Goal: Task Accomplishment & Management: Manage account settings

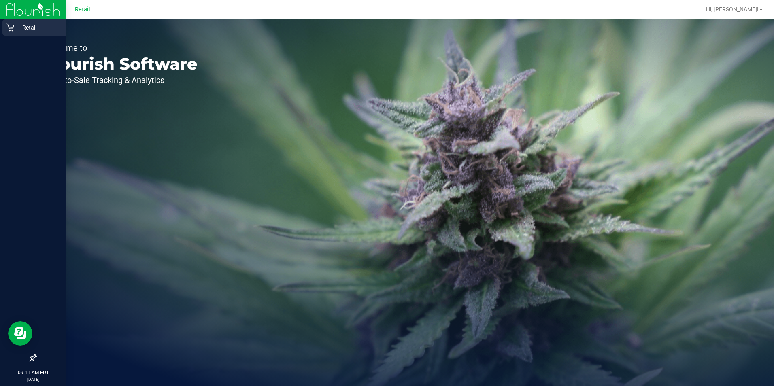
click at [11, 29] on icon at bounding box center [10, 28] width 8 height 8
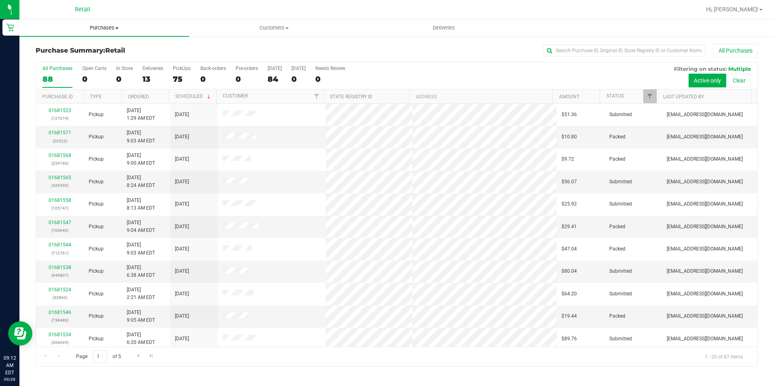
click at [90, 26] on span "Purchases" at bounding box center [104, 27] width 170 height 7
click at [49, 54] on li "Fulfillment" at bounding box center [104, 59] width 170 height 10
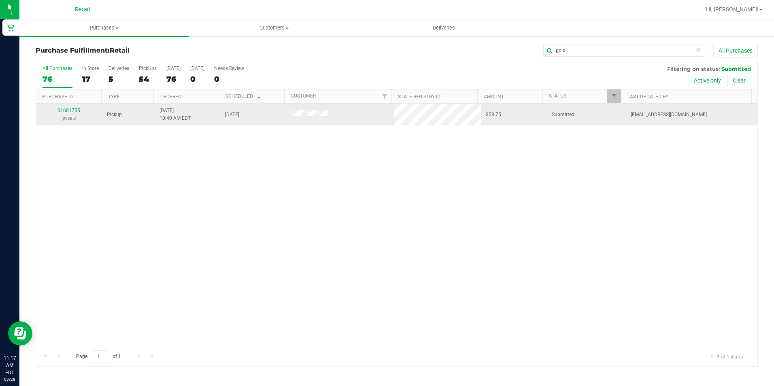
type input "gold"
click at [68, 111] on link "01681755" at bounding box center [69, 111] width 23 height 6
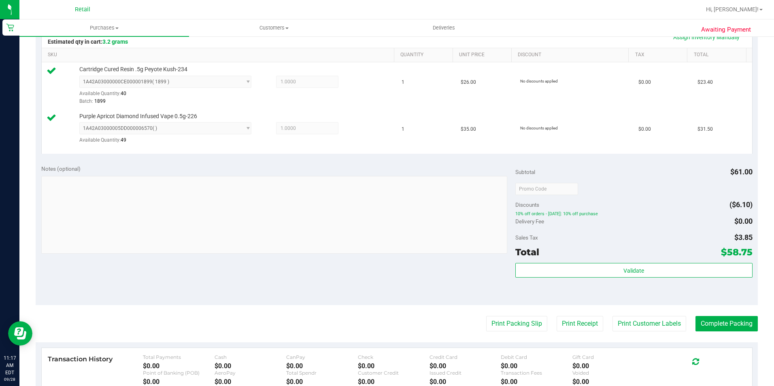
scroll to position [203, 0]
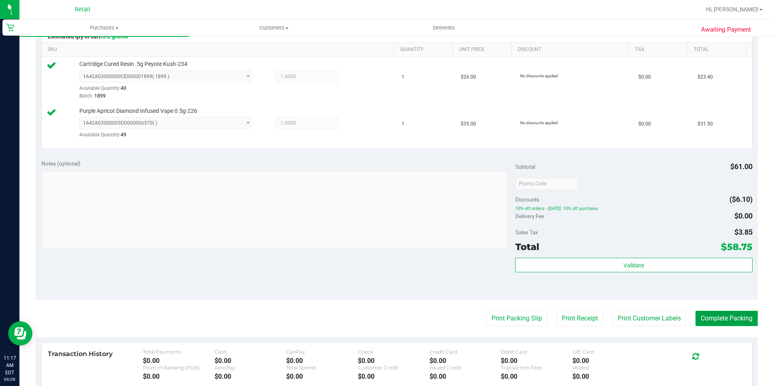
click at [701, 314] on button "Complete Packing" at bounding box center [727, 318] width 62 height 15
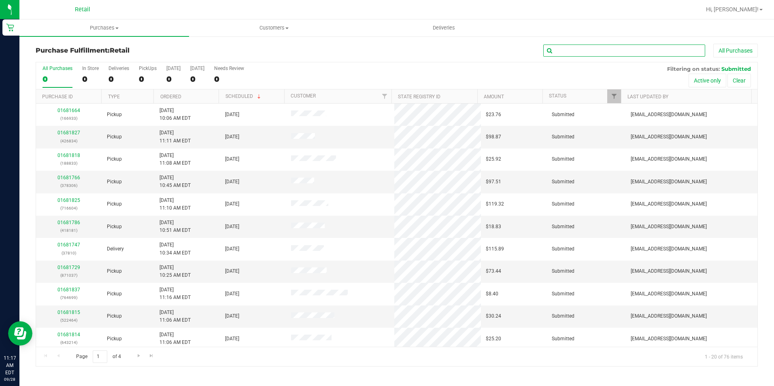
click at [598, 55] on input "text" at bounding box center [625, 51] width 162 height 12
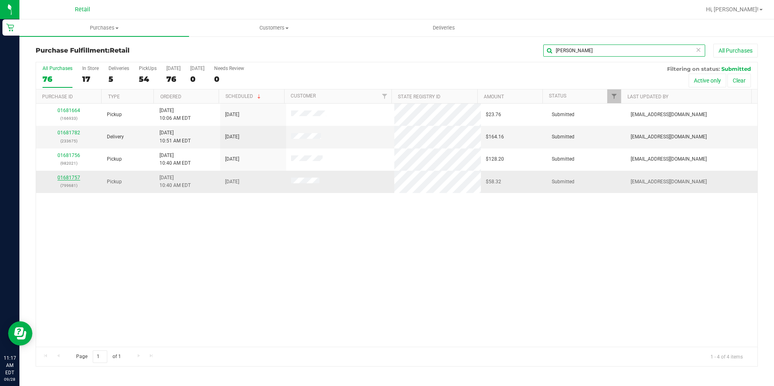
type input "[PERSON_NAME]"
click at [62, 178] on link "01681757" at bounding box center [69, 178] width 23 height 6
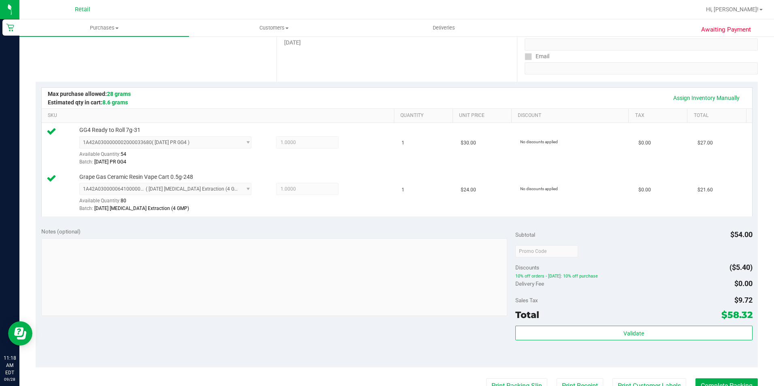
scroll to position [162, 0]
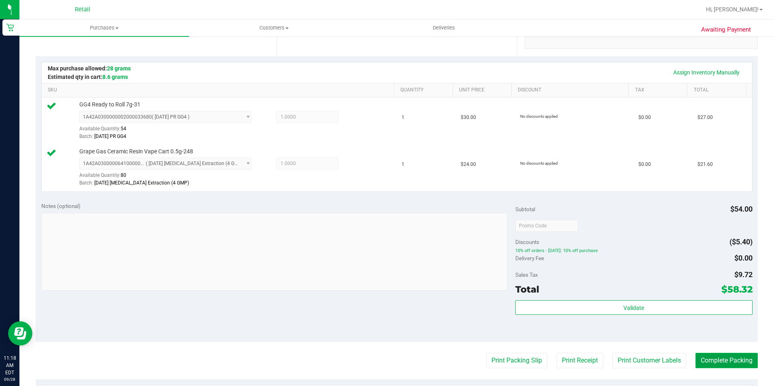
click at [706, 364] on button "Complete Packing" at bounding box center [727, 360] width 62 height 15
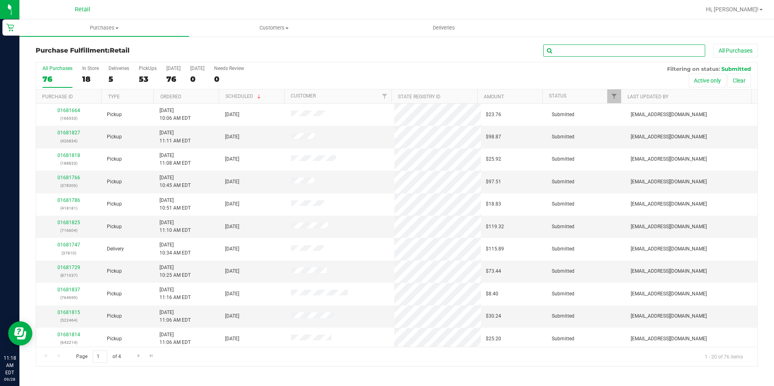
click at [568, 51] on input "text" at bounding box center [625, 51] width 162 height 12
click at [561, 53] on input "text" at bounding box center [625, 51] width 162 height 12
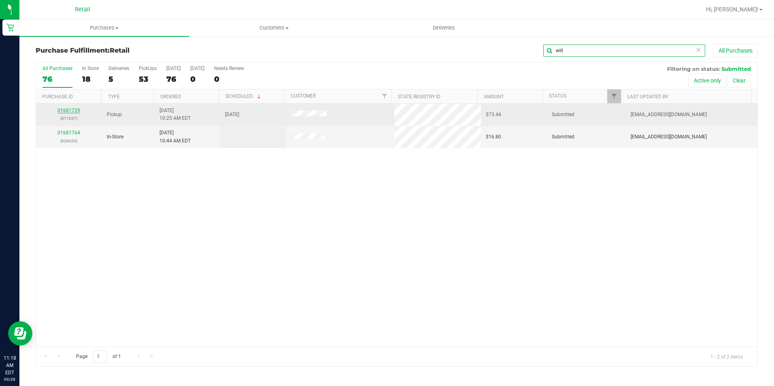
type input "will"
click at [72, 111] on link "01681729" at bounding box center [69, 111] width 23 height 6
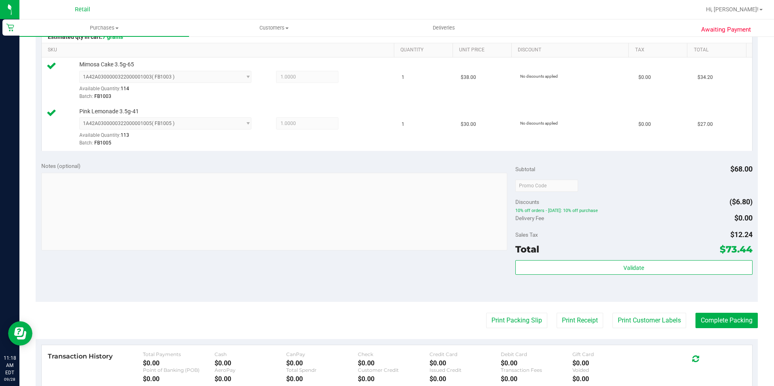
scroll to position [203, 0]
click at [731, 321] on button "Complete Packing" at bounding box center [727, 320] width 62 height 15
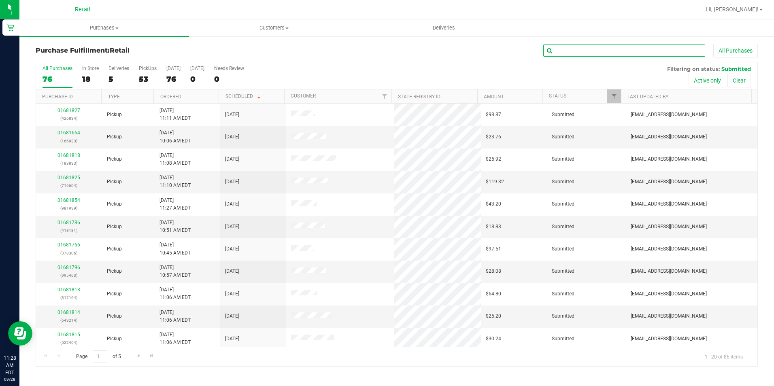
click at [576, 51] on input "text" at bounding box center [625, 51] width 162 height 12
drag, startPoint x: 591, startPoint y: 55, endPoint x: 552, endPoint y: 55, distance: 38.9
click at [591, 55] on input "text" at bounding box center [625, 51] width 162 height 12
click at [589, 45] on input "text" at bounding box center [625, 51] width 162 height 12
click at [584, 51] on input "text" at bounding box center [625, 51] width 162 height 12
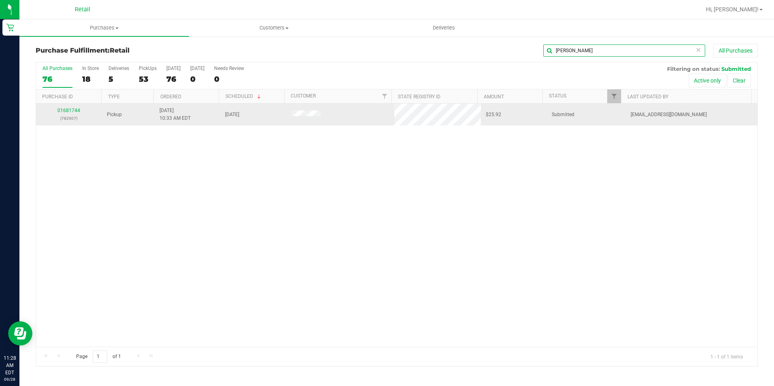
type input "[PERSON_NAME]"
click at [68, 113] on div "01681744 (782907)" at bounding box center [69, 114] width 56 height 15
click at [68, 109] on link "01681744" at bounding box center [69, 111] width 23 height 6
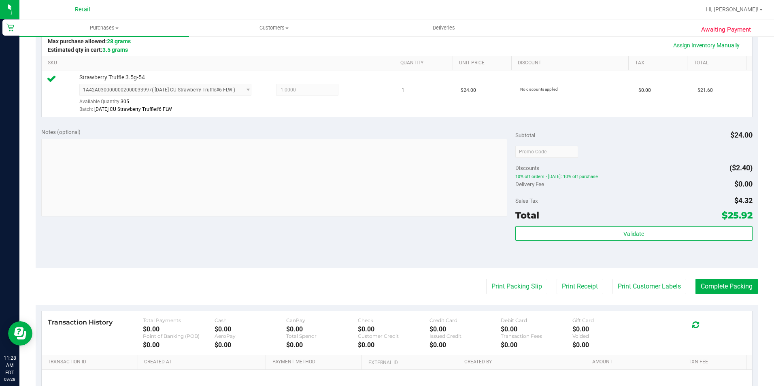
scroll to position [203, 0]
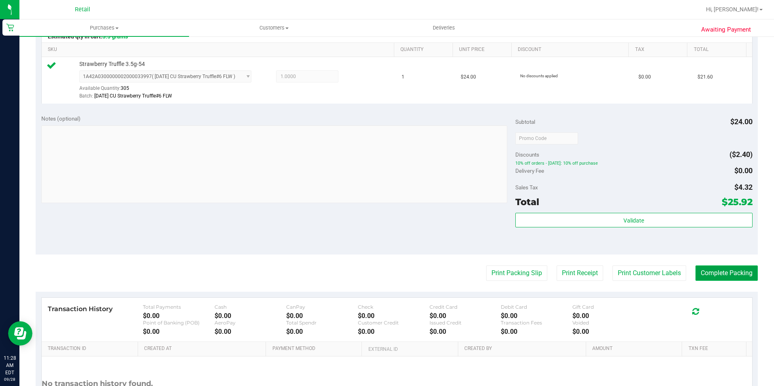
click at [717, 279] on button "Complete Packing" at bounding box center [727, 273] width 62 height 15
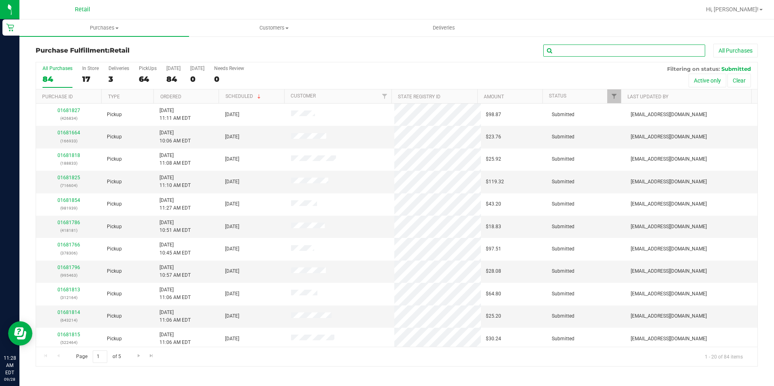
click at [607, 51] on input "text" at bounding box center [625, 51] width 162 height 12
drag, startPoint x: 584, startPoint y: 55, endPoint x: 534, endPoint y: 57, distance: 49.4
click at [534, 57] on div "All Purchases" at bounding box center [518, 51] width 482 height 14
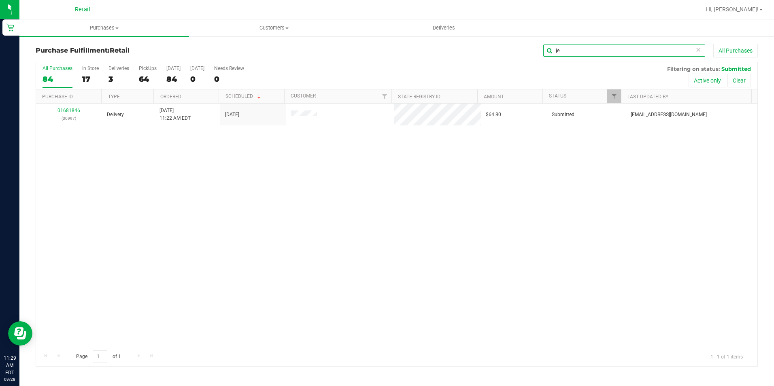
type input "j"
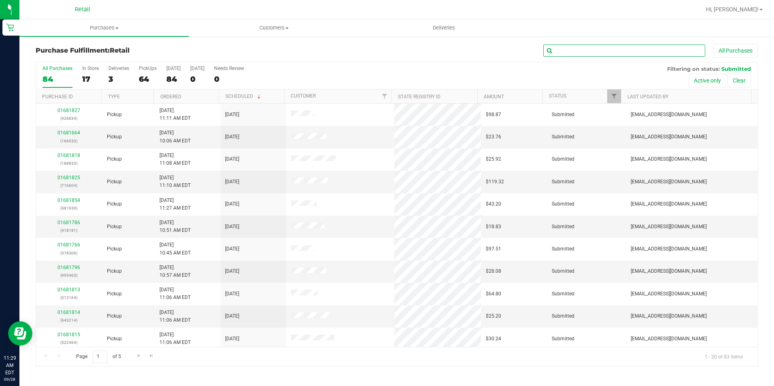
click at [572, 52] on input "text" at bounding box center [625, 51] width 162 height 12
click at [558, 51] on input "text" at bounding box center [625, 51] width 162 height 12
click at [582, 52] on input "text" at bounding box center [625, 51] width 162 height 12
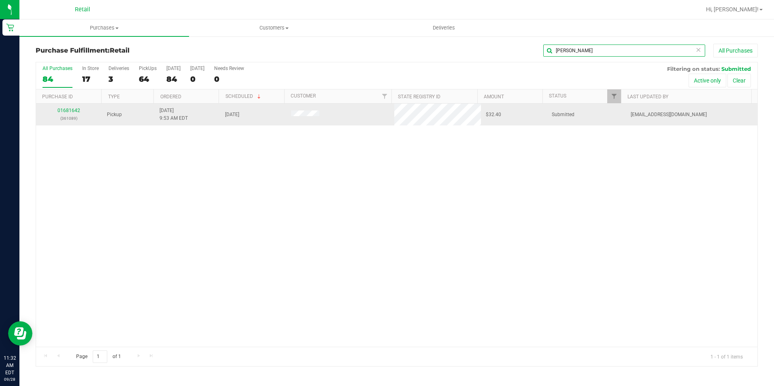
type input "[PERSON_NAME]"
click at [74, 113] on div "01681642 (361089)" at bounding box center [69, 114] width 56 height 15
click at [77, 107] on div "01681642 (361089)" at bounding box center [69, 114] width 56 height 15
click at [70, 109] on link "01681642" at bounding box center [69, 111] width 23 height 6
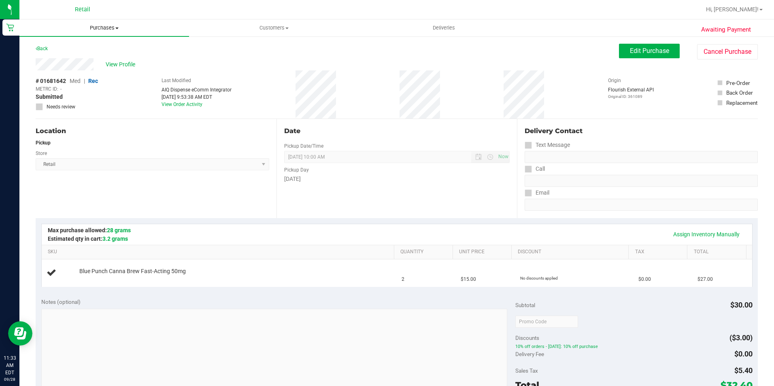
click at [100, 31] on span "Purchases" at bounding box center [104, 27] width 170 height 7
click at [84, 60] on li "Fulfillment" at bounding box center [104, 59] width 170 height 10
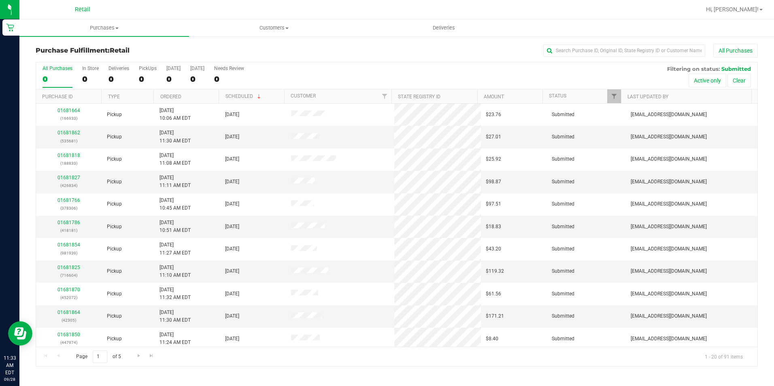
click at [581, 44] on div "All Purchases" at bounding box center [518, 51] width 482 height 14
click at [573, 49] on input "text" at bounding box center [625, 51] width 162 height 12
click at [563, 57] on div "All Purchases" at bounding box center [518, 51] width 482 height 14
click at [563, 52] on input "text" at bounding box center [625, 51] width 162 height 12
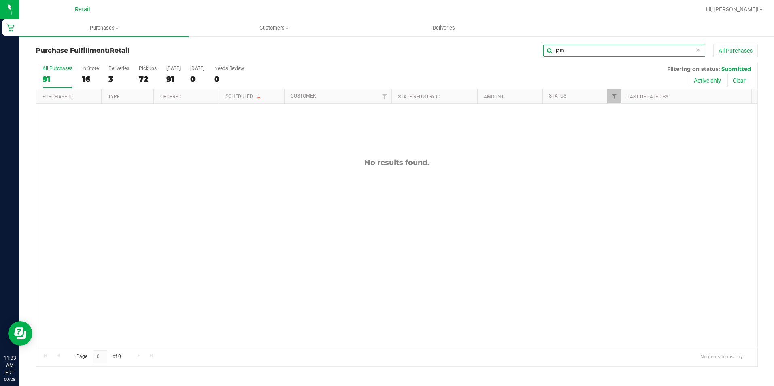
drag, startPoint x: 569, startPoint y: 55, endPoint x: 495, endPoint y: 61, distance: 74.3
click at [495, 61] on div "Purchase Fulfillment: Retail jam All Purchases" at bounding box center [397, 53] width 723 height 18
type input "[PERSON_NAME]"
click at [113, 27] on span "Purchases" at bounding box center [104, 27] width 170 height 7
click at [96, 53] on li "Summary of purchases" at bounding box center [104, 49] width 170 height 10
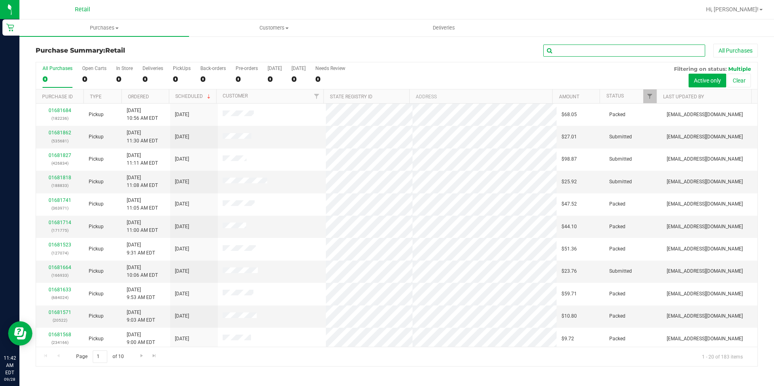
click at [569, 52] on input "text" at bounding box center [625, 51] width 162 height 12
click at [581, 50] on input "text" at bounding box center [625, 51] width 162 height 12
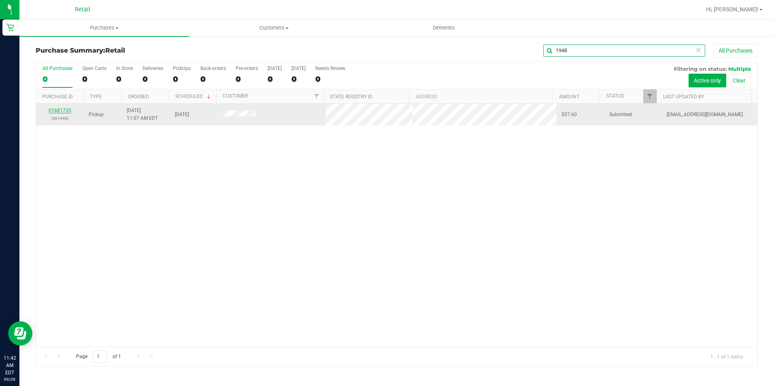
type input "1948"
click at [55, 109] on link "01681735" at bounding box center [60, 111] width 23 height 6
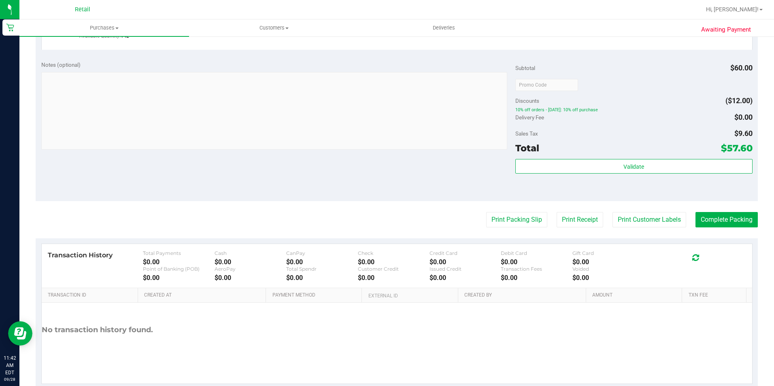
scroll to position [320, 0]
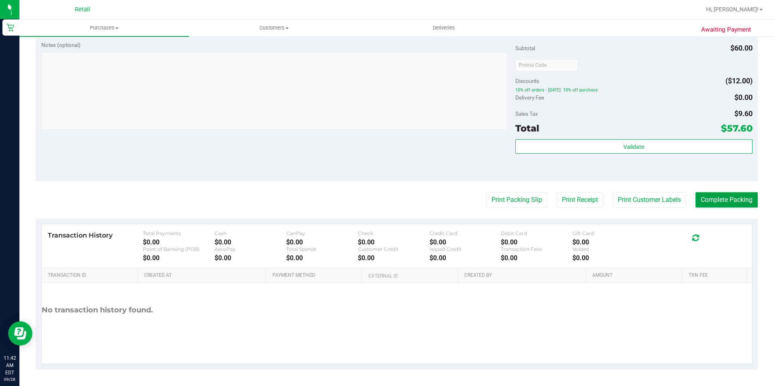
click at [706, 196] on button "Complete Packing" at bounding box center [727, 199] width 62 height 15
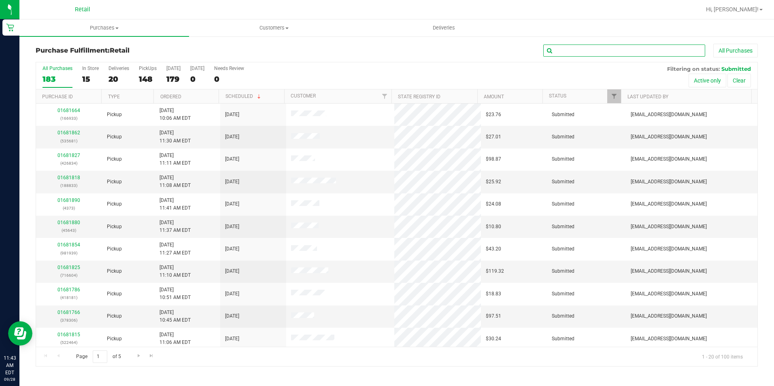
click at [576, 45] on input "text" at bounding box center [625, 51] width 162 height 12
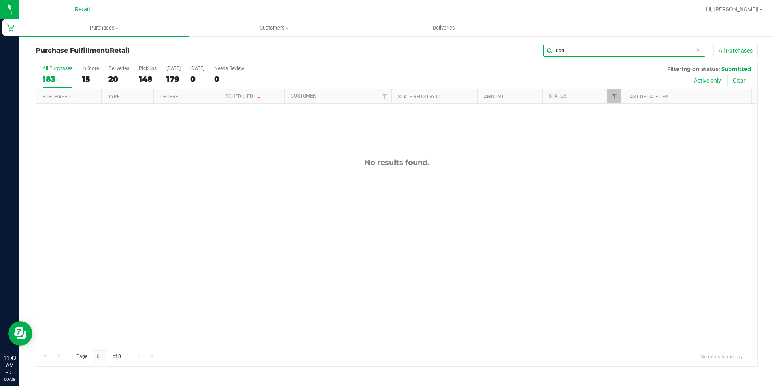
drag, startPoint x: 569, startPoint y: 47, endPoint x: 545, endPoint y: 53, distance: 24.8
click at [545, 53] on input "ridd" at bounding box center [625, 51] width 162 height 12
drag, startPoint x: 566, startPoint y: 49, endPoint x: 520, endPoint y: 55, distance: 46.3
click at [520, 55] on div "[PERSON_NAME] All Purchases" at bounding box center [518, 51] width 482 height 14
type input "[PERSON_NAME]"
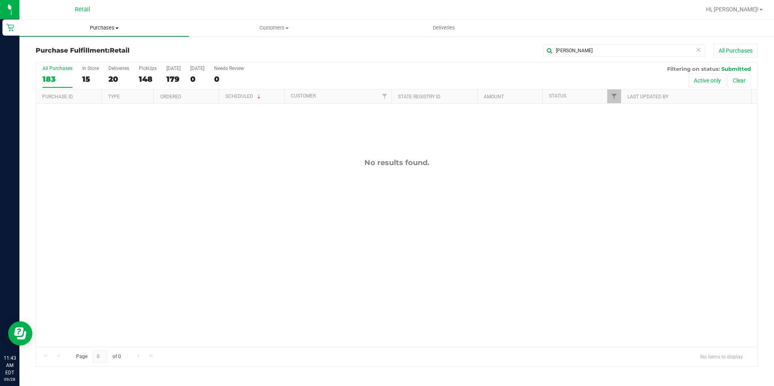
click at [86, 24] on span "Purchases" at bounding box center [104, 27] width 170 height 7
click at [68, 50] on span "Summary of purchases" at bounding box center [60, 48] width 83 height 7
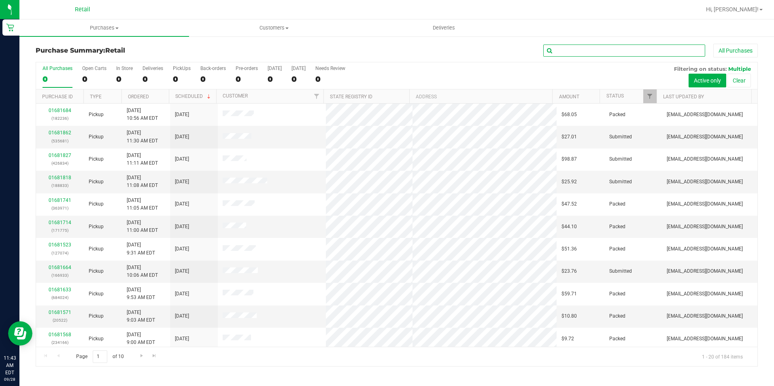
click at [571, 49] on input "text" at bounding box center [625, 51] width 162 height 12
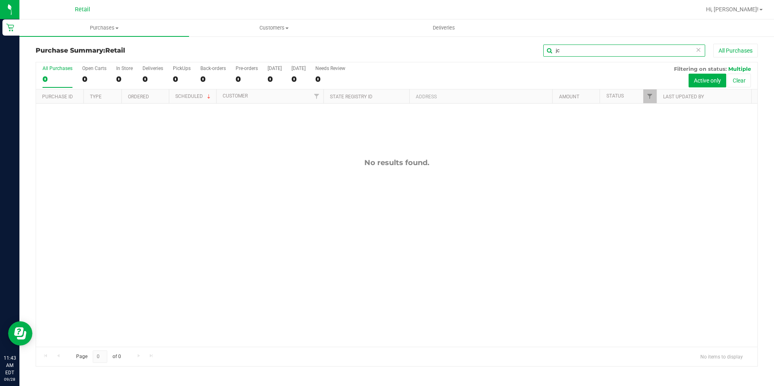
type input "jc"
drag, startPoint x: 564, startPoint y: 53, endPoint x: 538, endPoint y: 51, distance: 26.0
click at [538, 51] on div "jc All Purchases" at bounding box center [518, 51] width 482 height 14
click at [108, 29] on span "Purchases" at bounding box center [104, 27] width 170 height 7
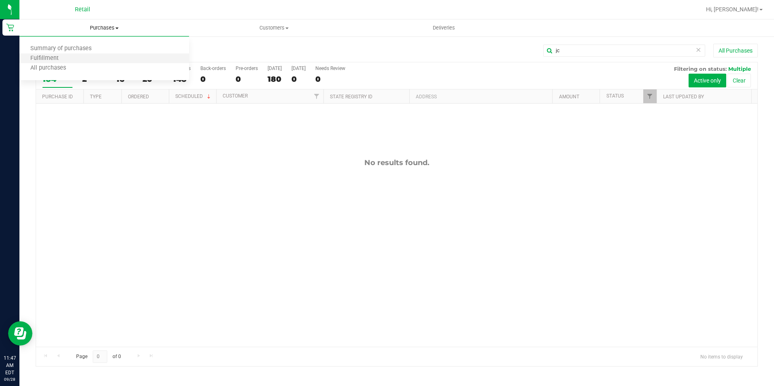
click at [64, 62] on li "Fulfillment" at bounding box center [104, 59] width 170 height 10
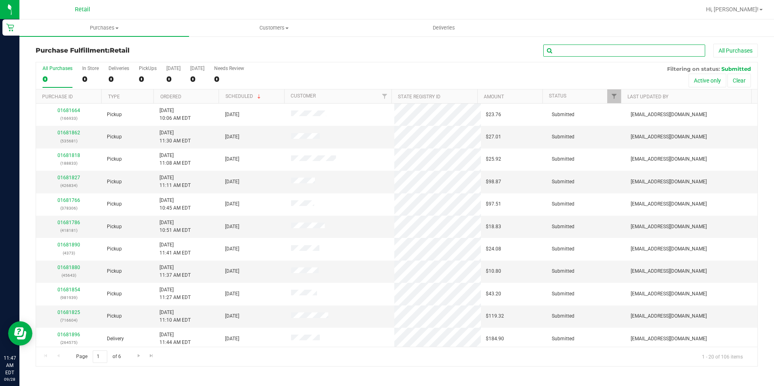
click at [564, 50] on input "text" at bounding box center [625, 51] width 162 height 12
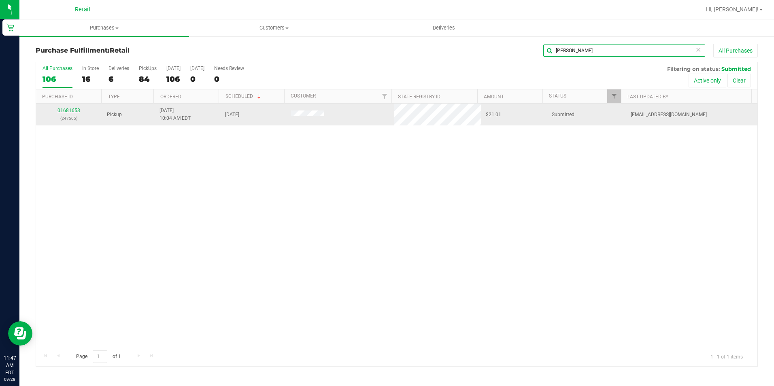
type input "[PERSON_NAME]"
click at [71, 112] on link "01681653" at bounding box center [69, 111] width 23 height 6
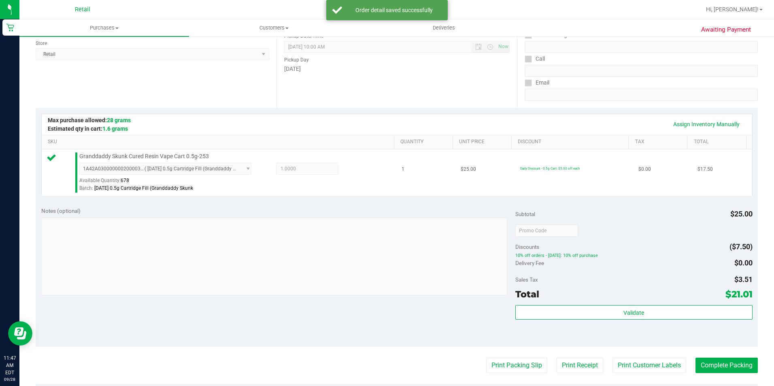
scroll to position [122, 0]
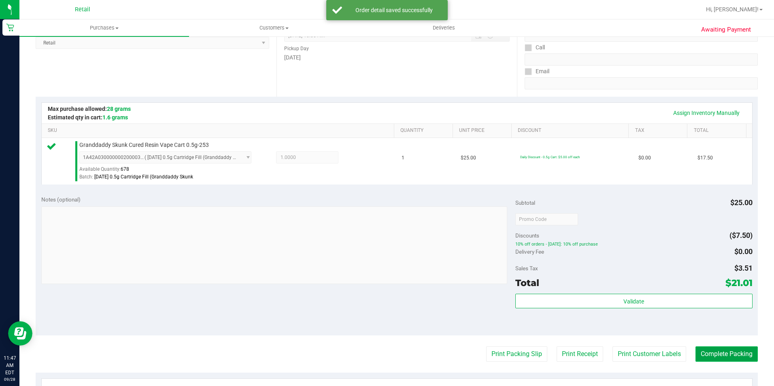
click at [699, 351] on button "Complete Packing" at bounding box center [727, 354] width 62 height 15
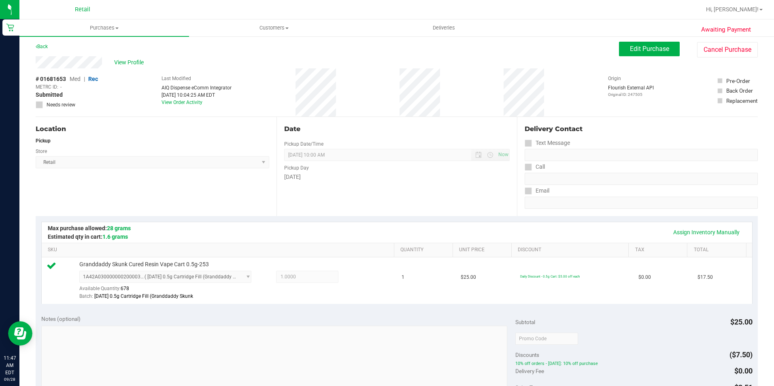
scroll to position [0, 0]
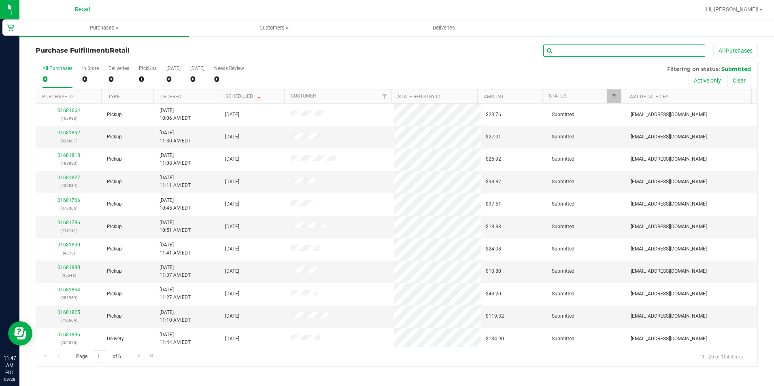
click at [569, 52] on input "text" at bounding box center [625, 51] width 162 height 12
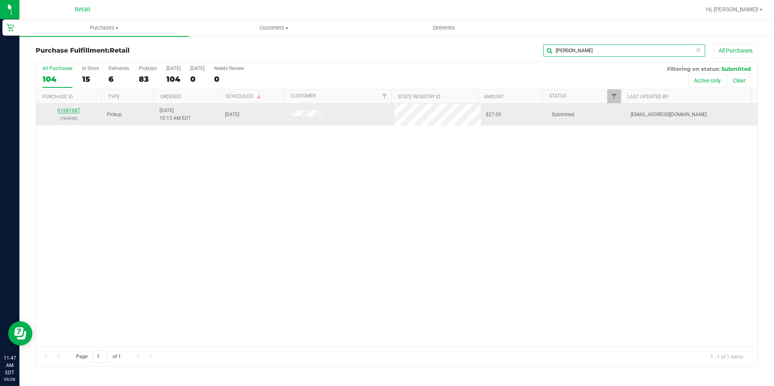
type input "[PERSON_NAME]"
click at [65, 112] on link "01681687" at bounding box center [69, 111] width 23 height 6
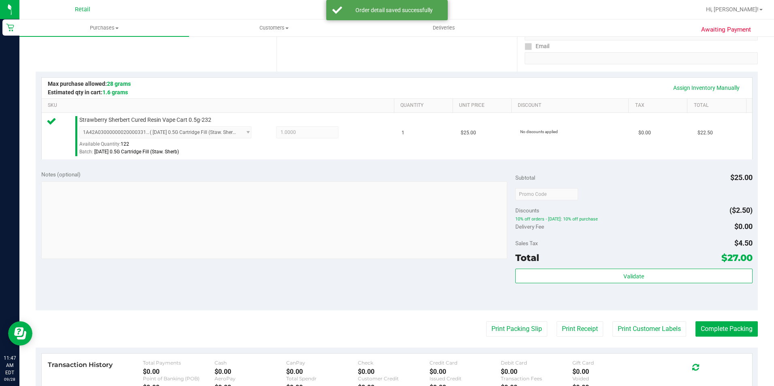
scroll to position [162, 0]
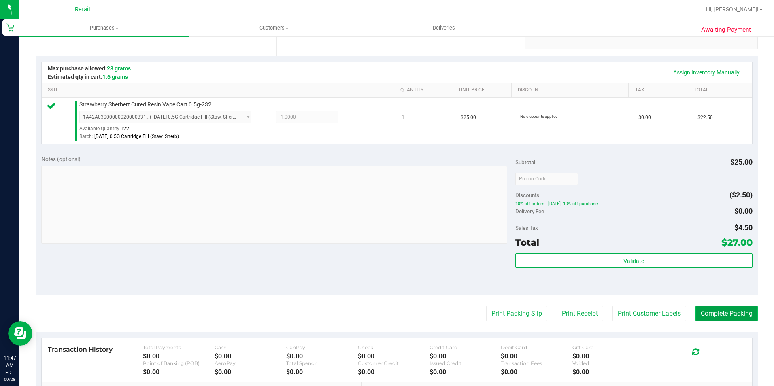
click at [711, 313] on button "Complete Packing" at bounding box center [727, 313] width 62 height 15
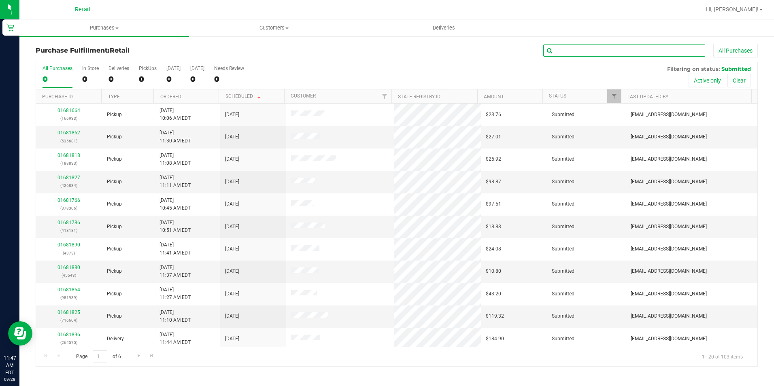
click at [563, 52] on input "text" at bounding box center [625, 51] width 162 height 12
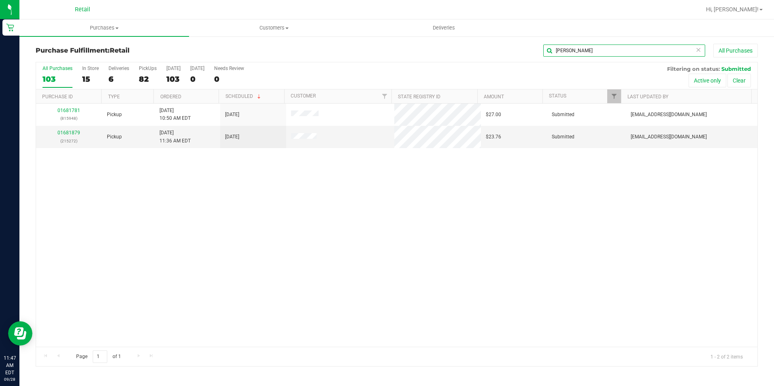
type input "[PERSON_NAME]"
drag, startPoint x: 560, startPoint y: 318, endPoint x: 537, endPoint y: 287, distance: 38.6
click at [560, 318] on div "01681781 (815948) Pickup [DATE] 10:50 AM EDT 9/28/2025 $27.00 Submitted [EMAIL_…" at bounding box center [397, 225] width 722 height 243
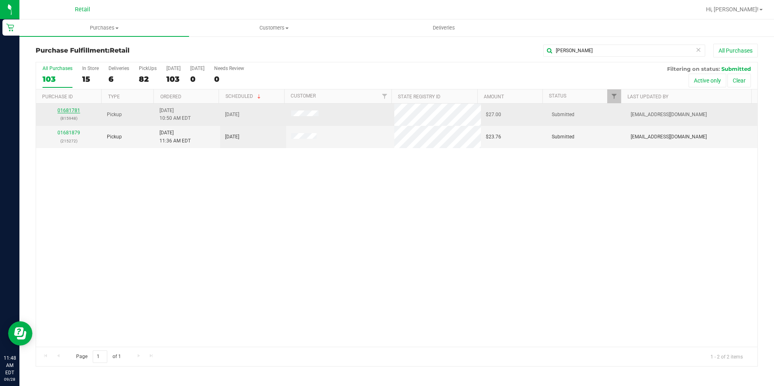
click at [67, 108] on link "01681781" at bounding box center [69, 111] width 23 height 6
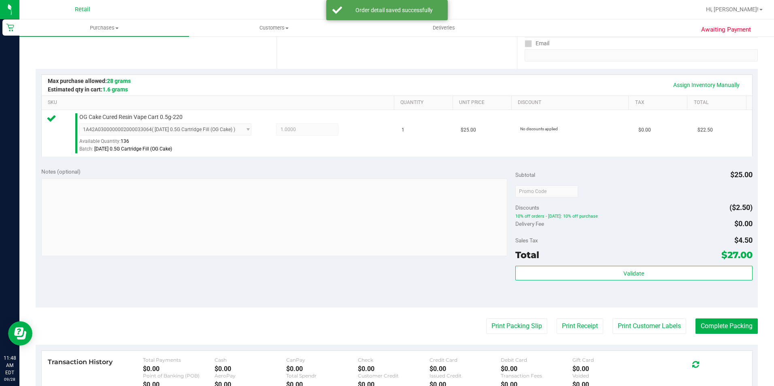
scroll to position [203, 0]
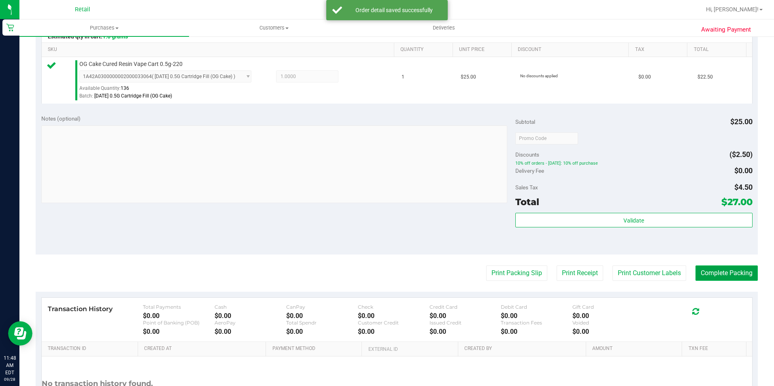
click at [723, 277] on button "Complete Packing" at bounding box center [727, 273] width 62 height 15
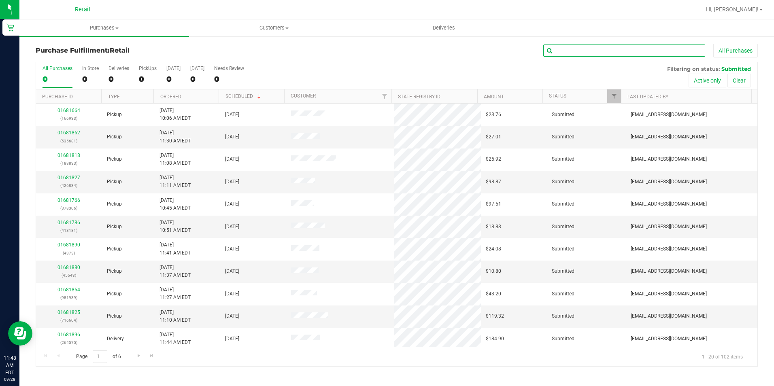
click at [577, 48] on input "text" at bounding box center [625, 51] width 162 height 12
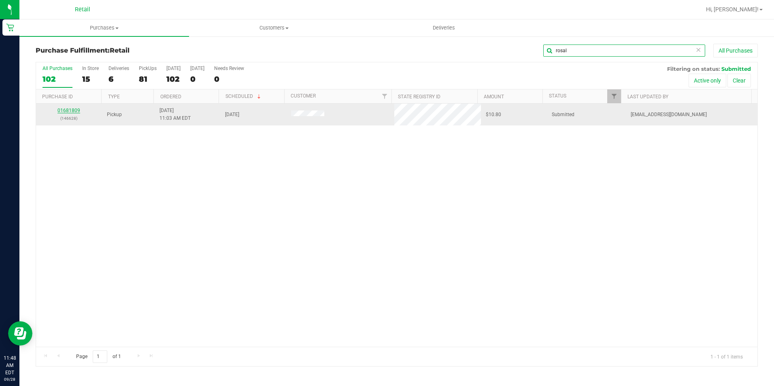
type input "rosal"
click at [73, 112] on link "01681809" at bounding box center [69, 111] width 23 height 6
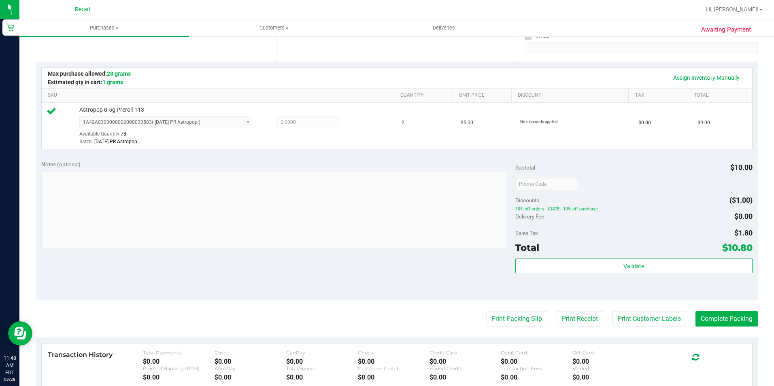
scroll to position [203, 0]
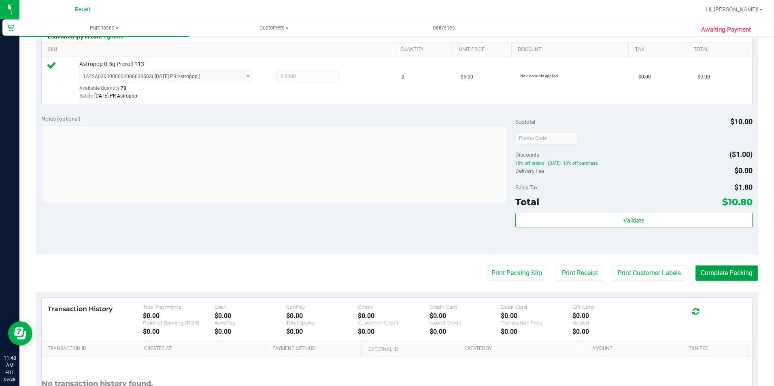
click at [726, 266] on button "Complete Packing" at bounding box center [727, 273] width 62 height 15
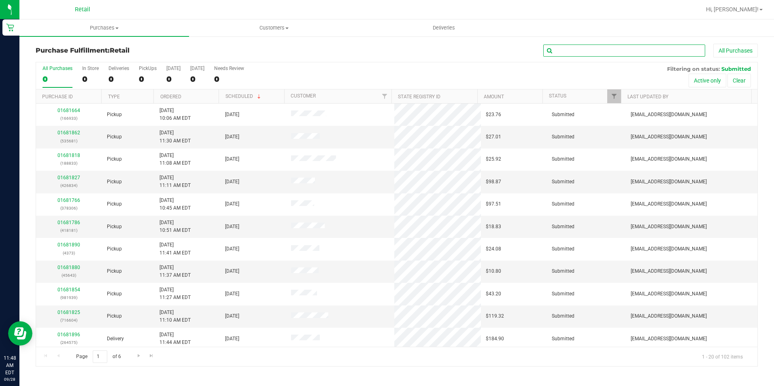
click at [567, 48] on input "text" at bounding box center [625, 51] width 162 height 12
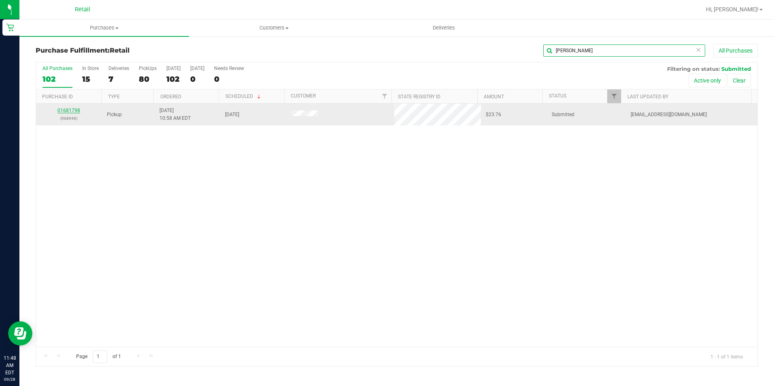
type input "[PERSON_NAME]"
click at [64, 110] on link "01681798" at bounding box center [69, 111] width 23 height 6
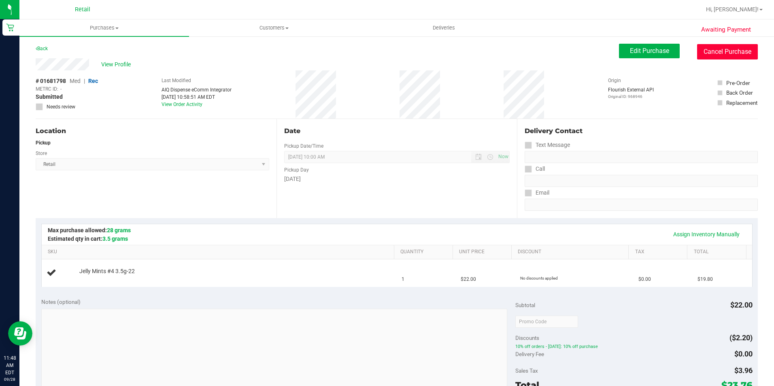
click at [708, 51] on button "Cancel Purchase" at bounding box center [727, 51] width 61 height 15
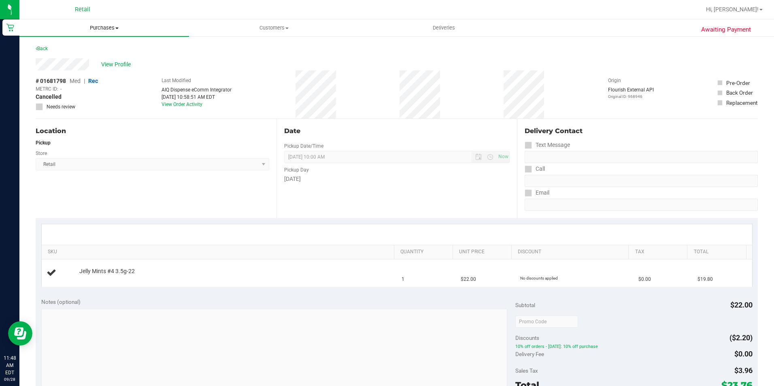
click at [99, 25] on span "Purchases" at bounding box center [104, 27] width 170 height 7
click at [68, 56] on span "Fulfillment" at bounding box center [44, 58] width 50 height 7
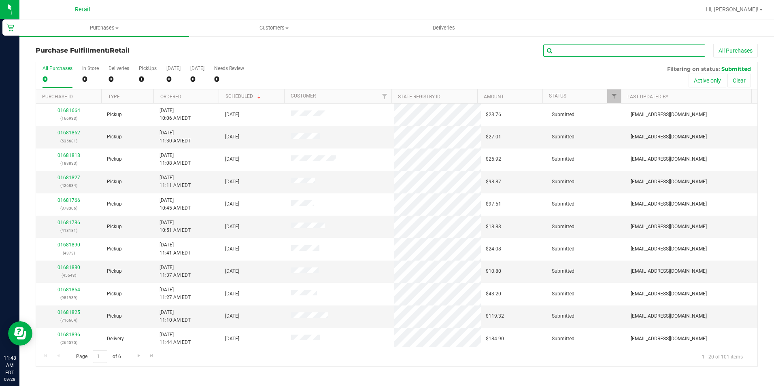
click at [578, 50] on input "text" at bounding box center [625, 51] width 162 height 12
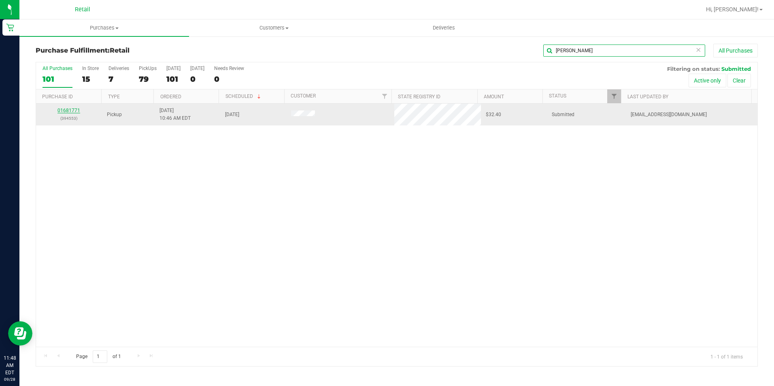
type input "[PERSON_NAME]"
click at [63, 111] on link "01681771" at bounding box center [69, 111] width 23 height 6
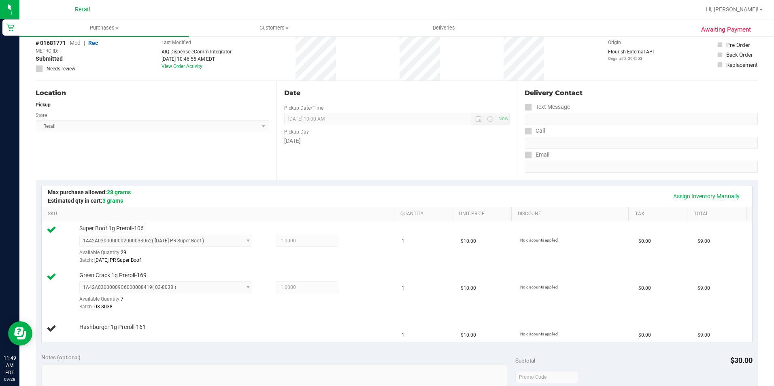
scroll to position [203, 0]
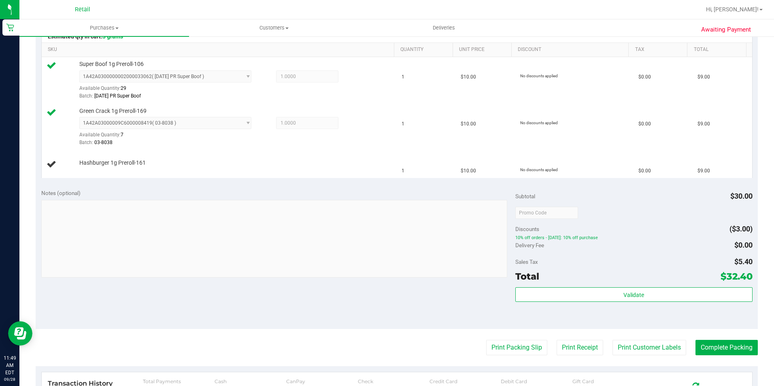
click at [687, 349] on div "Print Packing Slip Print Receipt Print Customer Labels Complete Packing" at bounding box center [397, 347] width 723 height 15
click at [716, 345] on button "Complete Packing" at bounding box center [727, 347] width 62 height 15
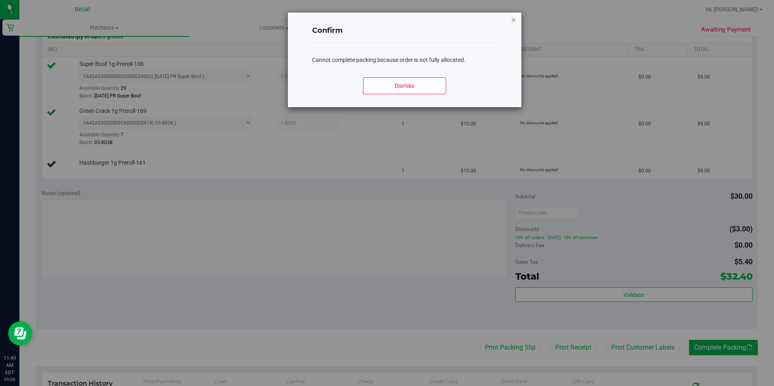
click at [516, 15] on icon "Close modal" at bounding box center [514, 20] width 6 height 10
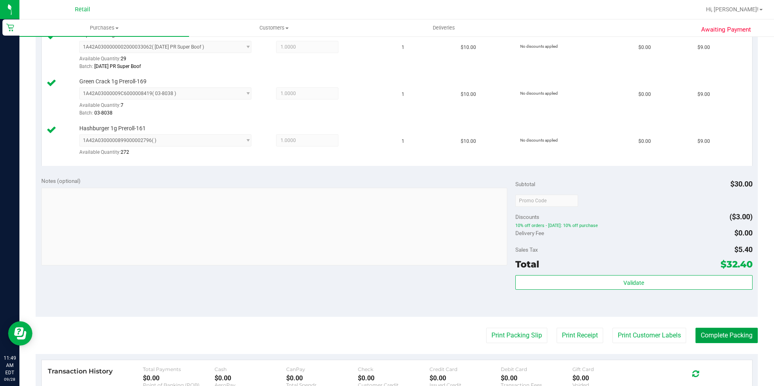
scroll to position [365, 0]
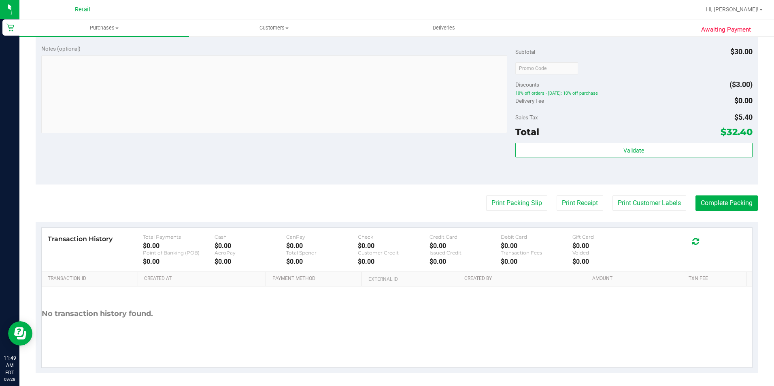
click at [731, 215] on purchase-details "Back Edit Purchase Cancel Purchase View Profile # 01681771 Med | Rec METRC ID: …" at bounding box center [397, 26] width 723 height 694
click at [726, 203] on button "Complete Packing" at bounding box center [727, 203] width 62 height 15
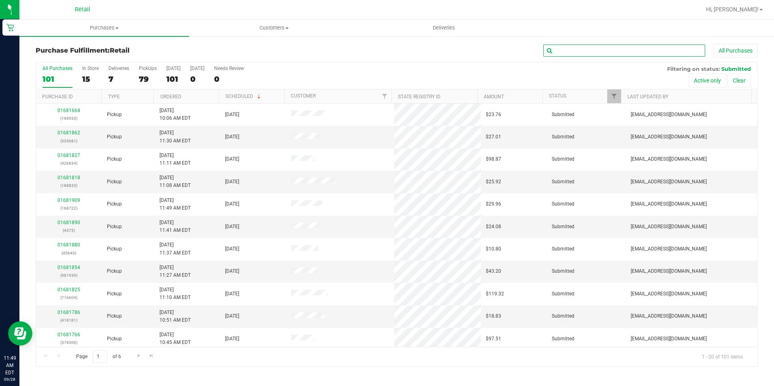
click at [572, 52] on input "text" at bounding box center [625, 51] width 162 height 12
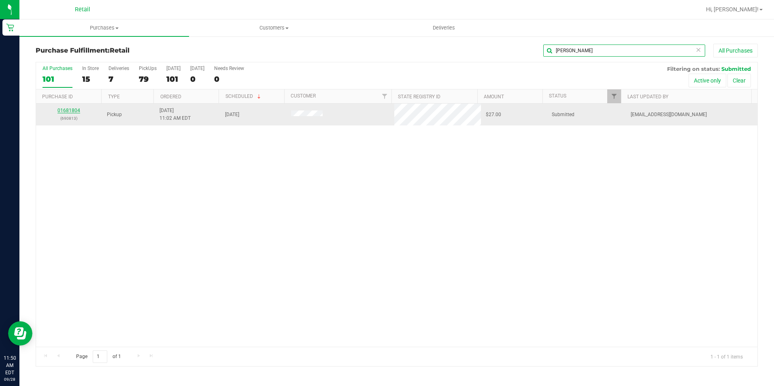
type input "[PERSON_NAME]"
click at [68, 111] on link "01681804" at bounding box center [69, 111] width 23 height 6
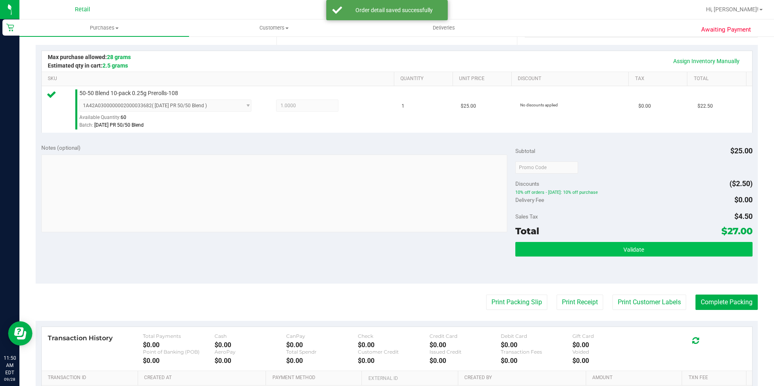
scroll to position [203, 0]
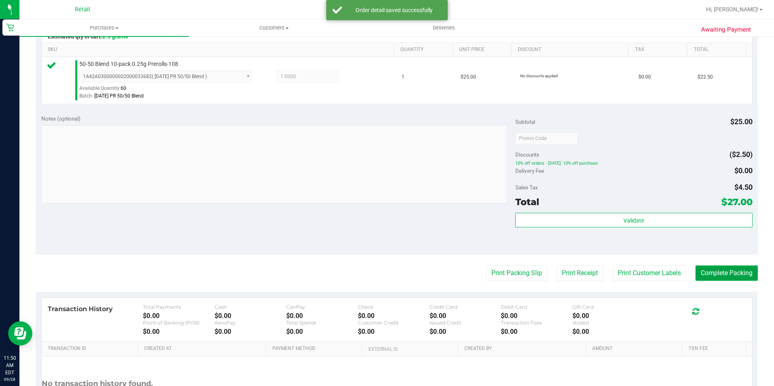
click at [722, 279] on button "Complete Packing" at bounding box center [727, 273] width 62 height 15
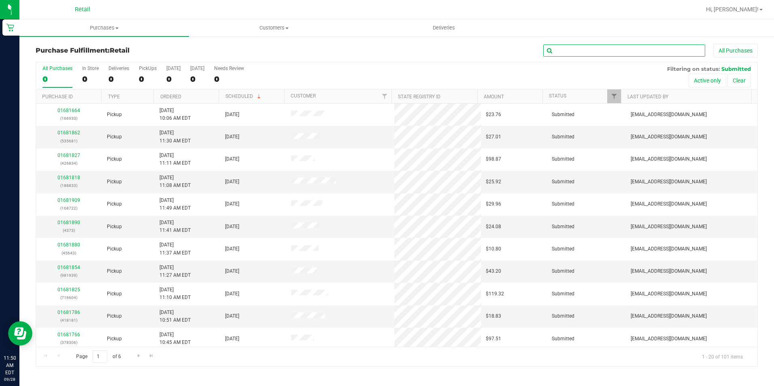
click at [578, 52] on input "text" at bounding box center [625, 51] width 162 height 12
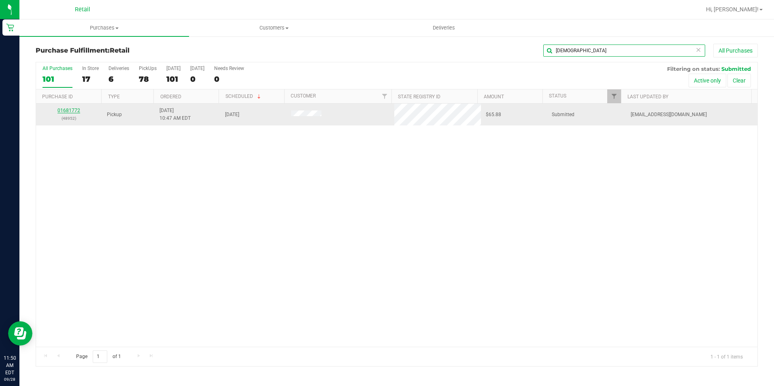
type input "[DEMOGRAPHIC_DATA]"
click at [72, 109] on link "01681772" at bounding box center [69, 111] width 23 height 6
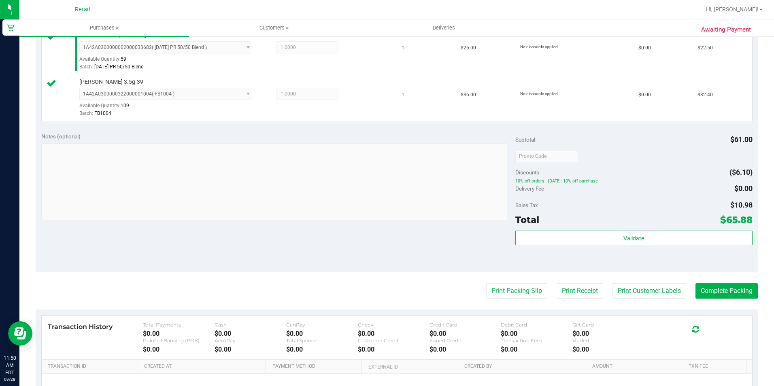
scroll to position [243, 0]
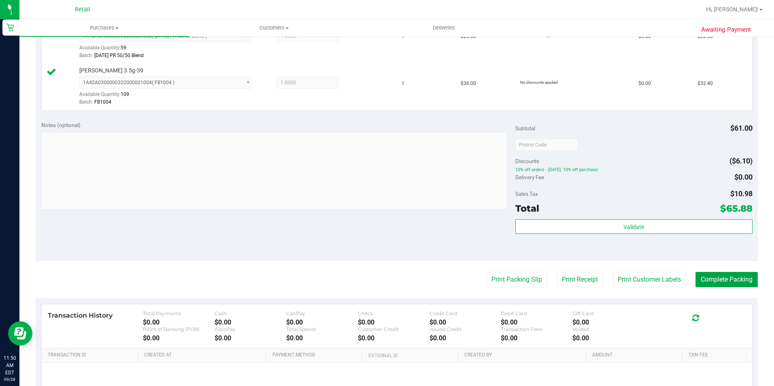
click at [696, 278] on button "Complete Packing" at bounding box center [727, 279] width 62 height 15
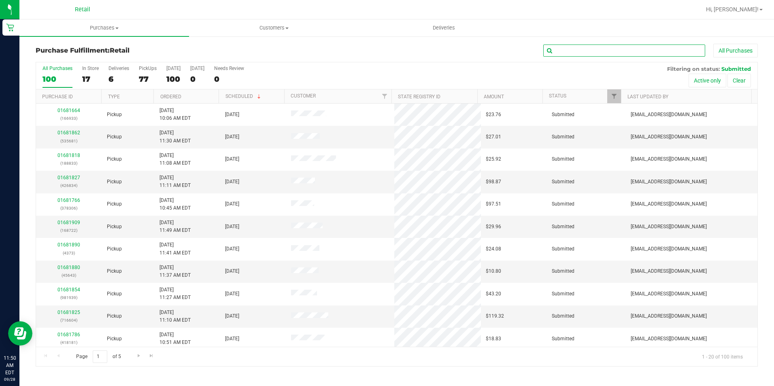
click at [574, 54] on input "text" at bounding box center [625, 51] width 162 height 12
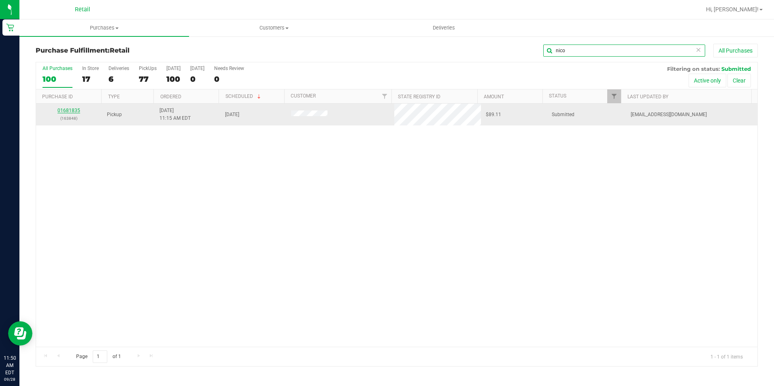
type input "nico"
click at [72, 111] on link "01681835" at bounding box center [69, 111] width 23 height 6
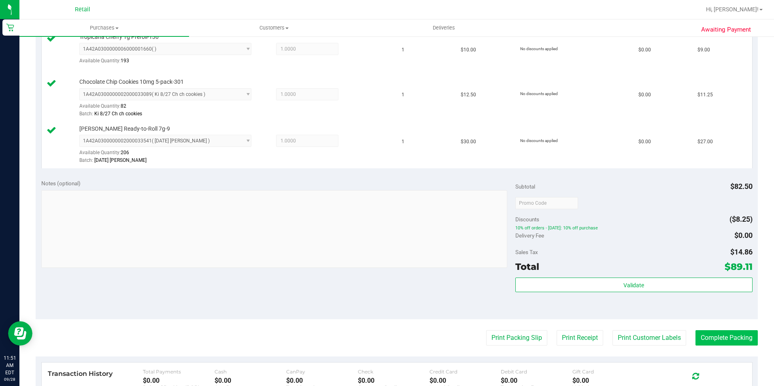
scroll to position [284, 0]
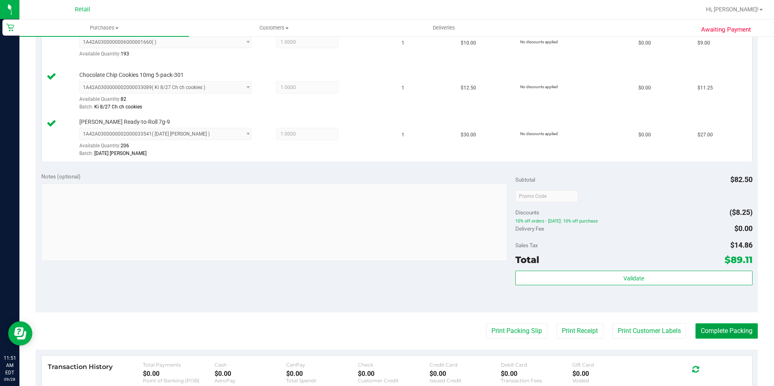
click at [727, 336] on button "Complete Packing" at bounding box center [727, 331] width 62 height 15
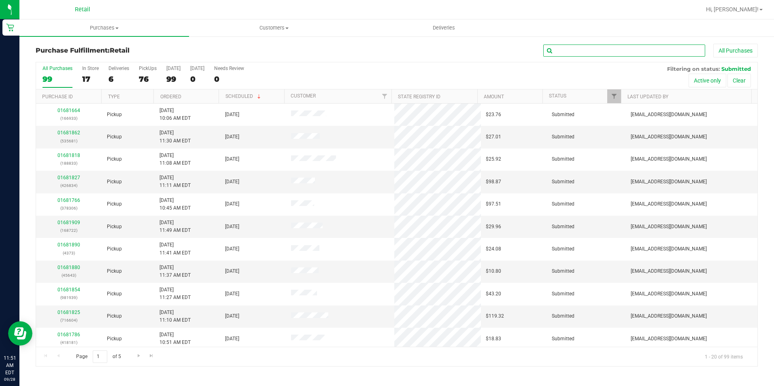
click at [578, 51] on input "text" at bounding box center [625, 51] width 162 height 12
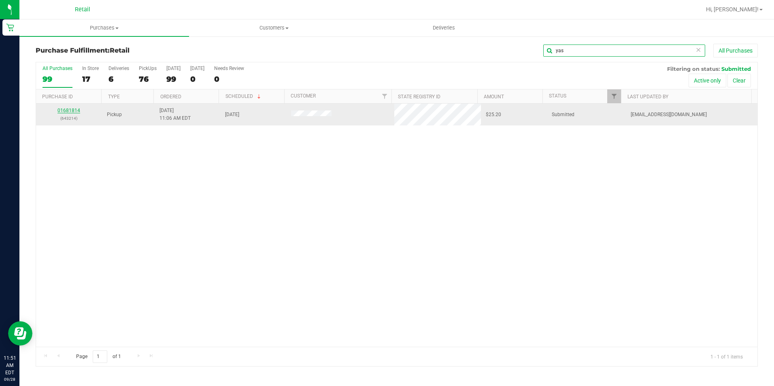
type input "yas"
click at [71, 110] on link "01681814" at bounding box center [69, 111] width 23 height 6
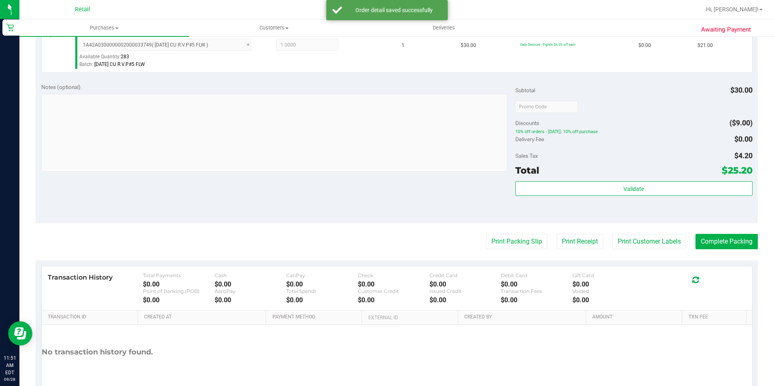
scroll to position [243, 0]
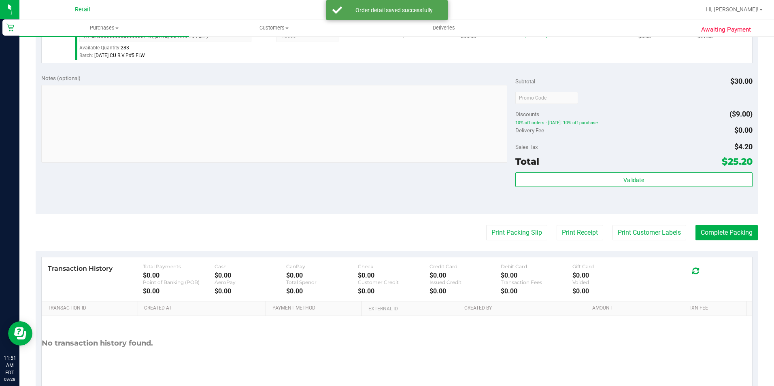
click at [727, 224] on purchase-details "Back Edit Purchase Cancel Purchase View Profile # 01681814 Med | Rec METRC ID: …" at bounding box center [397, 102] width 723 height 602
click at [723, 228] on button "Complete Packing" at bounding box center [727, 232] width 62 height 15
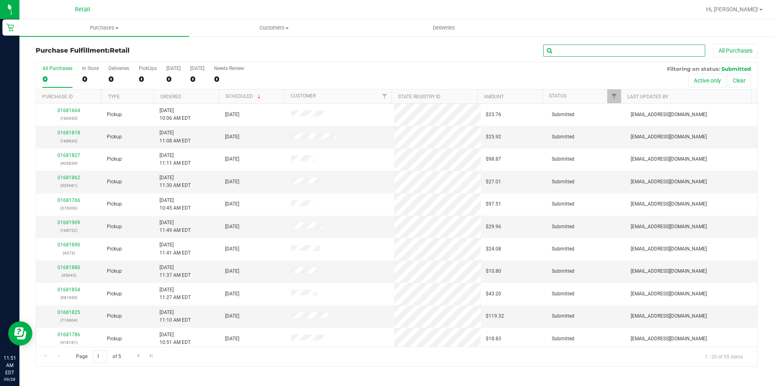
click at [581, 55] on input "text" at bounding box center [625, 51] width 162 height 12
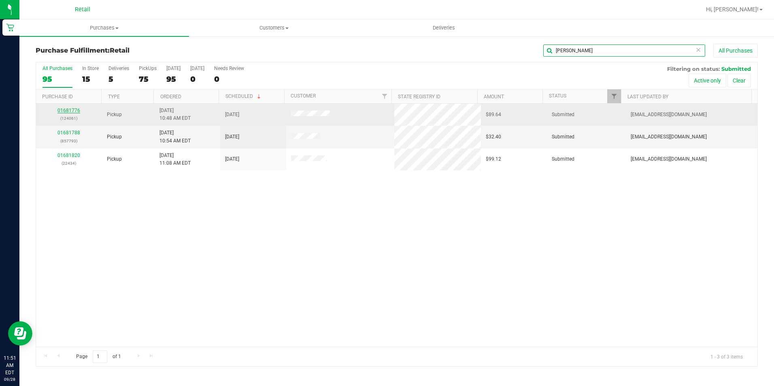
type input "[PERSON_NAME]"
click at [77, 112] on link "01681776" at bounding box center [69, 111] width 23 height 6
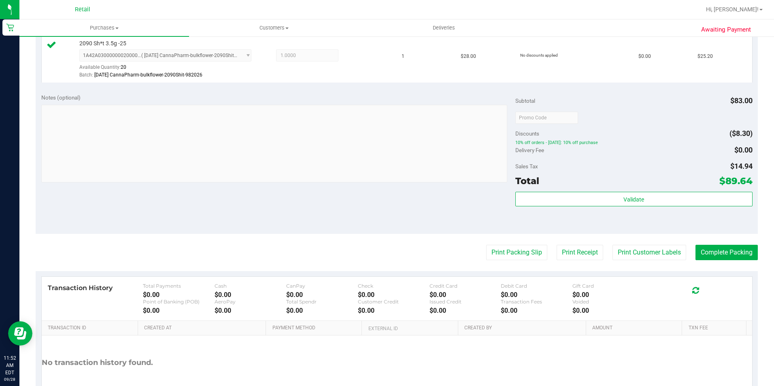
scroll to position [324, 0]
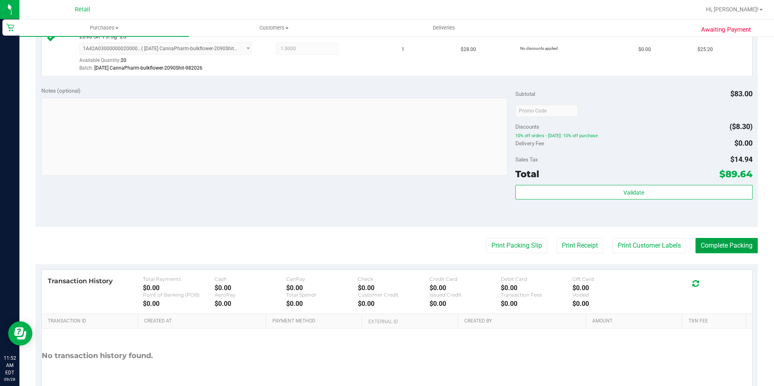
click at [714, 244] on button "Complete Packing" at bounding box center [727, 245] width 62 height 15
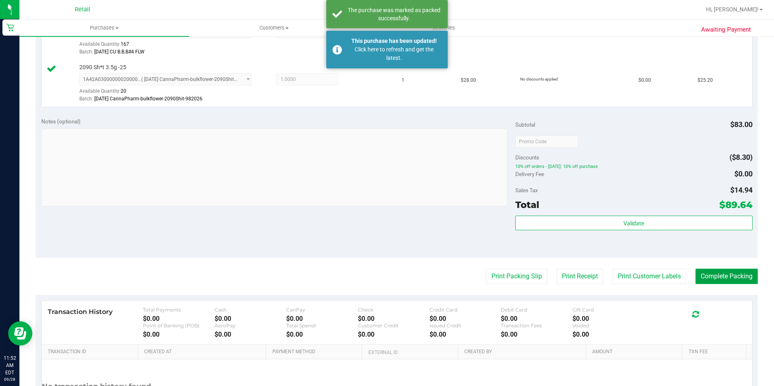
scroll to position [122, 0]
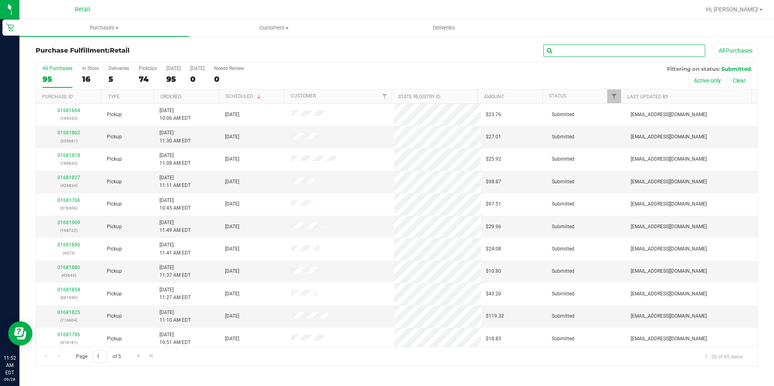
click at [569, 51] on input "text" at bounding box center [625, 51] width 162 height 12
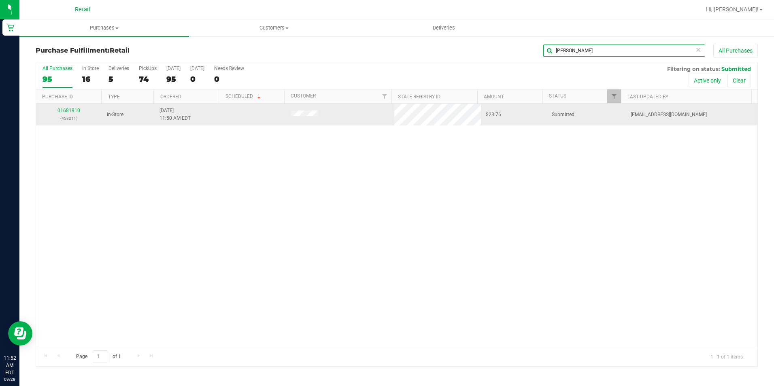
type input "[PERSON_NAME]"
click at [78, 113] on div "01681910 (458211)" at bounding box center [69, 114] width 56 height 15
click at [78, 111] on link "01681910" at bounding box center [69, 111] width 23 height 6
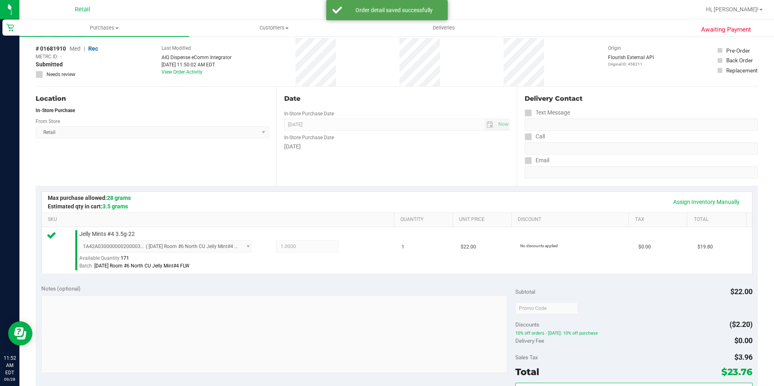
scroll to position [203, 0]
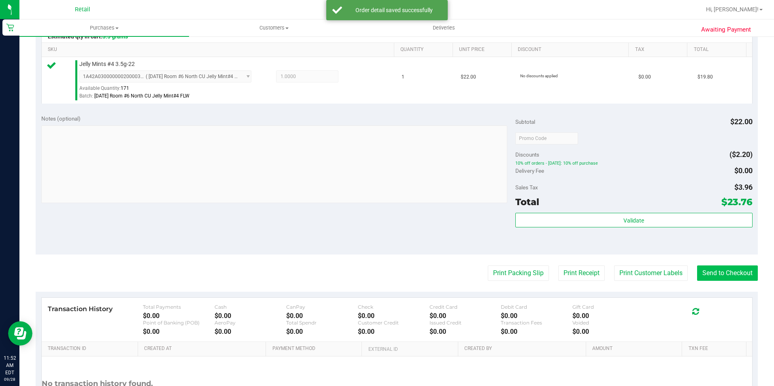
click at [707, 265] on purchase-details "Back Edit Purchase Cancel Purchase View Profile # 01681910 Med | Rec METRC ID: …" at bounding box center [397, 142] width 723 height 602
click at [709, 277] on button "Send to Checkout" at bounding box center [727, 273] width 61 height 15
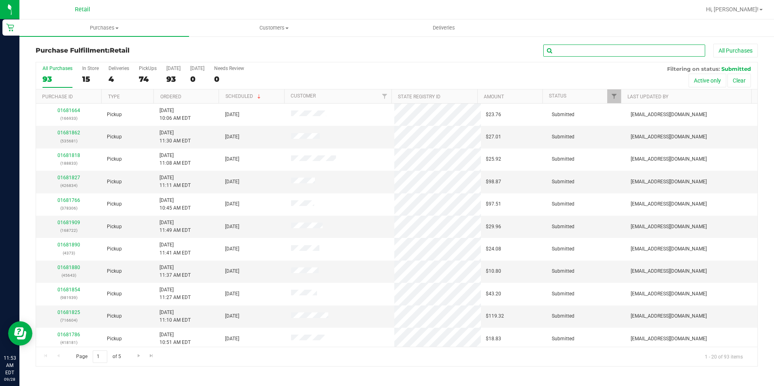
click at [596, 53] on input "text" at bounding box center [625, 51] width 162 height 12
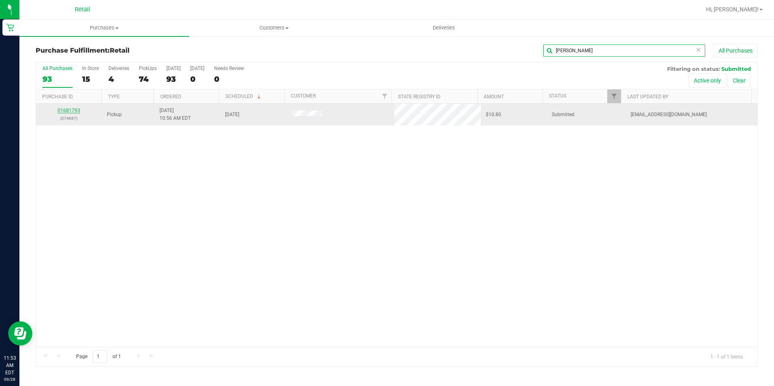
type input "[PERSON_NAME]"
click at [65, 108] on link "01681793" at bounding box center [69, 111] width 23 height 6
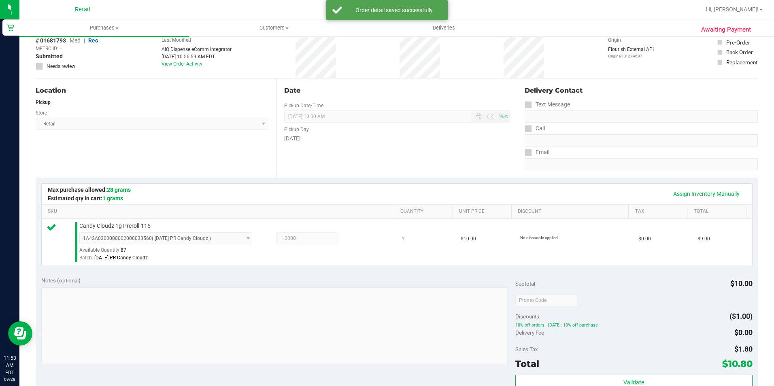
scroll to position [203, 0]
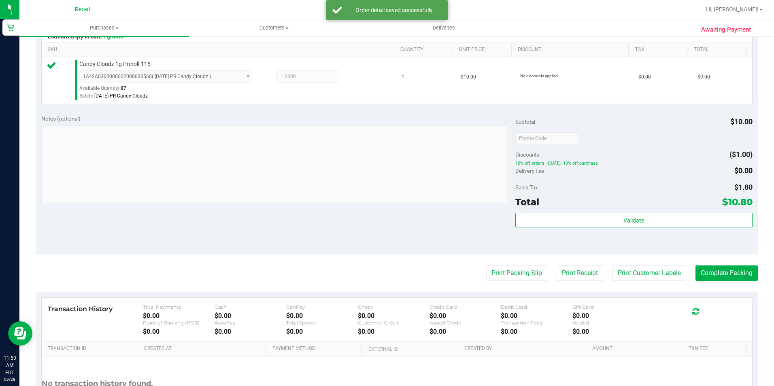
click at [729, 264] on purchase-details "Back Edit Purchase Cancel Purchase View Profile # 01681793 Med | Rec METRC ID: …" at bounding box center [397, 142] width 723 height 602
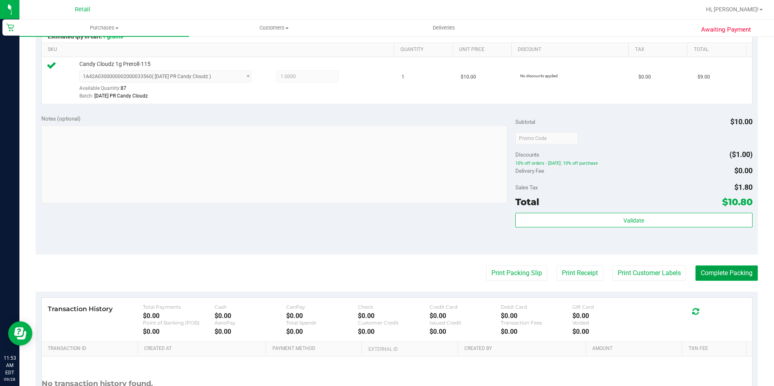
click at [729, 271] on button "Complete Packing" at bounding box center [727, 273] width 62 height 15
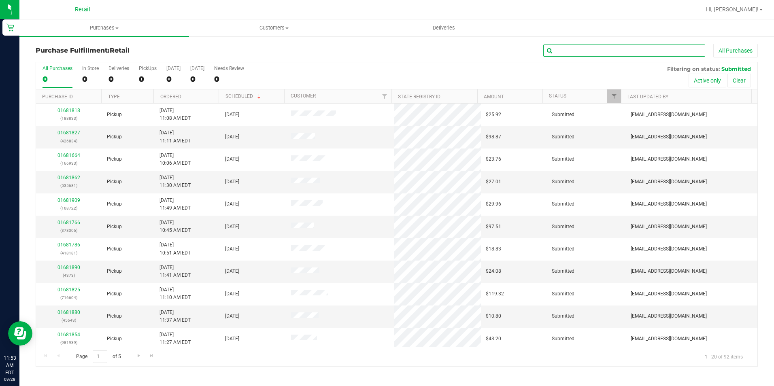
click at [587, 54] on input "text" at bounding box center [625, 51] width 162 height 12
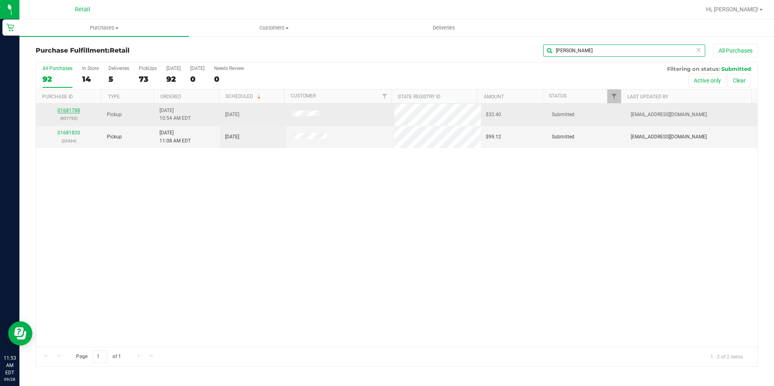
type input "[PERSON_NAME]"
click at [78, 111] on link "01681788" at bounding box center [69, 111] width 23 height 6
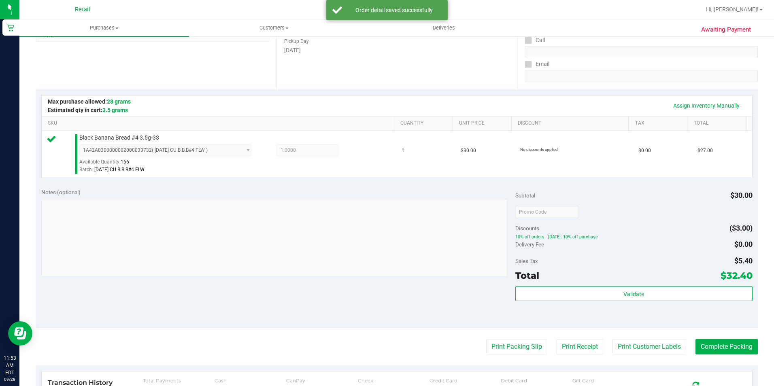
scroll to position [162, 0]
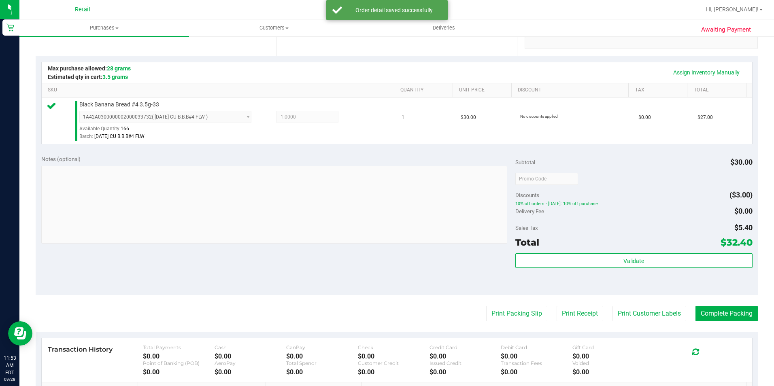
click at [695, 304] on purchase-details "Back Edit Purchase Cancel Purchase View Profile # 01681788 Med | Rec METRC ID: …" at bounding box center [397, 183] width 723 height 602
click at [700, 310] on button "Complete Packing" at bounding box center [727, 313] width 62 height 15
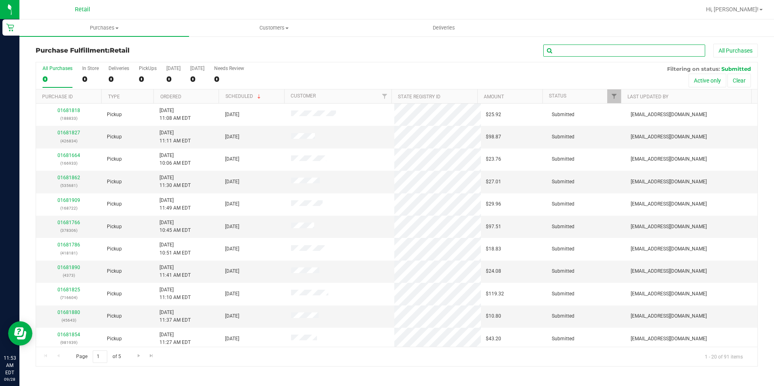
click at [565, 52] on input "text" at bounding box center [625, 51] width 162 height 12
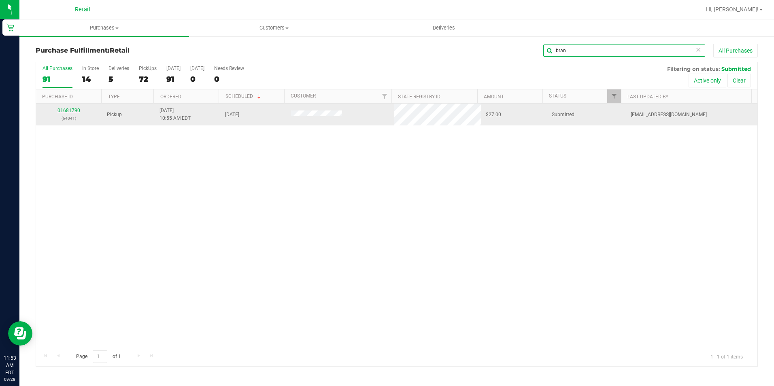
type input "bran"
click at [68, 111] on link "01681790" at bounding box center [69, 111] width 23 height 6
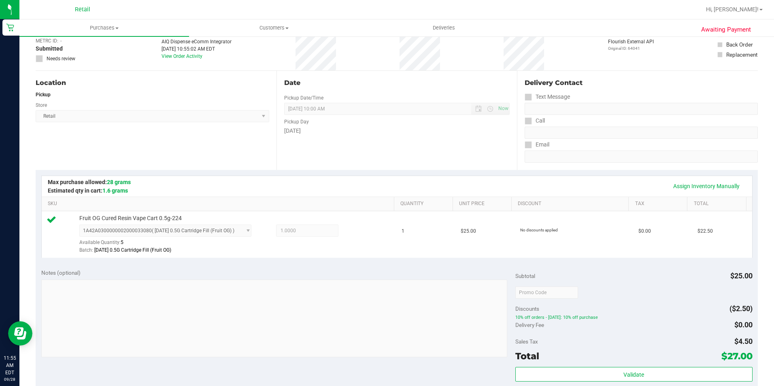
scroll to position [162, 0]
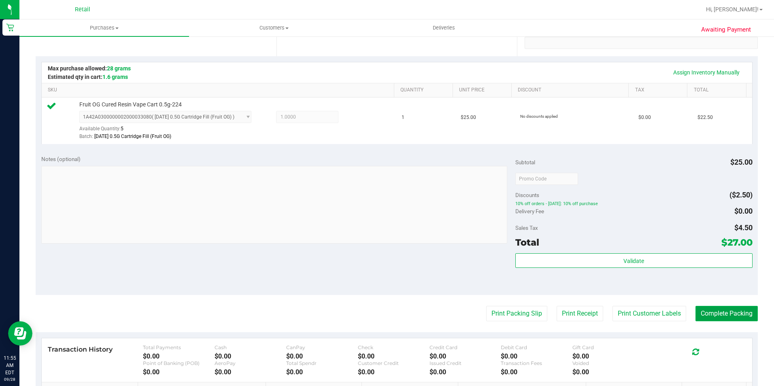
click at [729, 313] on button "Complete Packing" at bounding box center [727, 313] width 62 height 15
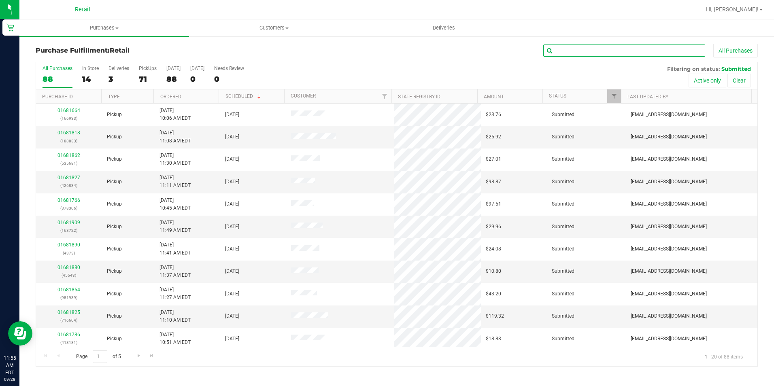
click at [559, 49] on input "text" at bounding box center [625, 51] width 162 height 12
type input "k"
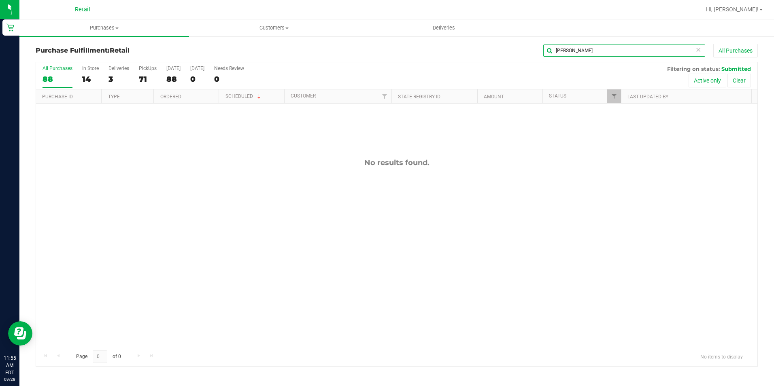
click at [561, 55] on input "[PERSON_NAME]" at bounding box center [625, 51] width 162 height 12
drag, startPoint x: 567, startPoint y: 51, endPoint x: 505, endPoint y: 58, distance: 62.8
click at [505, 58] on div "Purchase Fulfillment: Retail [PERSON_NAME] All Purchases" at bounding box center [397, 53] width 723 height 18
click at [525, 49] on div "pag All Purchases" at bounding box center [518, 51] width 482 height 14
drag, startPoint x: 597, startPoint y: 52, endPoint x: 561, endPoint y: 56, distance: 37.1
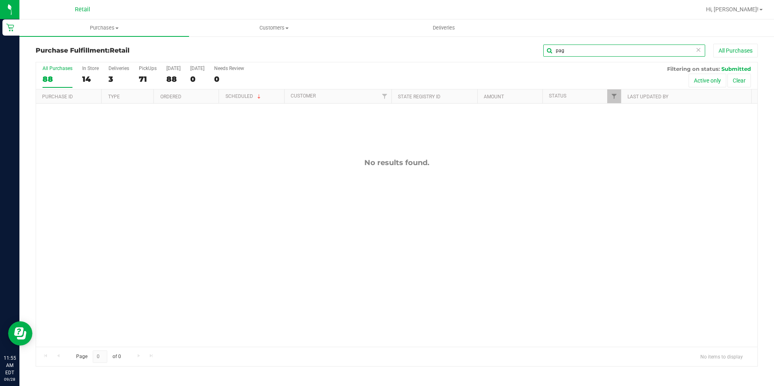
click at [561, 56] on input "pag" at bounding box center [625, 51] width 162 height 12
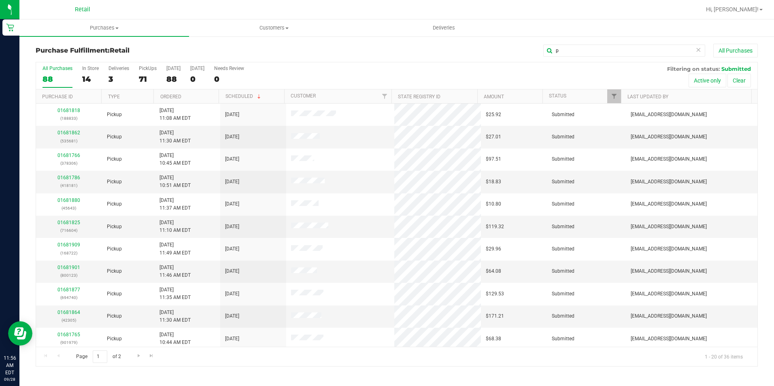
drag, startPoint x: 560, startPoint y: 58, endPoint x: 530, endPoint y: 58, distance: 29.6
click at [530, 58] on div "Purchase Fulfillment: Retail p All Purchases" at bounding box center [397, 53] width 723 height 18
click at [575, 49] on input "p" at bounding box center [625, 51] width 162 height 12
drag, startPoint x: 571, startPoint y: 50, endPoint x: 533, endPoint y: 56, distance: 38.1
click at [533, 56] on div "p All Purchases" at bounding box center [518, 51] width 482 height 14
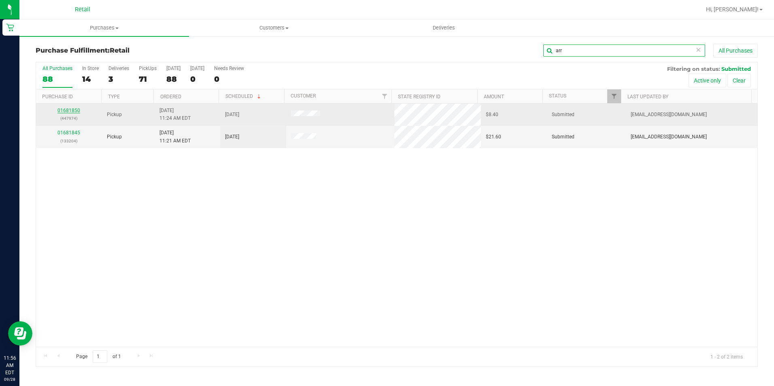
type input "arr"
click at [69, 112] on link "01681850" at bounding box center [69, 111] width 23 height 6
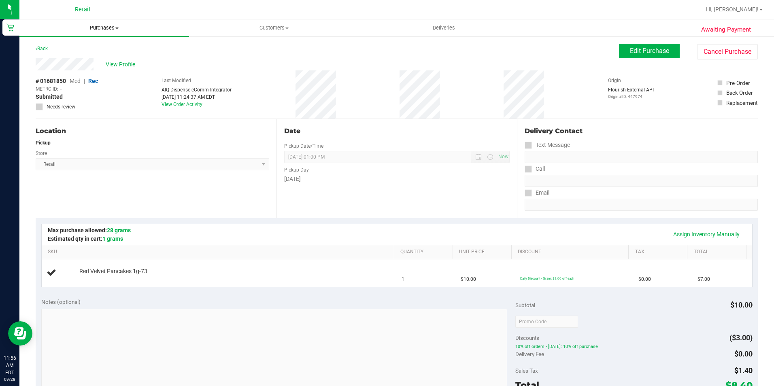
click at [100, 29] on span "Purchases" at bounding box center [104, 27] width 170 height 7
click at [57, 60] on span "Fulfillment" at bounding box center [44, 58] width 50 height 7
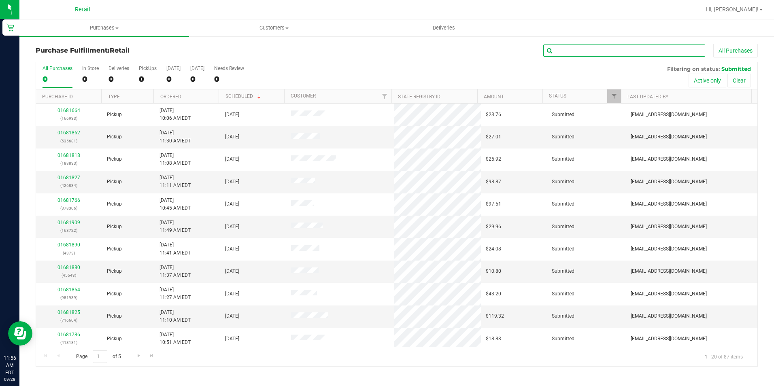
click at [632, 51] on input "text" at bounding box center [625, 51] width 162 height 12
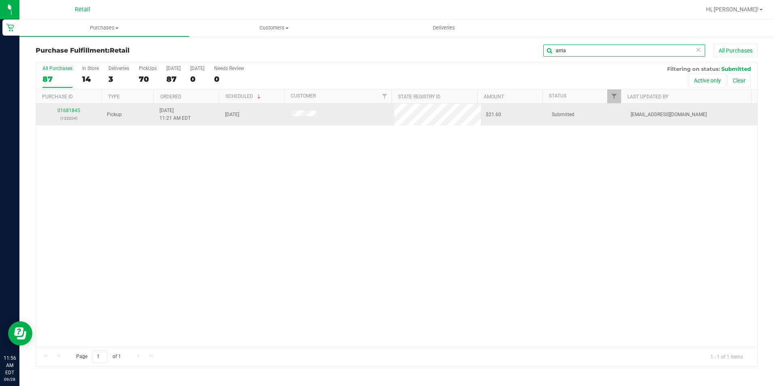
type input "arria"
click at [67, 106] on td "01681845 (133204)" at bounding box center [69, 115] width 66 height 22
click at [67, 107] on div "01681845 (133204)" at bounding box center [69, 114] width 56 height 15
click at [63, 108] on link "01681845" at bounding box center [69, 111] width 23 height 6
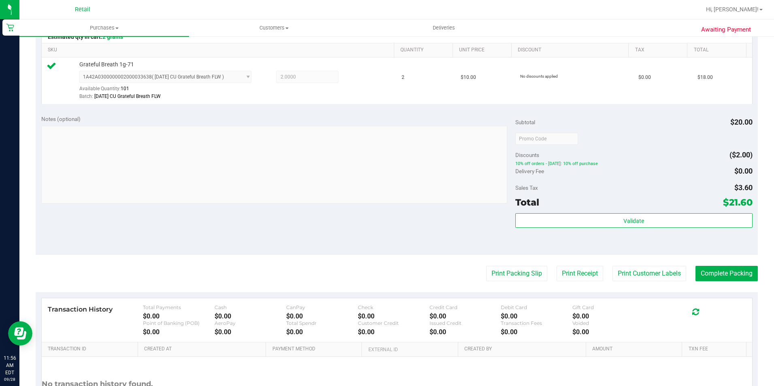
scroll to position [203, 0]
click at [733, 269] on button "Complete Packing" at bounding box center [727, 273] width 62 height 15
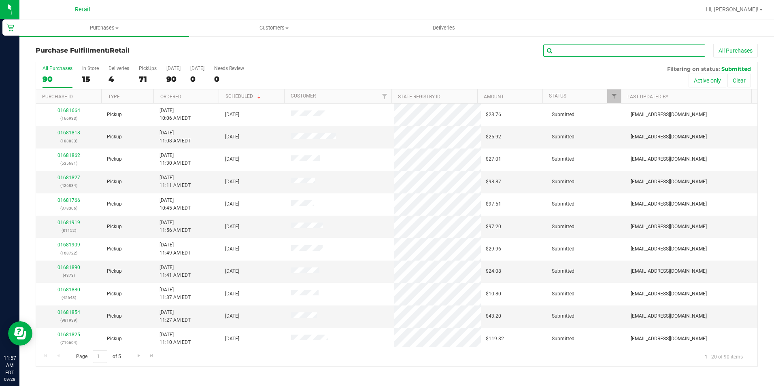
click at [561, 53] on input "text" at bounding box center [625, 51] width 162 height 12
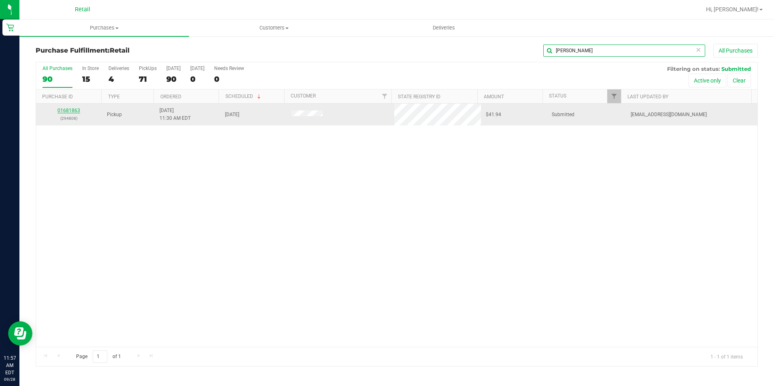
type input "[PERSON_NAME]"
click at [70, 111] on link "01681863" at bounding box center [69, 111] width 23 height 6
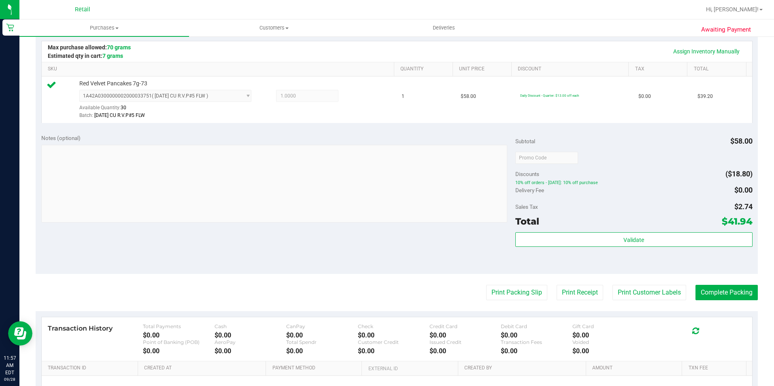
scroll to position [203, 0]
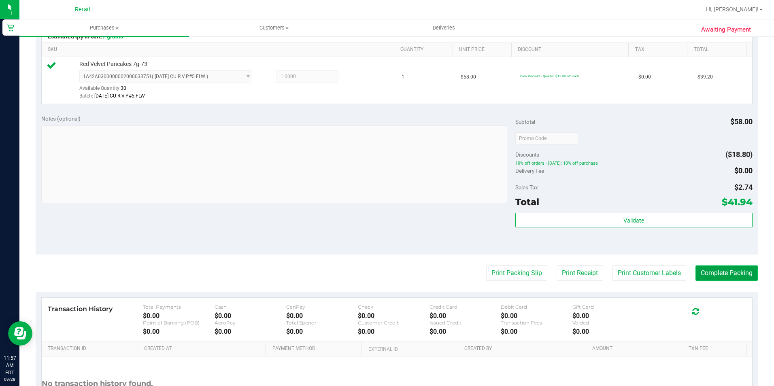
click at [710, 267] on button "Complete Packing" at bounding box center [727, 273] width 62 height 15
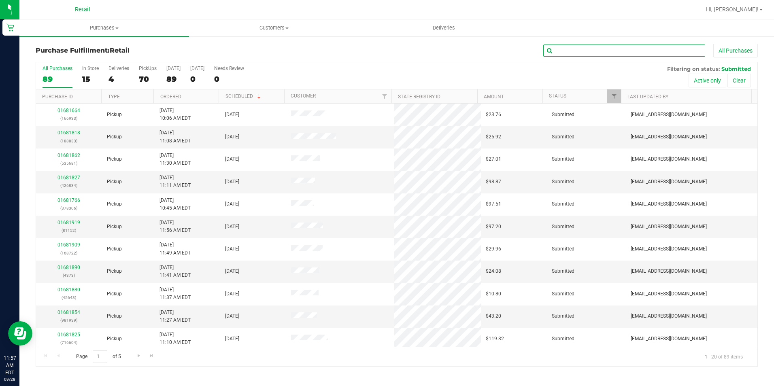
click at [569, 55] on input "text" at bounding box center [625, 51] width 162 height 12
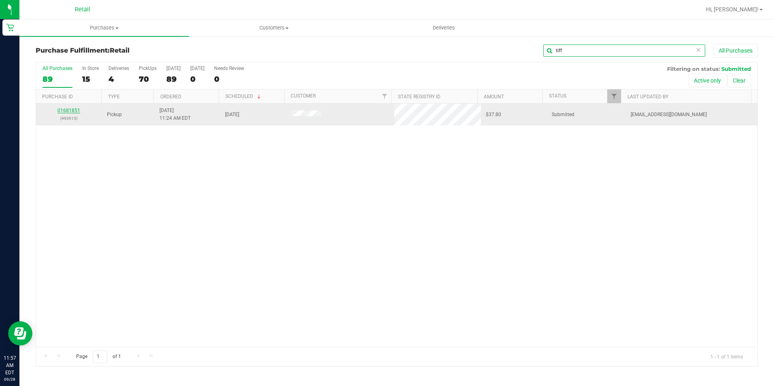
type input "tiff"
click at [74, 110] on link "01681851" at bounding box center [69, 111] width 23 height 6
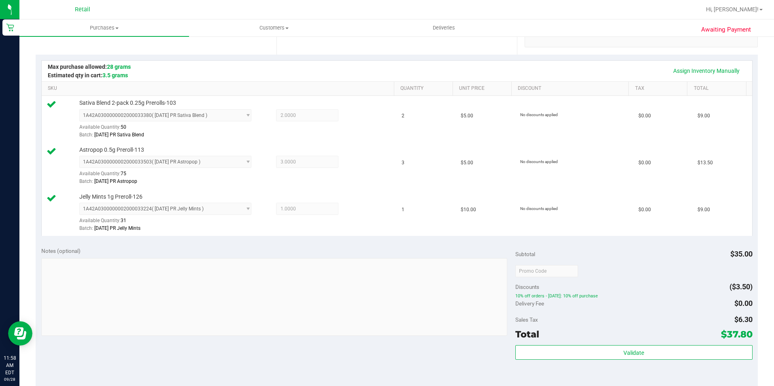
scroll to position [235, 0]
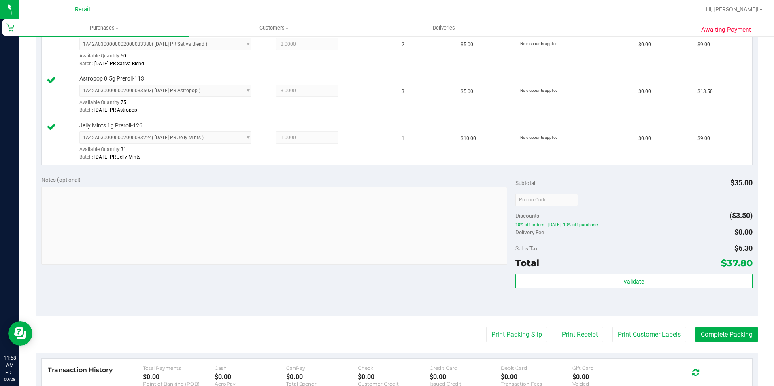
click at [732, 343] on purchase-details "Back Edit Purchase Cancel Purchase View Profile # 01681851 Med | Rec METRC ID: …" at bounding box center [397, 157] width 723 height 696
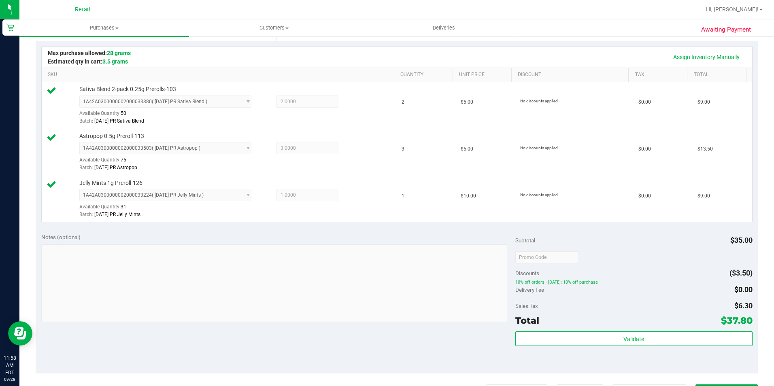
scroll to position [203, 0]
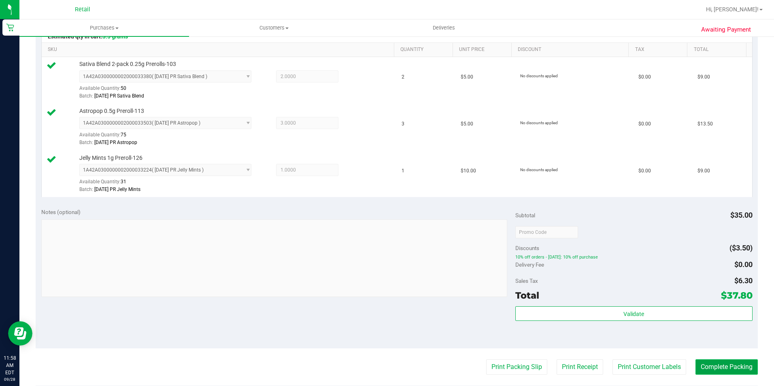
click at [703, 367] on button "Complete Packing" at bounding box center [727, 367] width 62 height 15
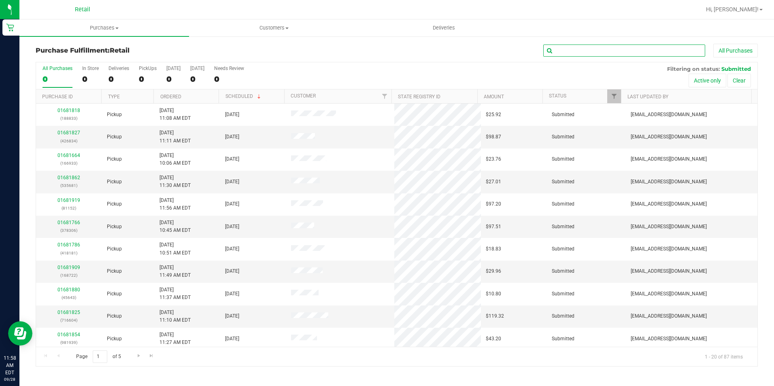
click at [568, 53] on input "text" at bounding box center [625, 51] width 162 height 12
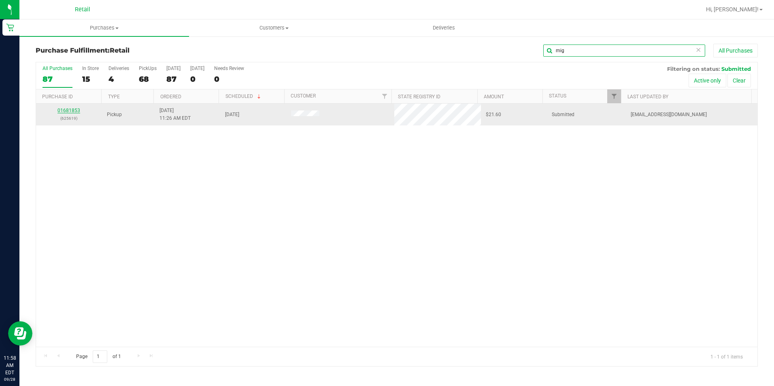
type input "mig"
click at [65, 112] on link "01681853" at bounding box center [69, 111] width 23 height 6
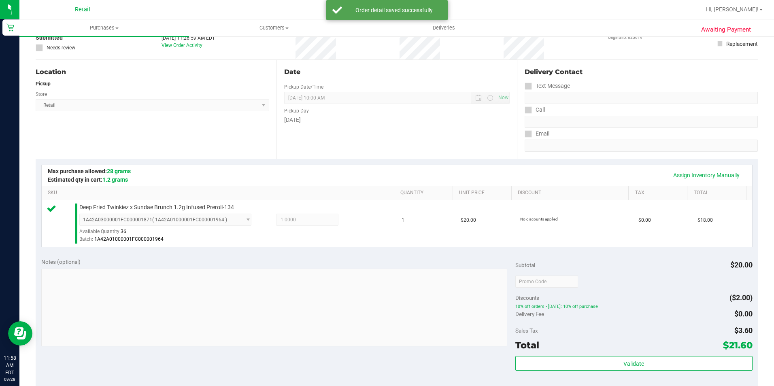
scroll to position [162, 0]
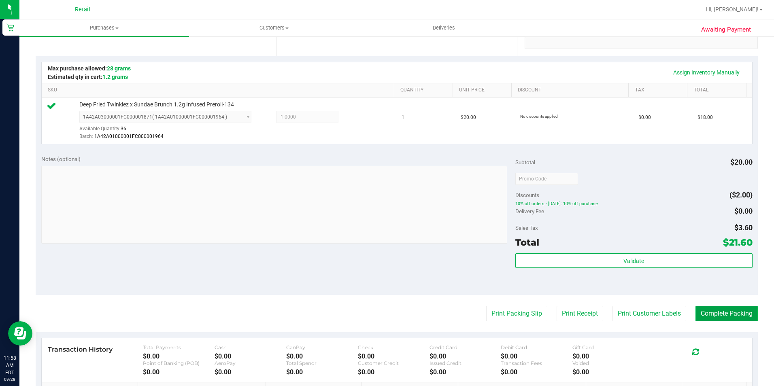
click at [717, 312] on button "Complete Packing" at bounding box center [727, 313] width 62 height 15
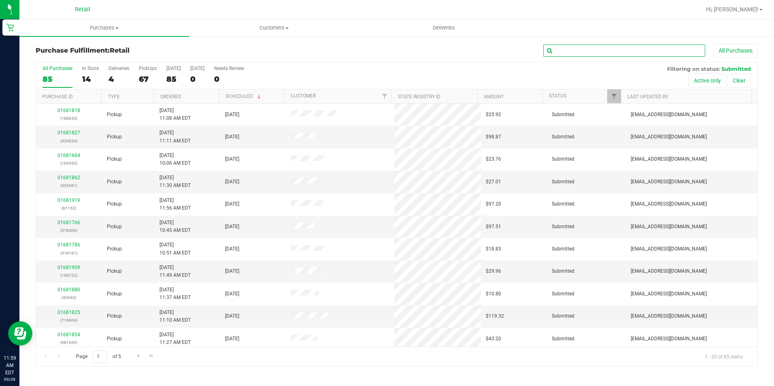
click at [561, 54] on input "text" at bounding box center [625, 51] width 162 height 12
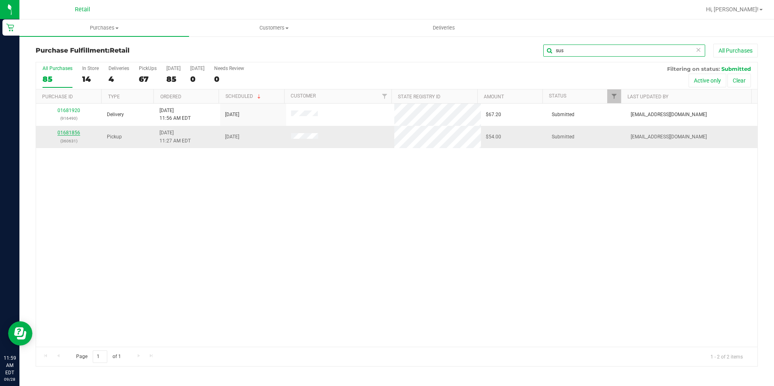
type input "sus"
click at [66, 132] on link "01681856" at bounding box center [69, 133] width 23 height 6
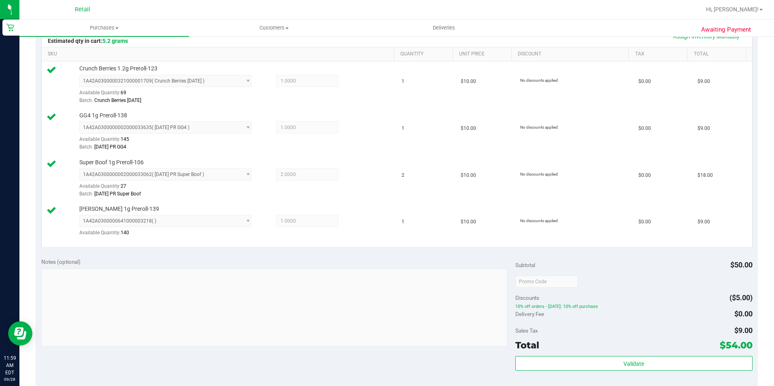
scroll to position [243, 0]
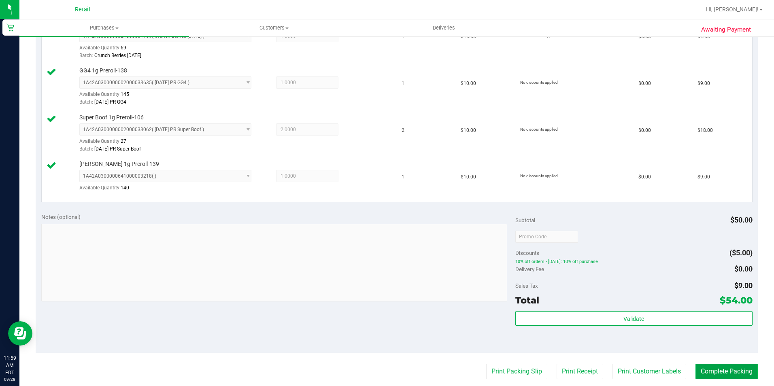
click at [721, 377] on button "Complete Packing" at bounding box center [727, 371] width 62 height 15
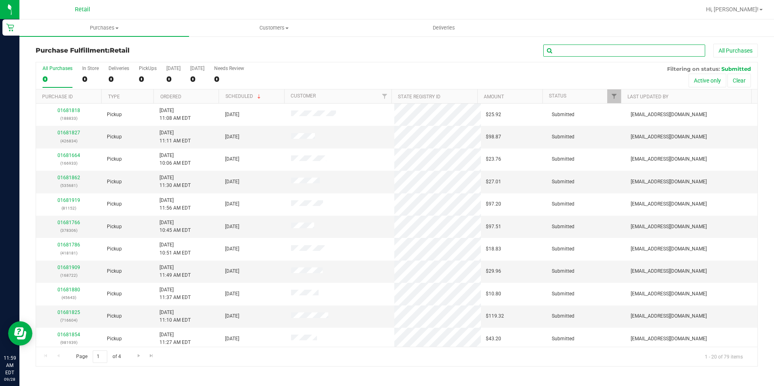
click at [560, 54] on input "text" at bounding box center [625, 51] width 162 height 12
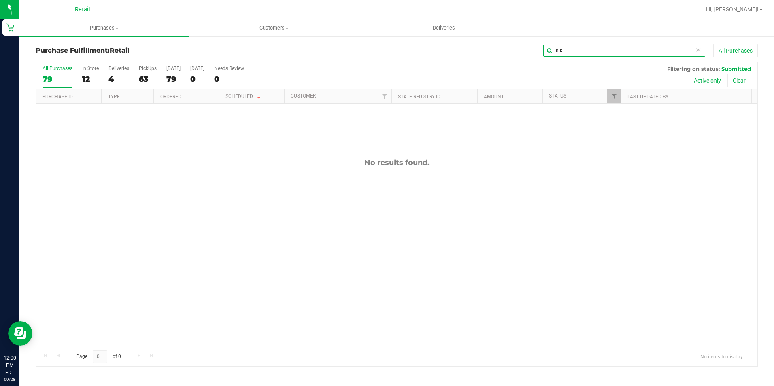
type input "nik"
click at [111, 26] on span "Purchases" at bounding box center [104, 27] width 170 height 7
click at [66, 54] on li "Fulfillment" at bounding box center [104, 59] width 170 height 10
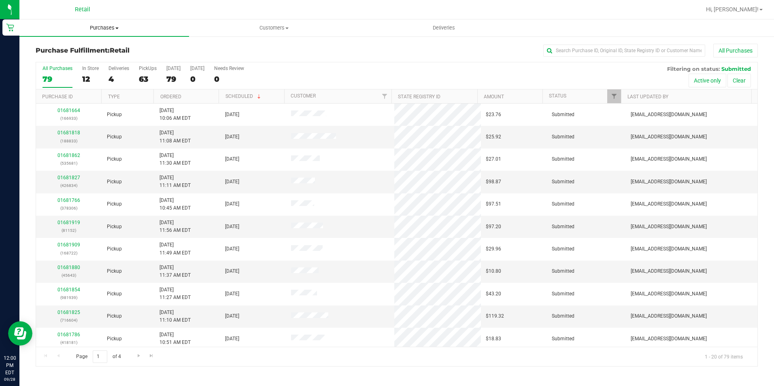
click at [93, 27] on span "Purchases" at bounding box center [104, 27] width 170 height 7
click at [70, 49] on span "Summary of purchases" at bounding box center [60, 48] width 83 height 7
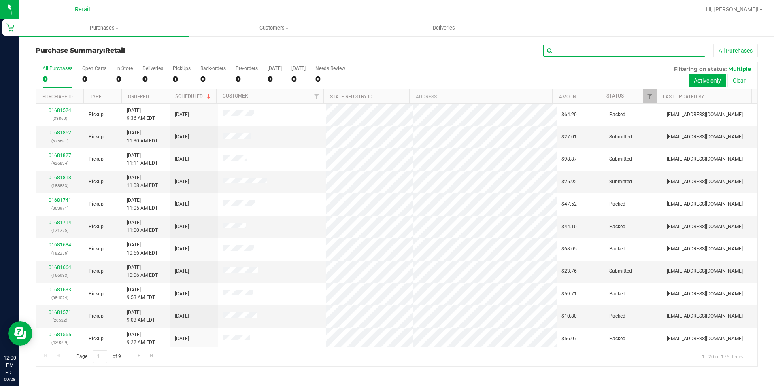
click at [577, 49] on input "text" at bounding box center [625, 51] width 162 height 12
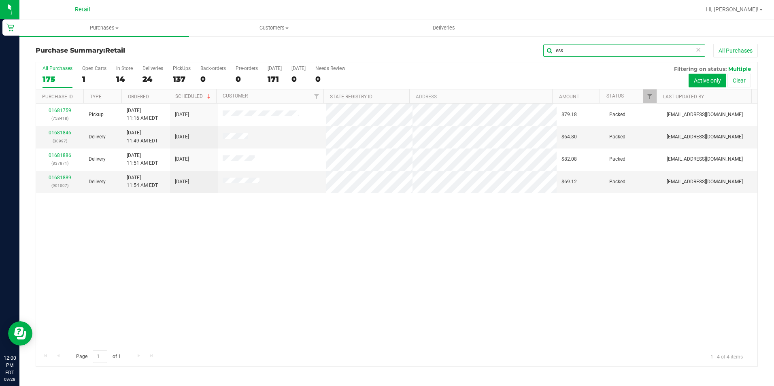
drag, startPoint x: 611, startPoint y: 53, endPoint x: 523, endPoint y: 56, distance: 87.9
click at [523, 56] on div "ess All Purchases" at bounding box center [518, 51] width 482 height 14
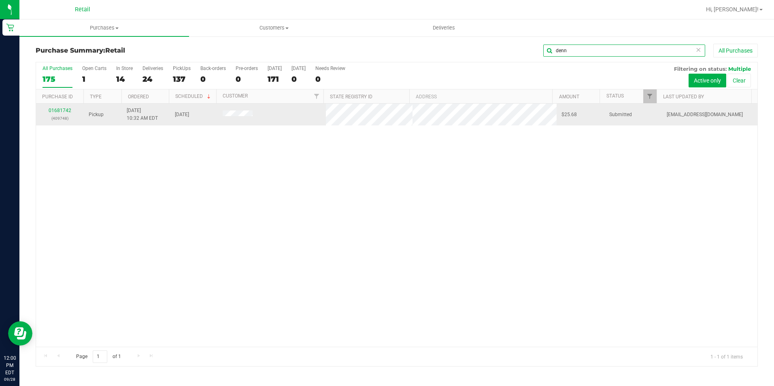
type input "denn"
click at [67, 107] on div "01681742 (409748)" at bounding box center [60, 114] width 38 height 15
click at [63, 113] on div "01681742 (409748)" at bounding box center [60, 114] width 38 height 15
click at [63, 113] on link "01681742" at bounding box center [60, 111] width 23 height 6
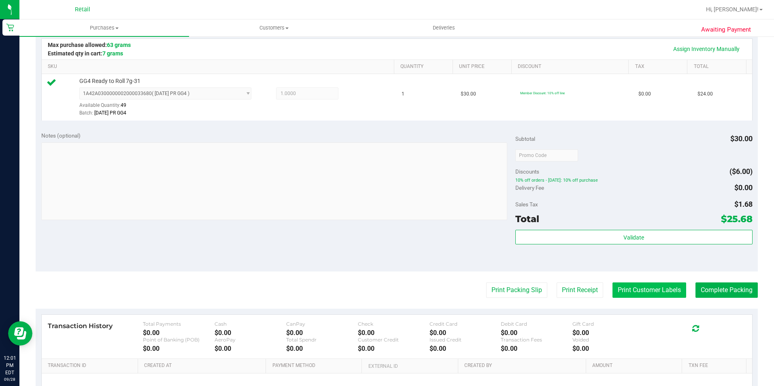
scroll to position [203, 0]
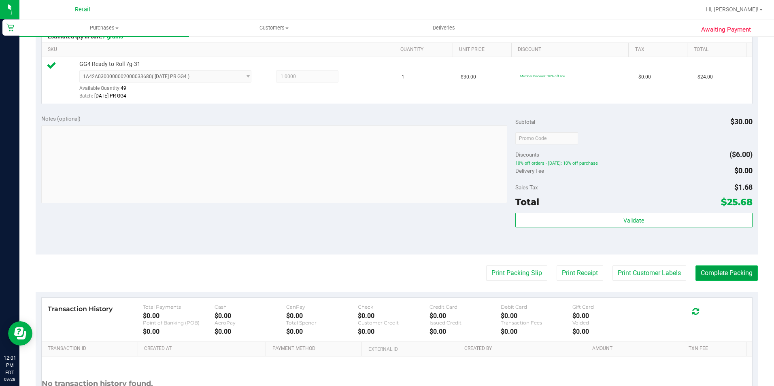
click at [707, 274] on button "Complete Packing" at bounding box center [727, 273] width 62 height 15
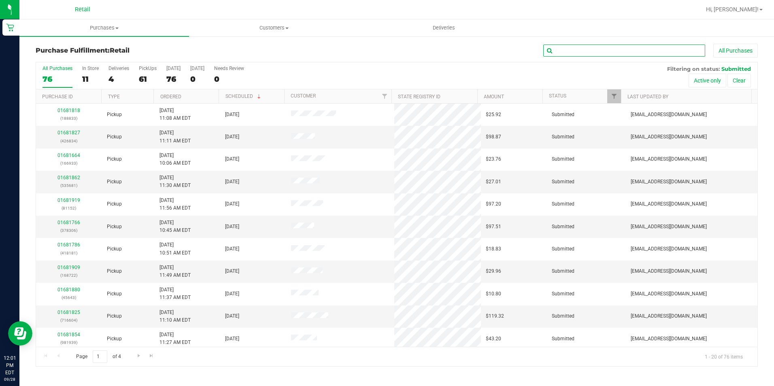
click at [582, 50] on input "text" at bounding box center [625, 51] width 162 height 12
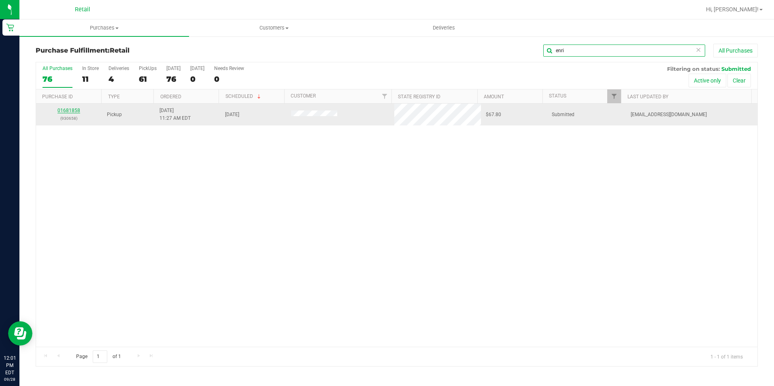
type input "enri"
click at [70, 109] on link "01681858" at bounding box center [69, 111] width 23 height 6
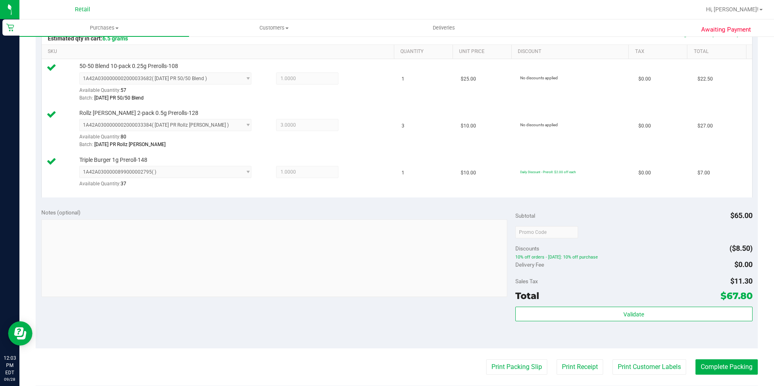
scroll to position [203, 0]
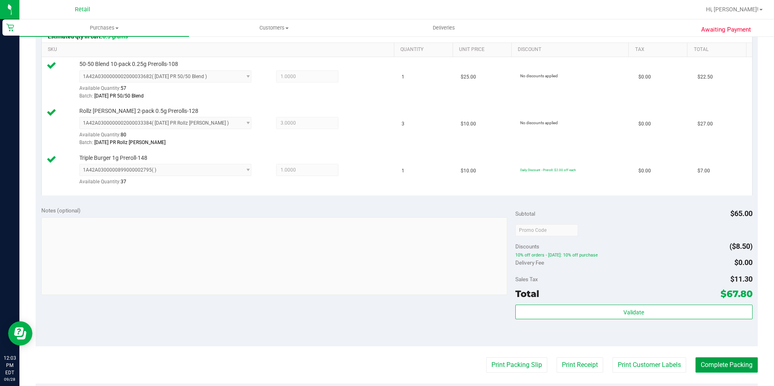
click at [706, 367] on button "Complete Packing" at bounding box center [727, 365] width 62 height 15
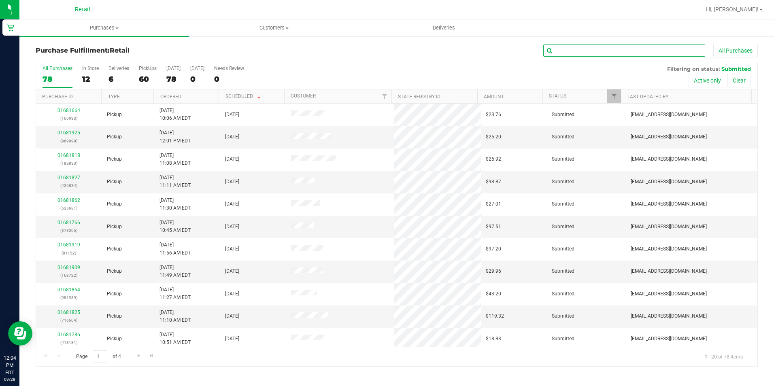
click at [575, 51] on input "text" at bounding box center [625, 51] width 162 height 12
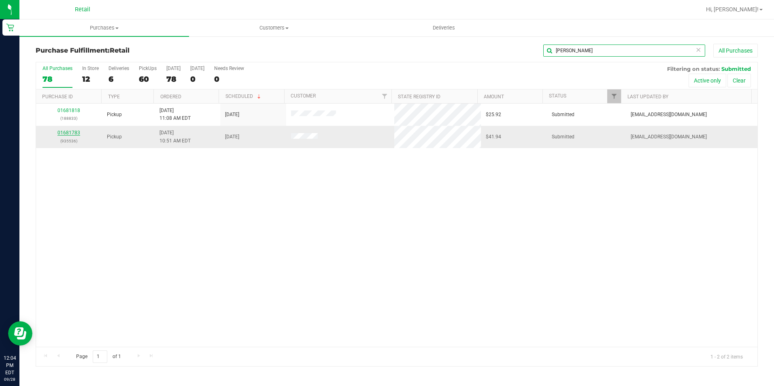
type input "[PERSON_NAME]"
click at [63, 131] on link "01681783" at bounding box center [69, 133] width 23 height 6
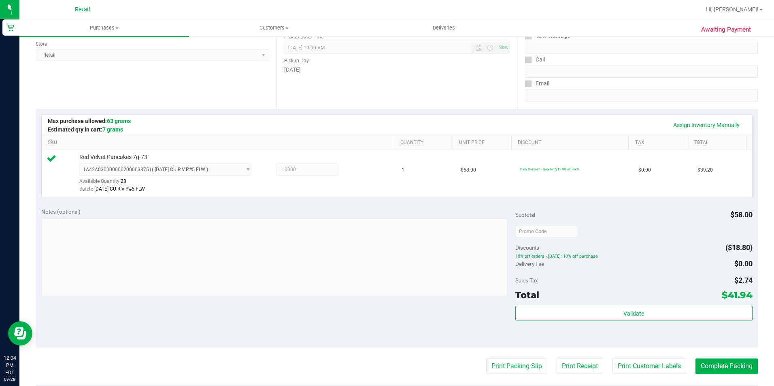
scroll to position [162, 0]
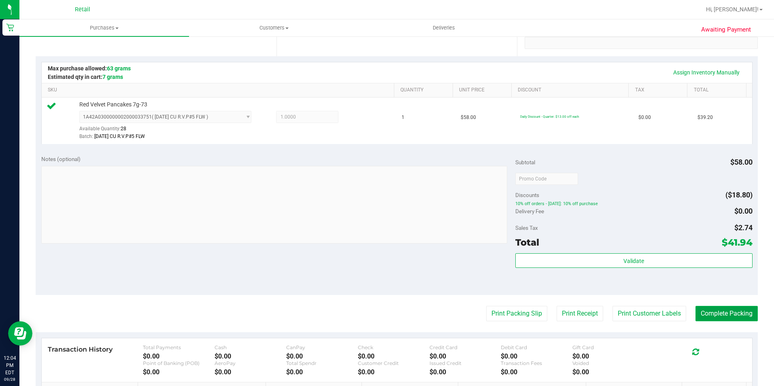
click at [726, 316] on button "Complete Packing" at bounding box center [727, 313] width 62 height 15
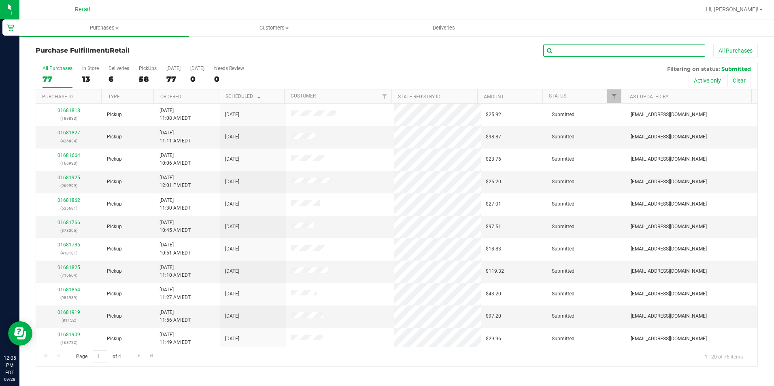
click at [586, 50] on input "text" at bounding box center [625, 51] width 162 height 12
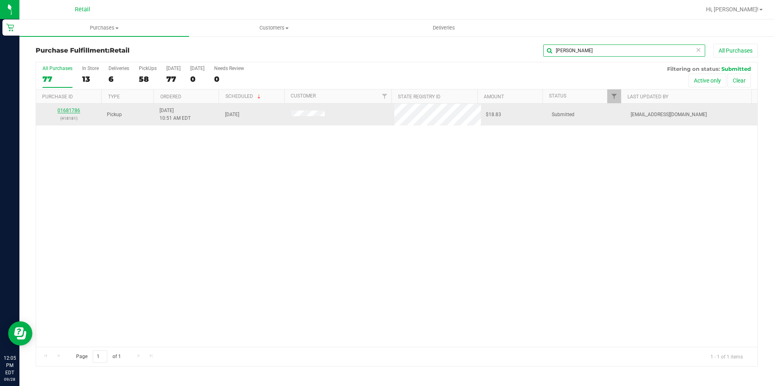
type input "[PERSON_NAME]"
click at [78, 112] on link "01681786" at bounding box center [69, 111] width 23 height 6
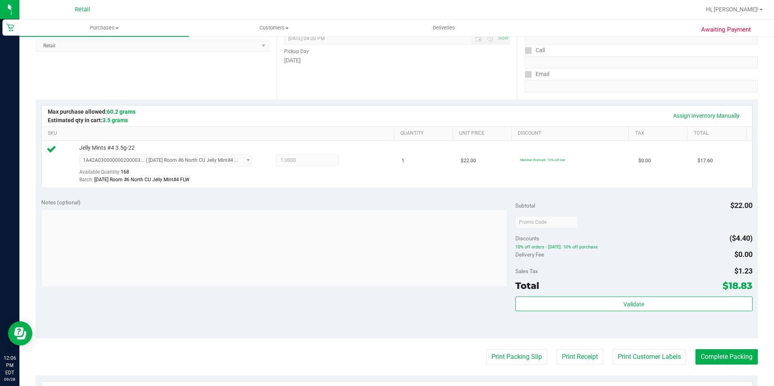
scroll to position [162, 0]
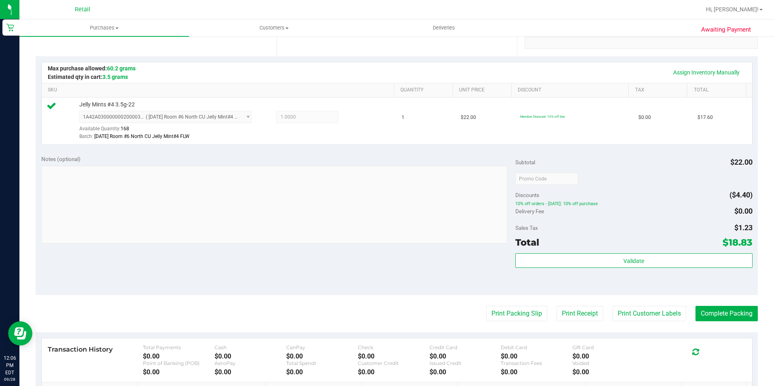
click at [724, 329] on purchase-details "Back Edit Purchase Cancel Purchase View Profile # 01681786 Med | Rec METRC ID: …" at bounding box center [397, 183] width 723 height 602
click at [730, 315] on button "Complete Packing" at bounding box center [727, 313] width 62 height 15
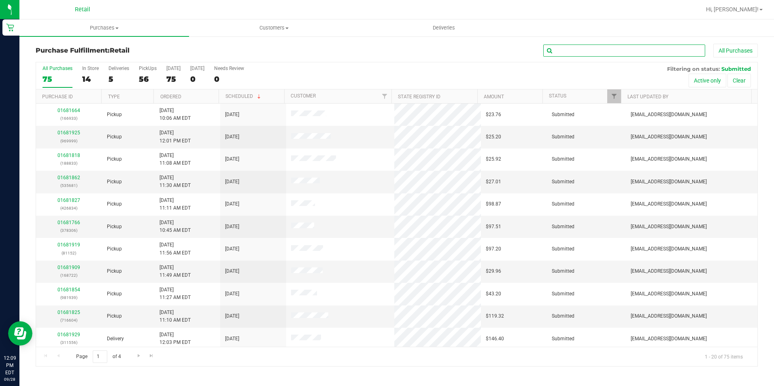
click at [578, 51] on input "text" at bounding box center [625, 51] width 162 height 12
click at [588, 54] on input "text" at bounding box center [625, 51] width 162 height 12
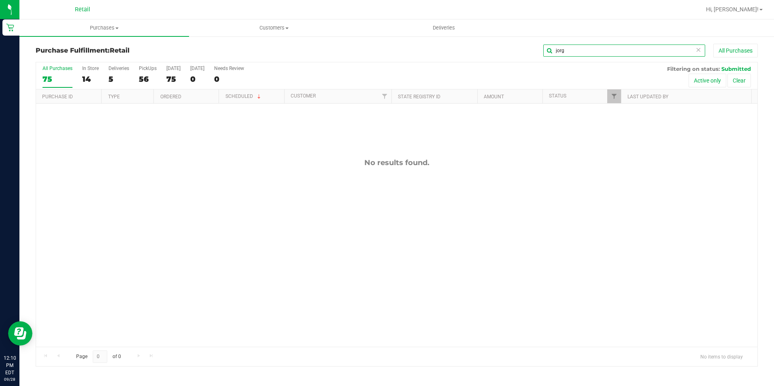
drag, startPoint x: 566, startPoint y: 54, endPoint x: 549, endPoint y: 54, distance: 16.6
click at [549, 54] on input "jorg" at bounding box center [625, 51] width 162 height 12
drag, startPoint x: 564, startPoint y: 50, endPoint x: 538, endPoint y: 54, distance: 25.8
click at [538, 54] on div "dit All Purchases" at bounding box center [518, 51] width 482 height 14
drag, startPoint x: 566, startPoint y: 51, endPoint x: 529, endPoint y: 51, distance: 37.3
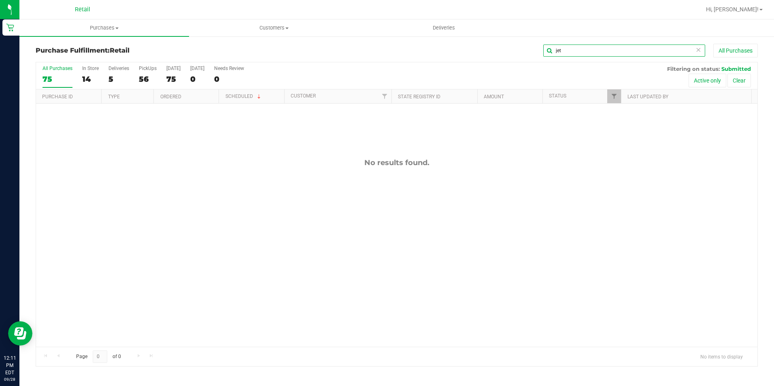
click at [529, 51] on div "jet All Purchases" at bounding box center [518, 51] width 482 height 14
drag, startPoint x: 578, startPoint y: 49, endPoint x: 531, endPoint y: 53, distance: 47.1
click at [531, 53] on div "abre All Purchases" at bounding box center [518, 51] width 482 height 14
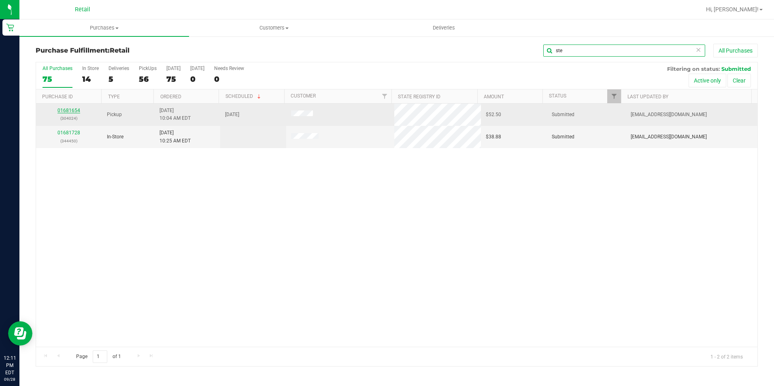
type input "ste"
click at [64, 109] on link "01681654" at bounding box center [69, 111] width 23 height 6
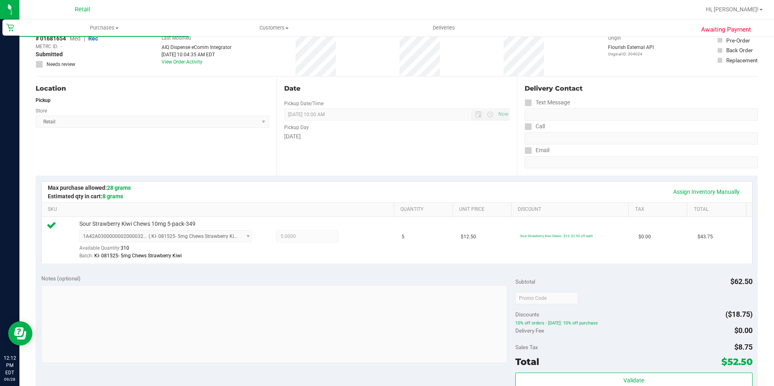
scroll to position [122, 0]
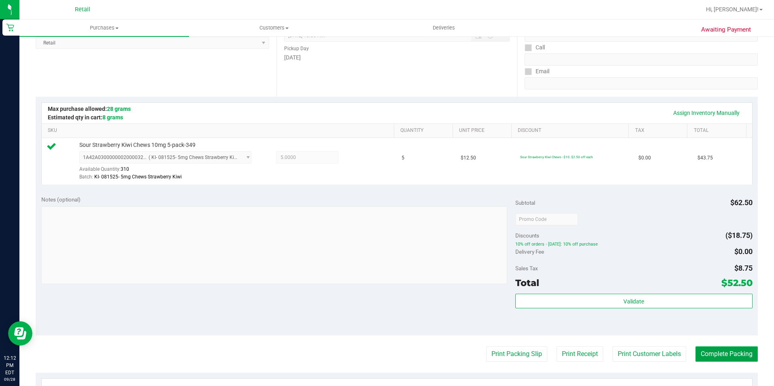
click at [718, 353] on button "Complete Packing" at bounding box center [727, 354] width 62 height 15
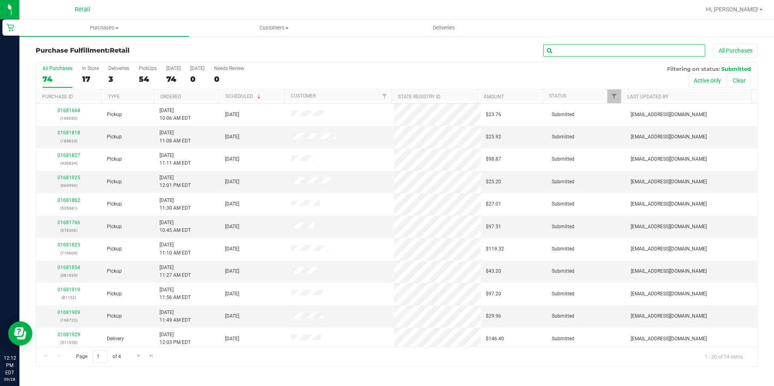
click at [569, 49] on input "text" at bounding box center [625, 51] width 162 height 12
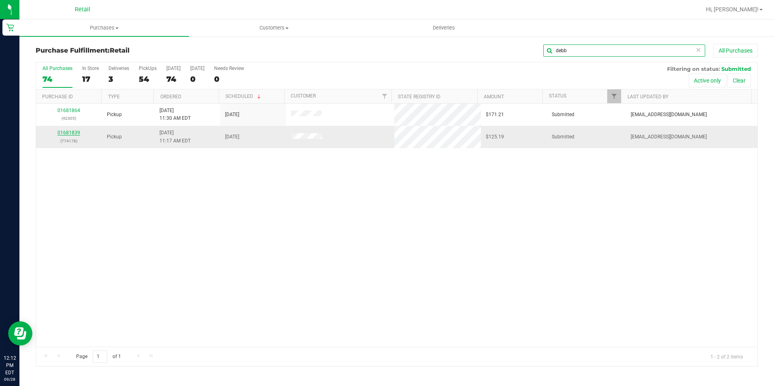
type input "debb"
click at [66, 133] on link "01681839" at bounding box center [69, 133] width 23 height 6
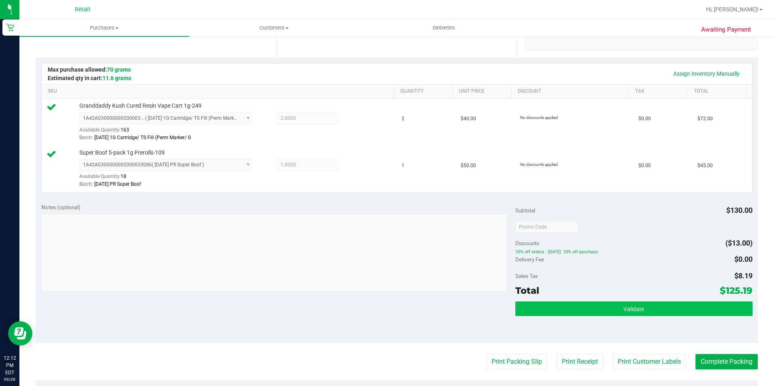
scroll to position [162, 0]
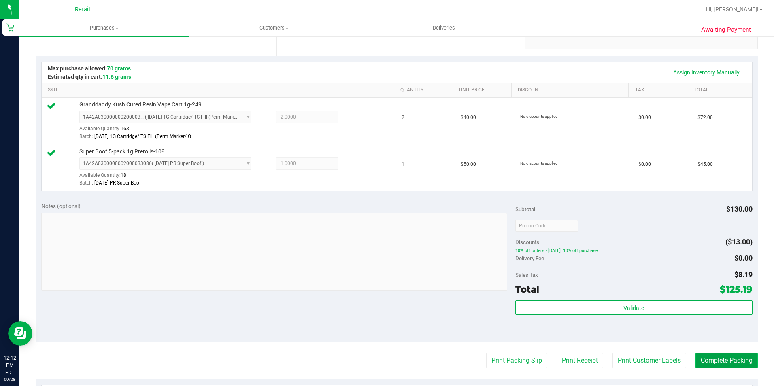
click at [707, 360] on button "Complete Packing" at bounding box center [727, 360] width 62 height 15
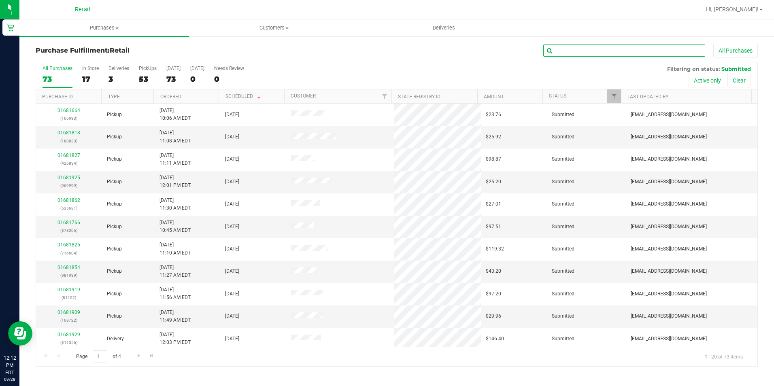
click at [562, 52] on input "text" at bounding box center [625, 51] width 162 height 12
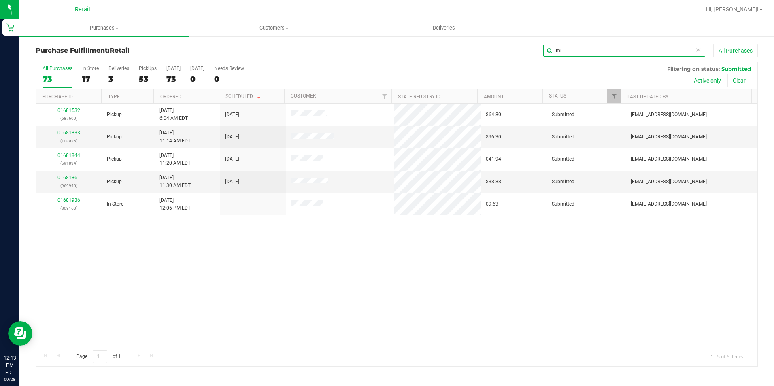
type input "m"
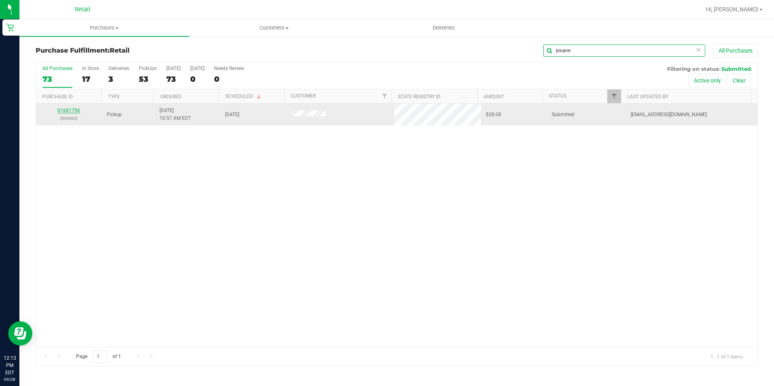
type input "jovann"
click at [69, 109] on link "01681796" at bounding box center [69, 111] width 23 height 6
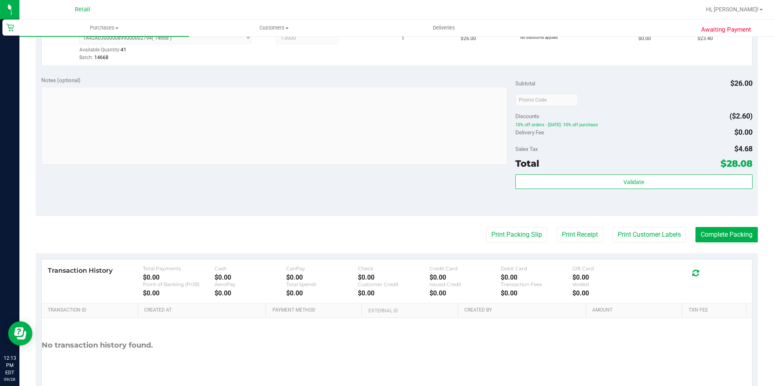
scroll to position [243, 0]
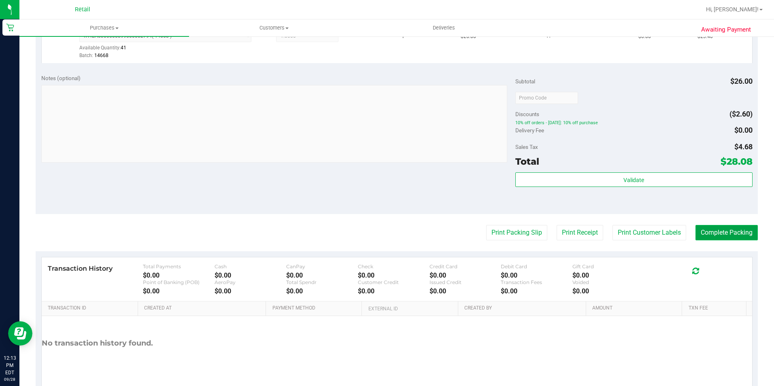
click at [715, 237] on button "Complete Packing" at bounding box center [727, 232] width 62 height 15
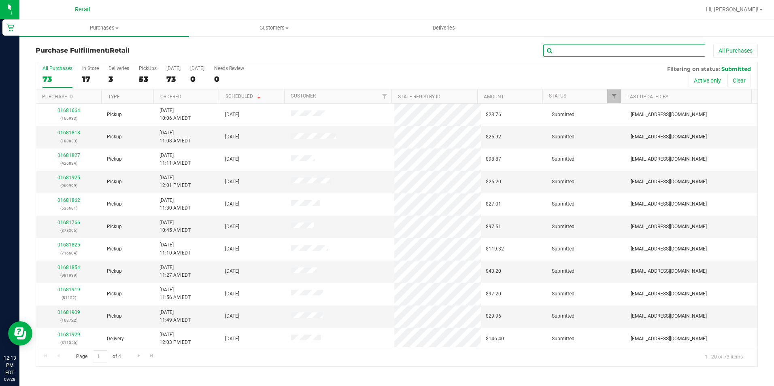
click at [569, 49] on input "text" at bounding box center [625, 51] width 162 height 12
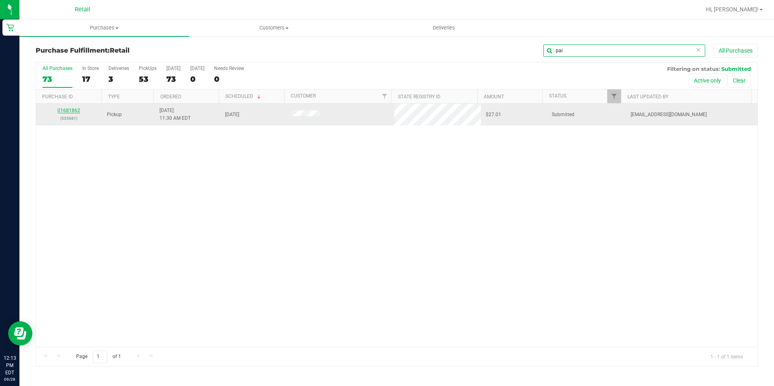
type input "pai"
click at [72, 109] on link "01681862" at bounding box center [69, 111] width 23 height 6
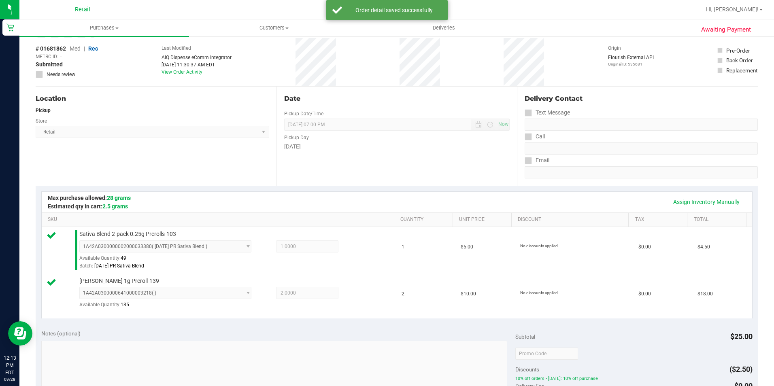
scroll to position [235, 0]
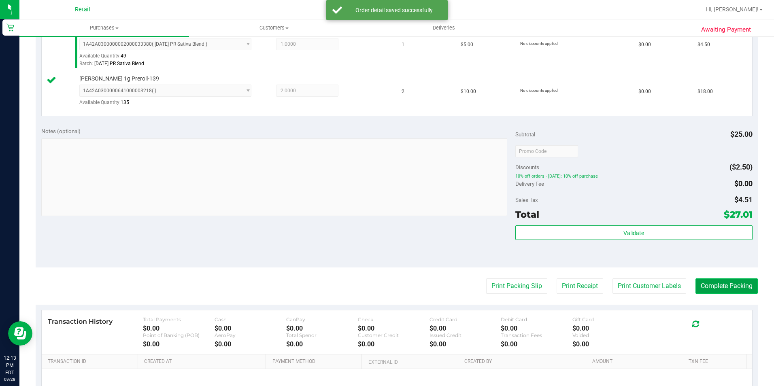
click at [716, 292] on button "Complete Packing" at bounding box center [727, 286] width 62 height 15
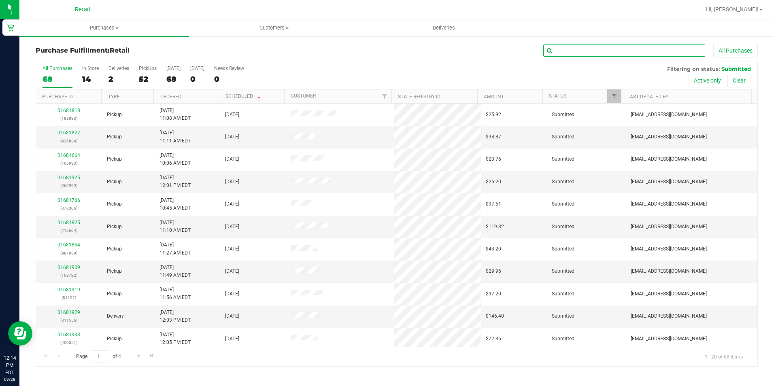
click at [564, 54] on input "text" at bounding box center [625, 51] width 162 height 12
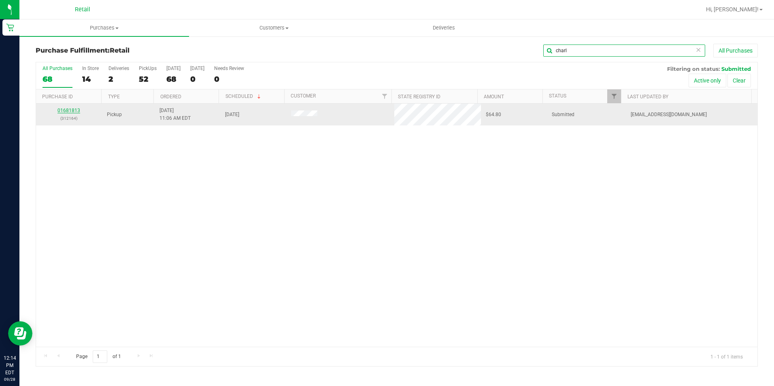
type input "charl"
click at [72, 109] on link "01681813" at bounding box center [69, 111] width 23 height 6
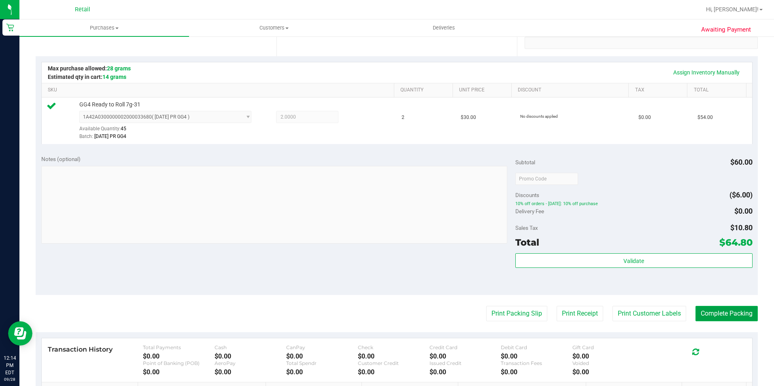
click at [696, 313] on button "Complete Packing" at bounding box center [727, 313] width 62 height 15
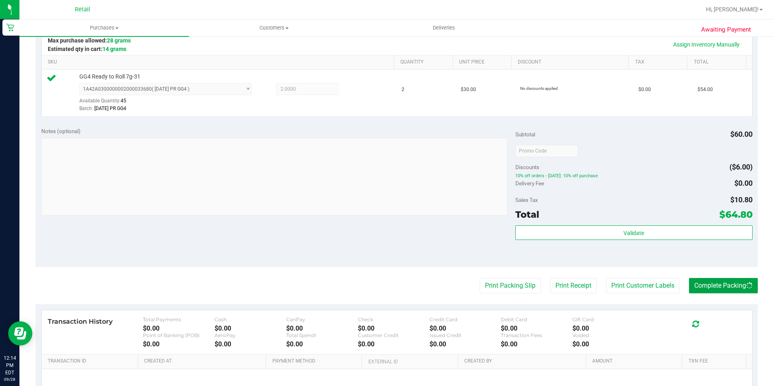
scroll to position [203, 0]
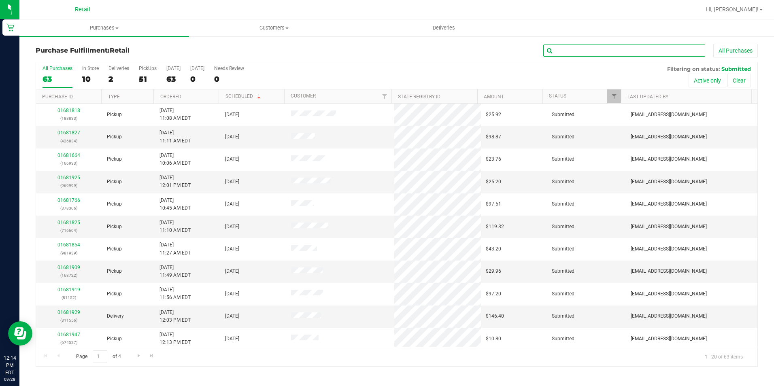
click at [589, 49] on input "text" at bounding box center [625, 51] width 162 height 12
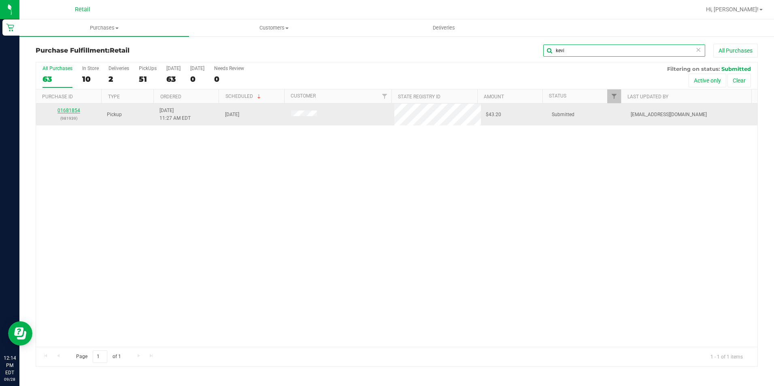
type input "kevi"
click at [76, 110] on link "01681854" at bounding box center [69, 111] width 23 height 6
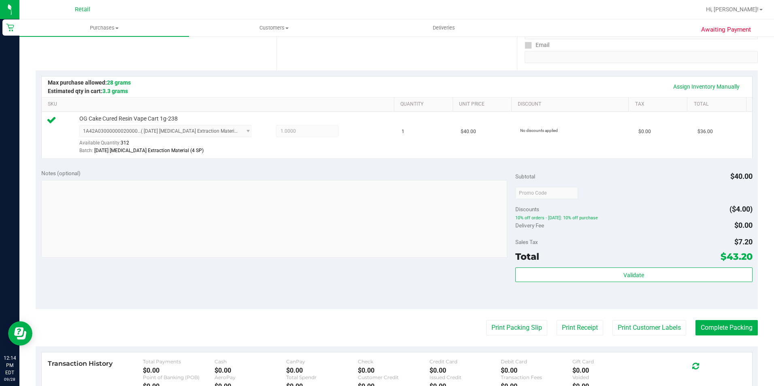
scroll to position [162, 0]
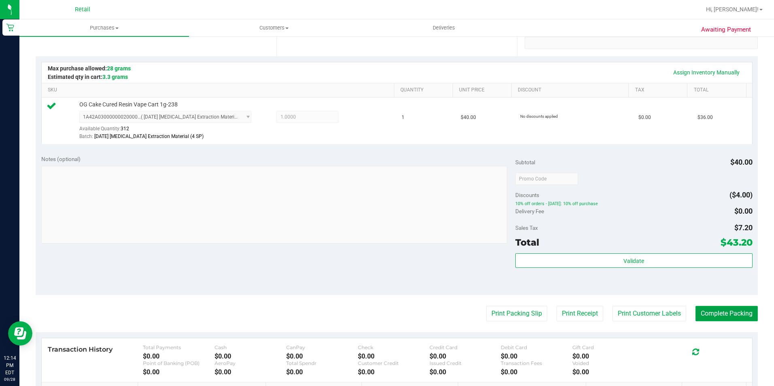
click at [696, 318] on button "Complete Packing" at bounding box center [727, 313] width 62 height 15
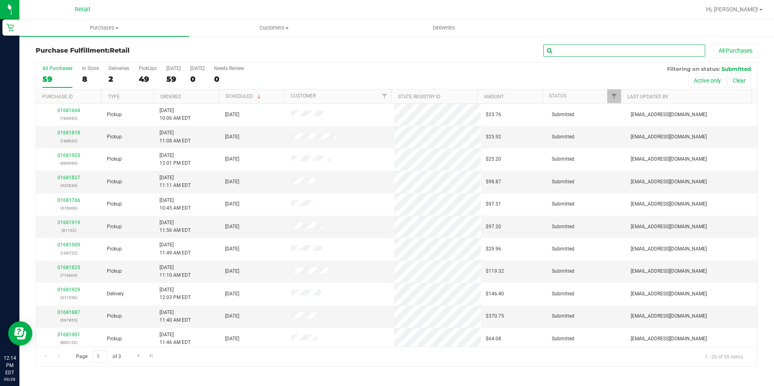
click at [610, 52] on input "text" at bounding box center [625, 51] width 162 height 12
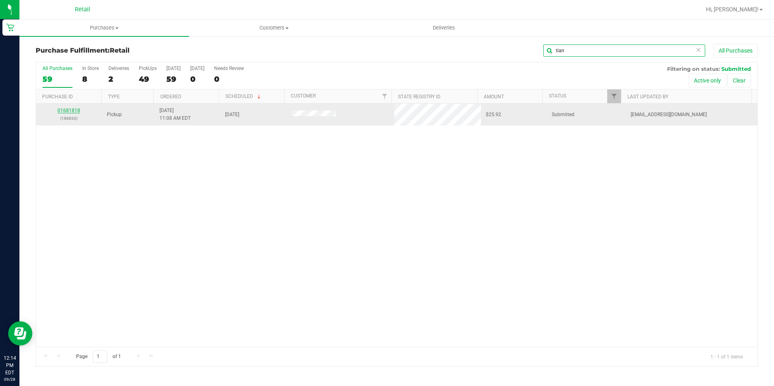
type input "tian"
click at [68, 109] on link "01681818" at bounding box center [69, 111] width 23 height 6
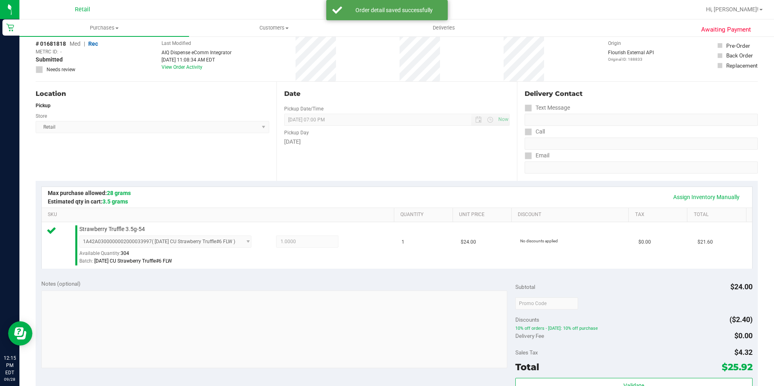
scroll to position [162, 0]
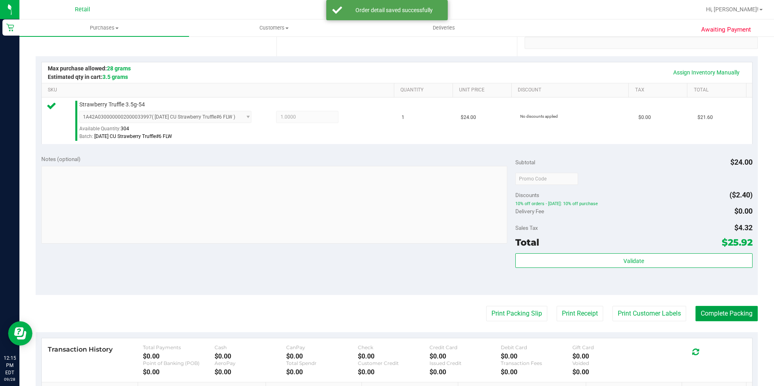
click at [696, 310] on button "Complete Packing" at bounding box center [727, 313] width 62 height 15
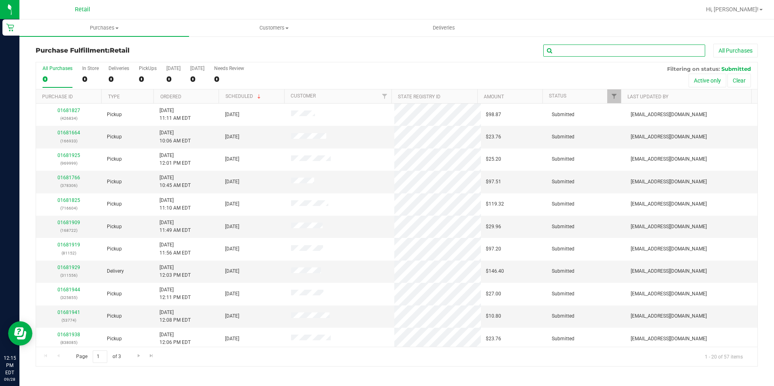
click at [568, 53] on input "text" at bounding box center [625, 51] width 162 height 12
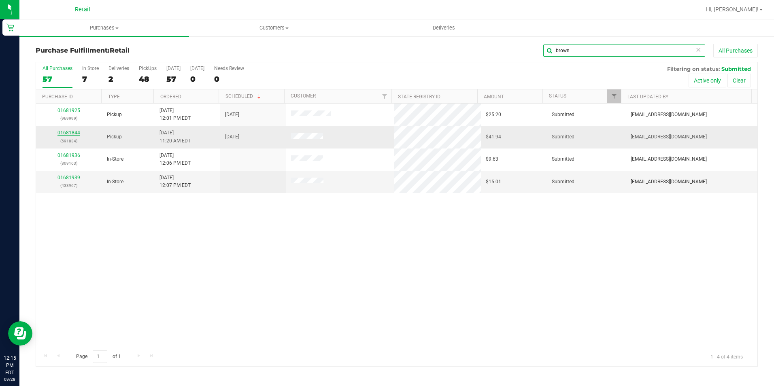
type input "brown"
click at [74, 131] on link "01681844" at bounding box center [69, 133] width 23 height 6
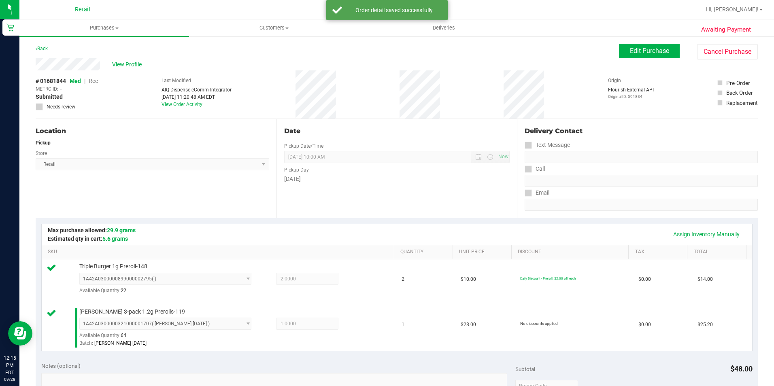
scroll to position [203, 0]
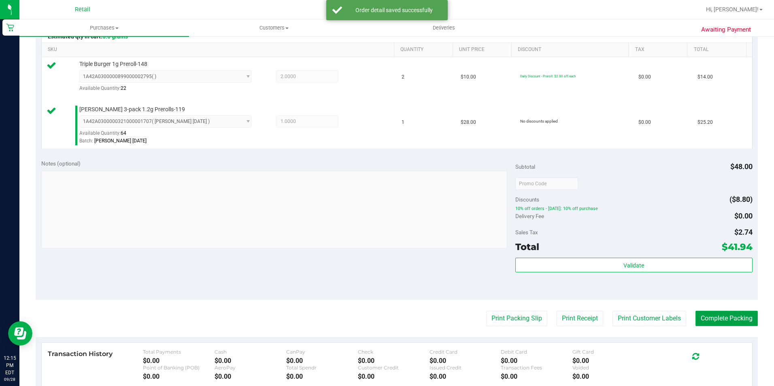
click at [701, 319] on button "Complete Packing" at bounding box center [727, 318] width 62 height 15
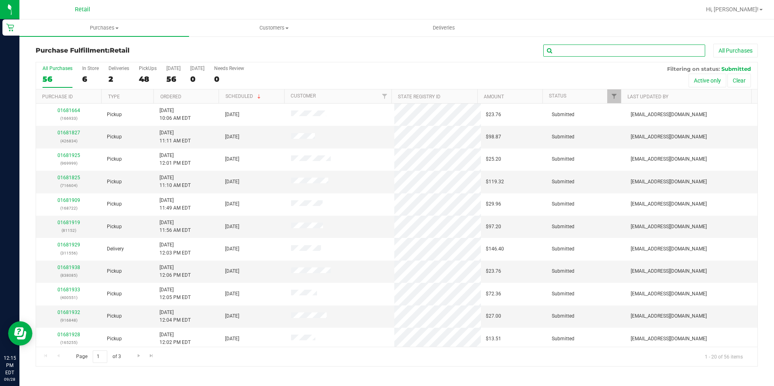
click at [565, 50] on input "text" at bounding box center [625, 51] width 162 height 12
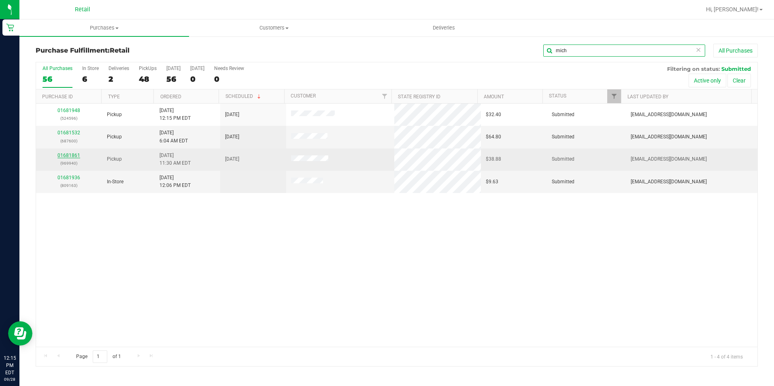
type input "mich"
click at [70, 153] on link "01681861" at bounding box center [69, 156] width 23 height 6
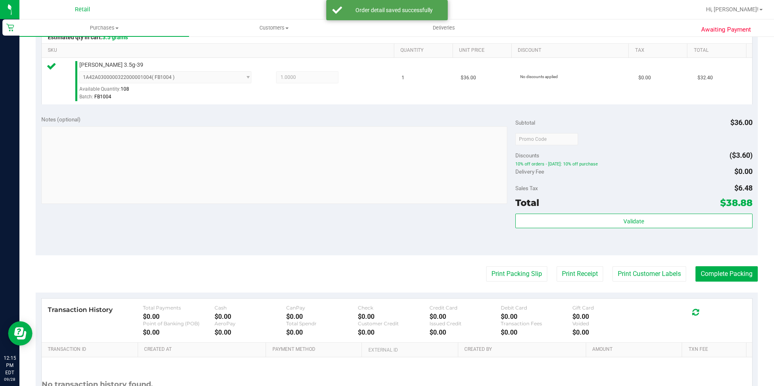
scroll to position [203, 0]
click at [721, 275] on button "Complete Packing" at bounding box center [727, 273] width 62 height 15
click at [710, 273] on button "Complete Packing" at bounding box center [723, 273] width 69 height 15
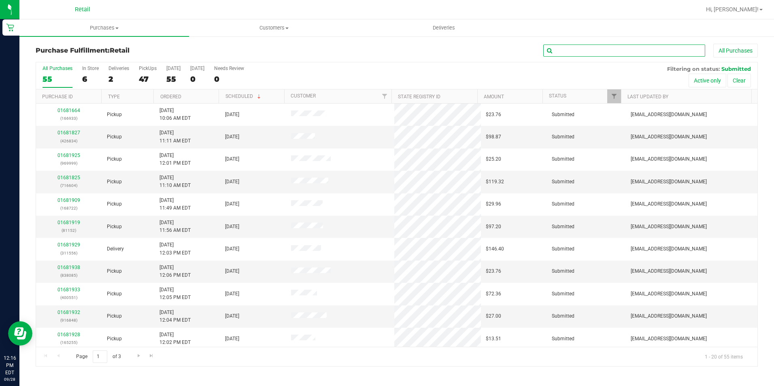
click at [578, 53] on input "text" at bounding box center [625, 51] width 162 height 12
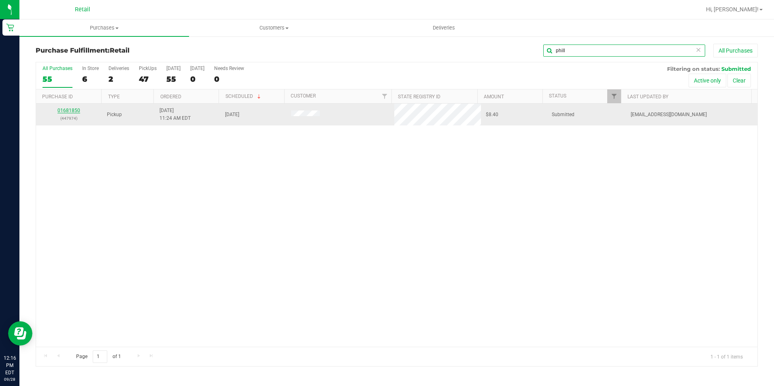
type input "phill"
click at [75, 109] on link "01681850" at bounding box center [69, 111] width 23 height 6
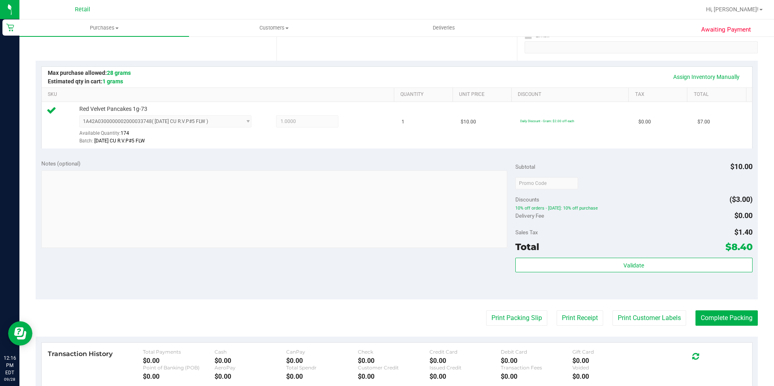
scroll to position [162, 0]
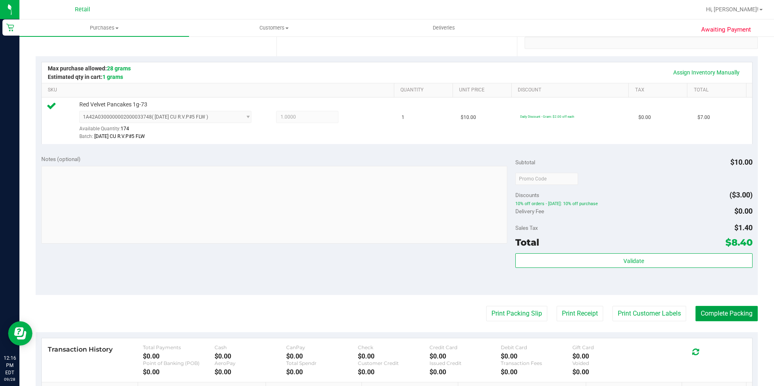
click at [728, 320] on button "Complete Packing" at bounding box center [727, 313] width 62 height 15
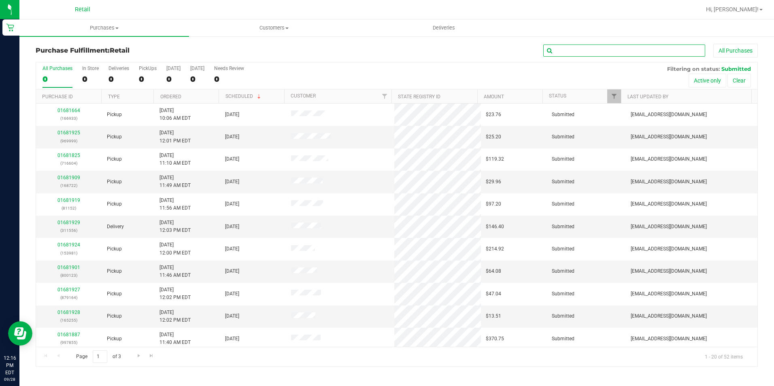
click at [567, 48] on input "text" at bounding box center [625, 51] width 162 height 12
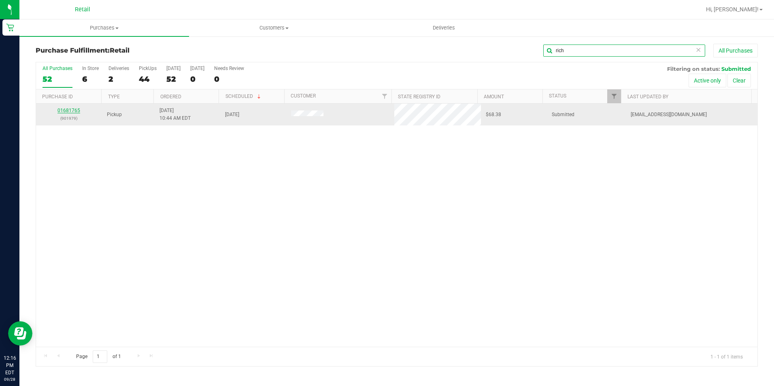
type input "rich"
click at [73, 111] on link "01681765" at bounding box center [69, 111] width 23 height 6
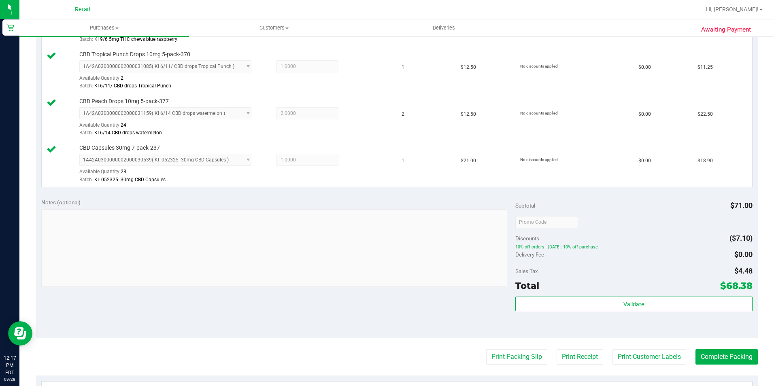
scroll to position [284, 0]
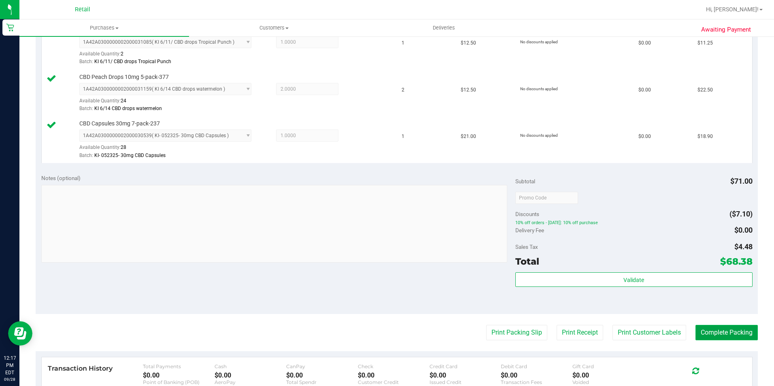
click at [731, 336] on button "Complete Packing" at bounding box center [727, 332] width 62 height 15
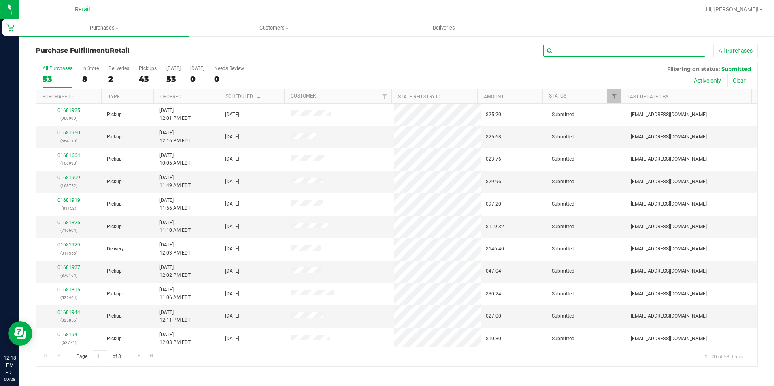
click at [597, 55] on input "text" at bounding box center [625, 51] width 162 height 12
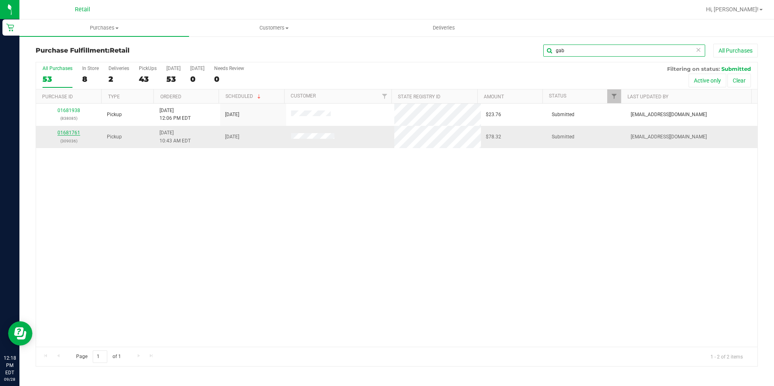
type input "gab"
click at [72, 133] on link "01681761" at bounding box center [69, 133] width 23 height 6
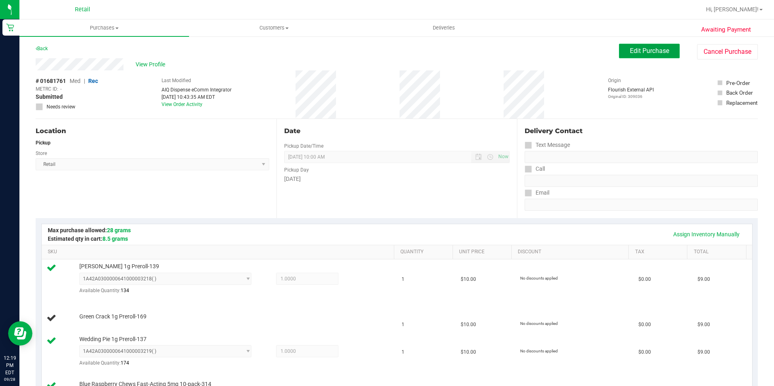
click at [619, 56] on button "Edit Purchase" at bounding box center [649, 51] width 61 height 15
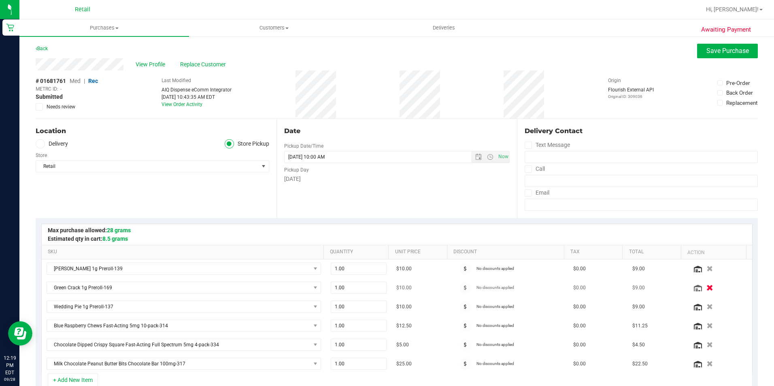
click at [707, 286] on icon "button" at bounding box center [710, 288] width 7 height 6
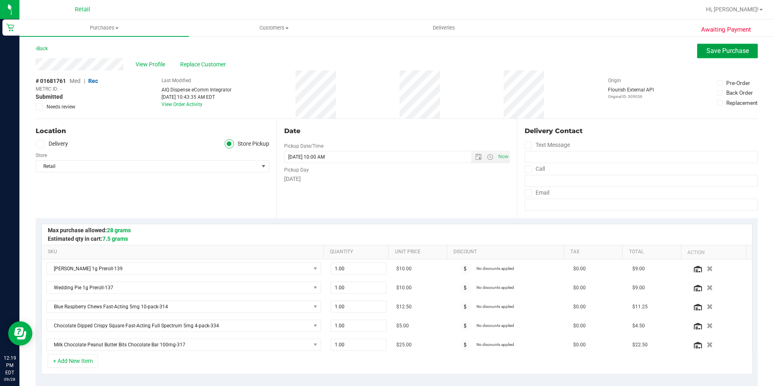
click at [718, 49] on span "Save Purchase" at bounding box center [728, 51] width 43 height 8
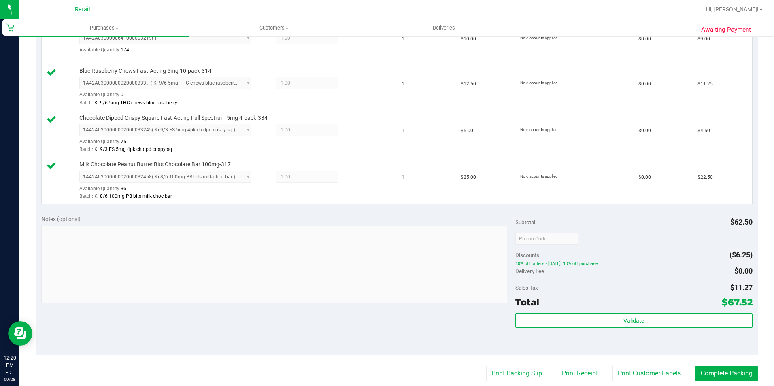
scroll to position [365, 0]
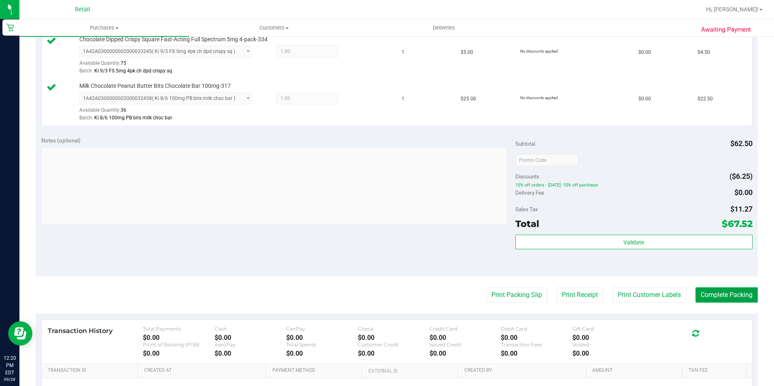
click at [699, 296] on button "Complete Packing" at bounding box center [727, 295] width 62 height 15
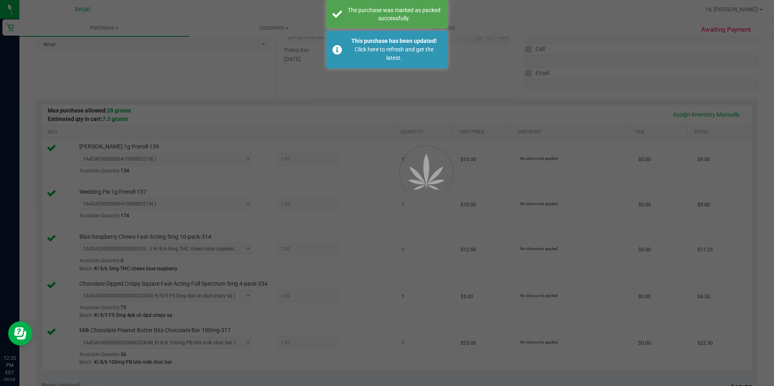
scroll to position [88, 0]
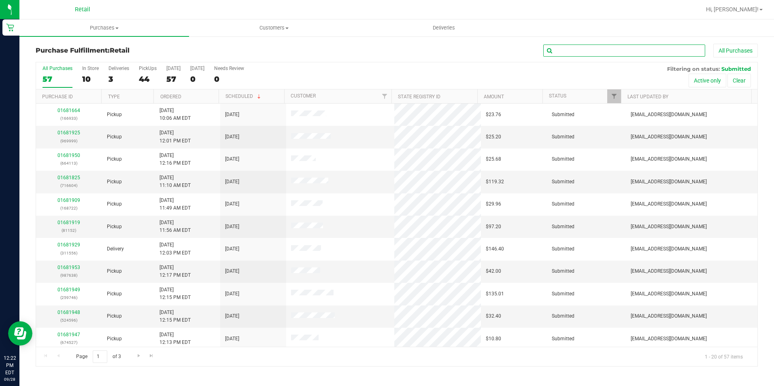
click at [572, 51] on input "text" at bounding box center [625, 51] width 162 height 12
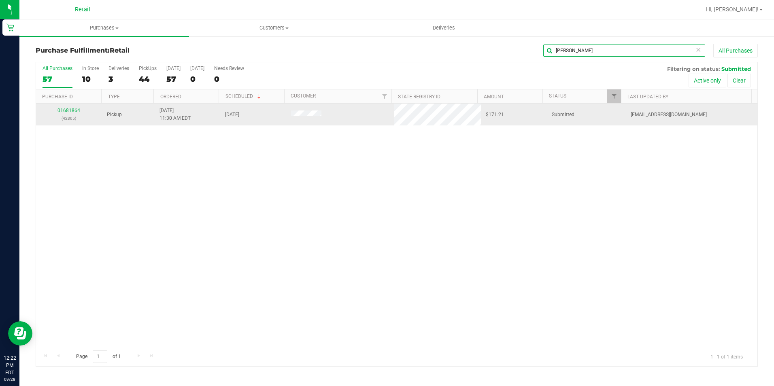
type input "[PERSON_NAME]"
click at [77, 113] on link "01681864" at bounding box center [69, 111] width 23 height 6
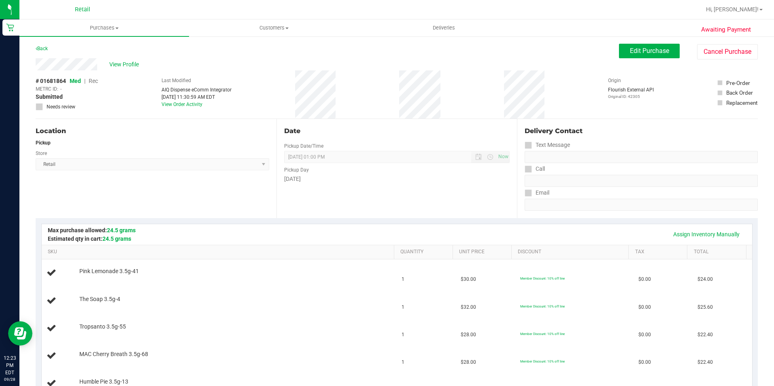
click at [438, 227] on div "Assign Inventory Manually" at bounding box center [397, 234] width 711 height 21
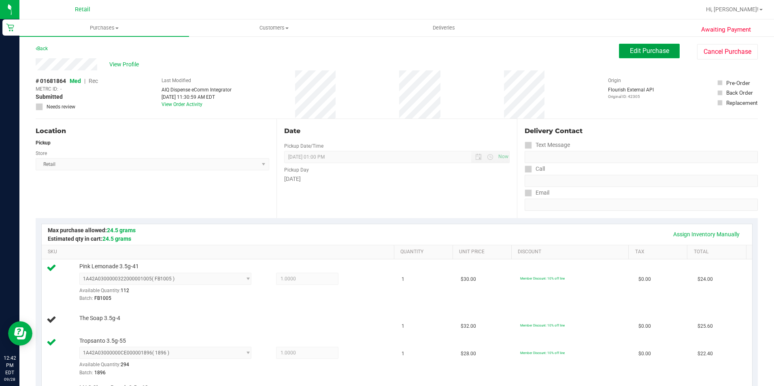
click at [646, 49] on span "Edit Purchase" at bounding box center [649, 51] width 39 height 8
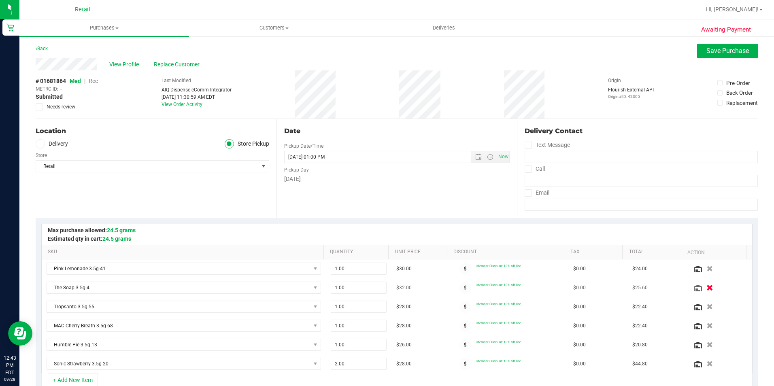
click at [707, 288] on icon "button" at bounding box center [710, 288] width 7 height 6
click at [708, 49] on span "Save Purchase" at bounding box center [728, 51] width 43 height 8
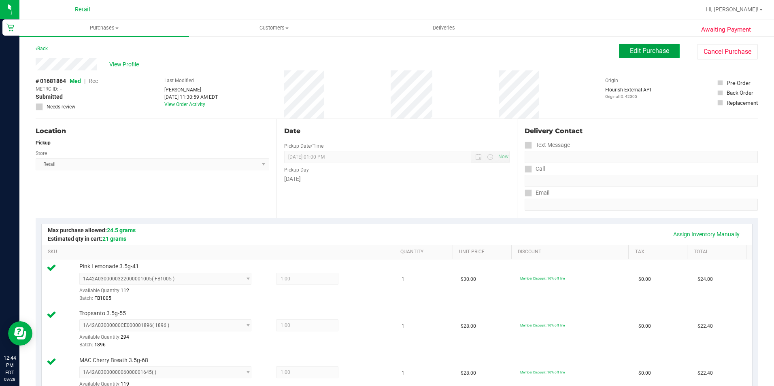
click at [629, 46] on button "Edit Purchase" at bounding box center [649, 51] width 61 height 15
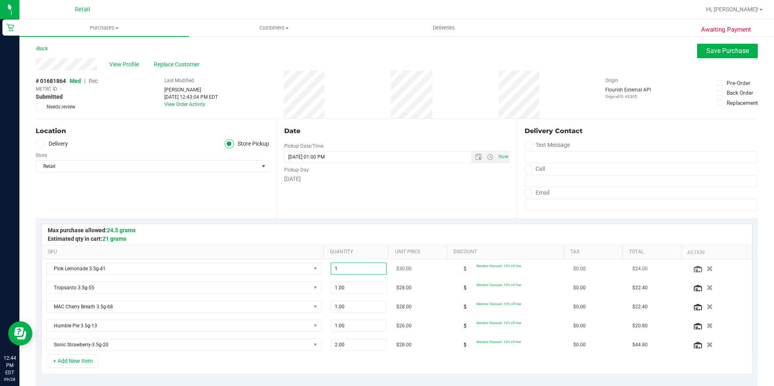
drag, startPoint x: 337, startPoint y: 271, endPoint x: 323, endPoint y: 271, distance: 13.4
click at [326, 271] on td "1.00 1" at bounding box center [359, 269] width 66 height 19
type input "2"
type input "2.00"
drag, startPoint x: 405, startPoint y: 243, endPoint x: 497, endPoint y: 182, distance: 110.5
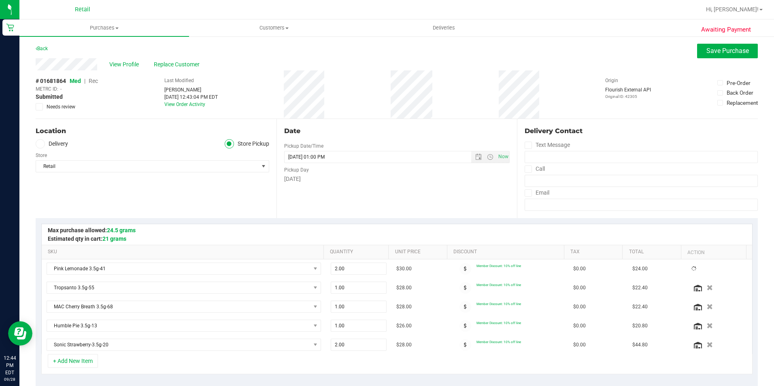
click at [405, 243] on div at bounding box center [397, 234] width 711 height 21
click at [716, 47] on span "Save Purchase" at bounding box center [728, 51] width 43 height 8
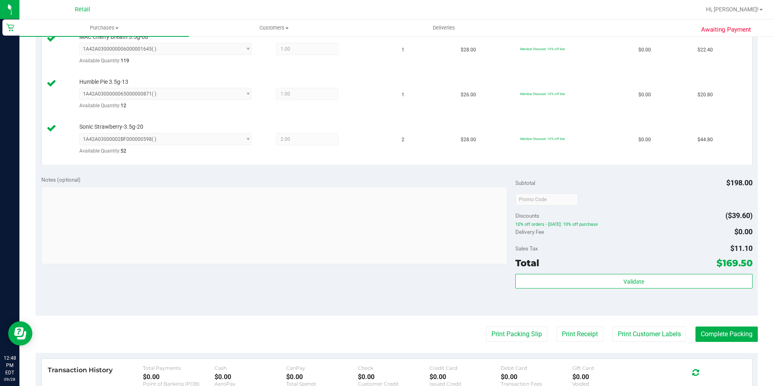
scroll to position [324, 0]
click at [701, 327] on button "Complete Packing" at bounding box center [727, 333] width 62 height 15
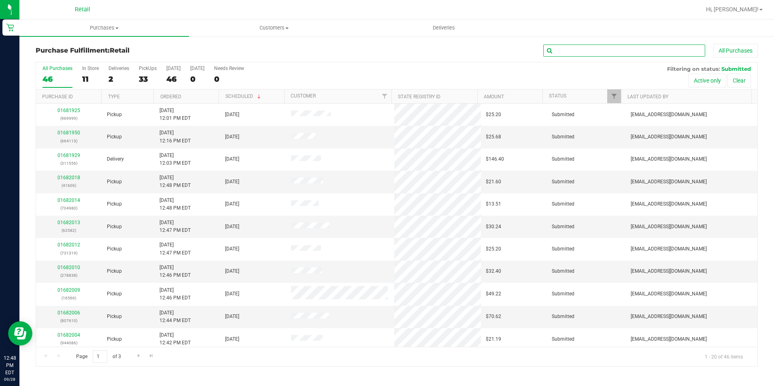
click at [559, 47] on input "text" at bounding box center [625, 51] width 162 height 12
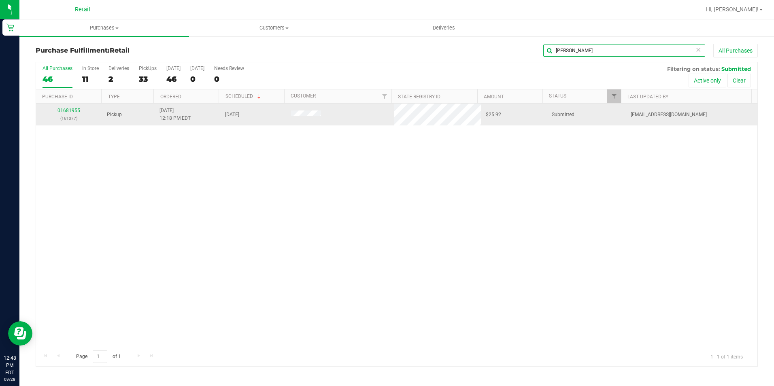
type input "[PERSON_NAME]"
click at [71, 109] on link "01681955" at bounding box center [69, 111] width 23 height 6
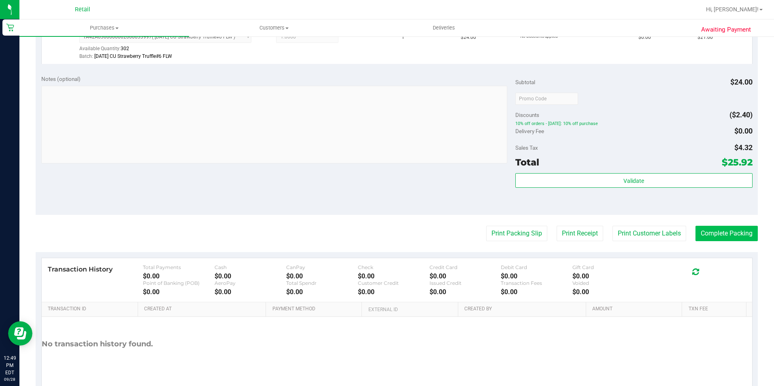
scroll to position [243, 0]
click at [730, 227] on button "Complete Packing" at bounding box center [727, 232] width 62 height 15
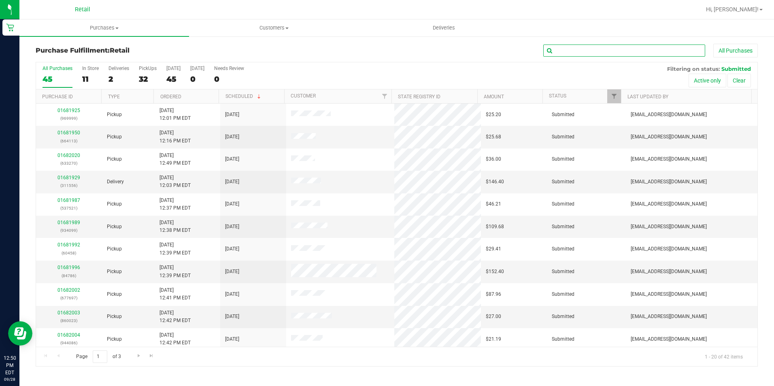
click at [554, 50] on input "text" at bounding box center [625, 51] width 162 height 12
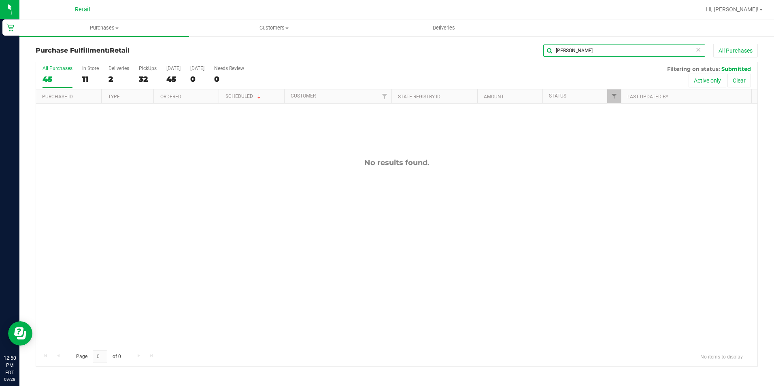
drag, startPoint x: 559, startPoint y: 53, endPoint x: 549, endPoint y: 53, distance: 9.7
click at [549, 53] on input "[PERSON_NAME]" at bounding box center [625, 51] width 162 height 12
drag, startPoint x: 573, startPoint y: 50, endPoint x: 539, endPoint y: 53, distance: 33.7
click at [539, 53] on div "[PERSON_NAME] All Purchases" at bounding box center [518, 51] width 482 height 14
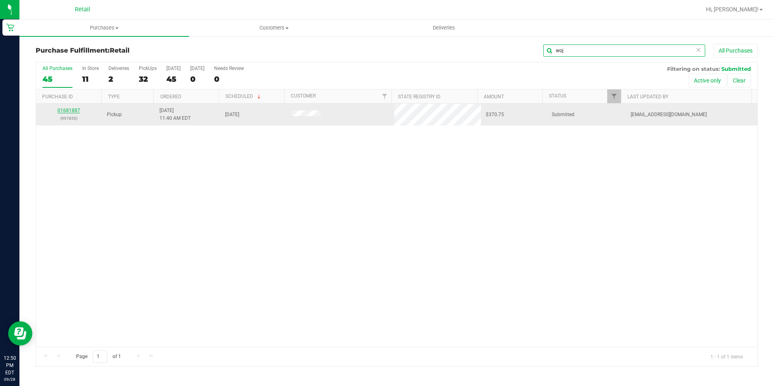
type input "woj"
click at [72, 110] on link "01681887" at bounding box center [69, 111] width 23 height 6
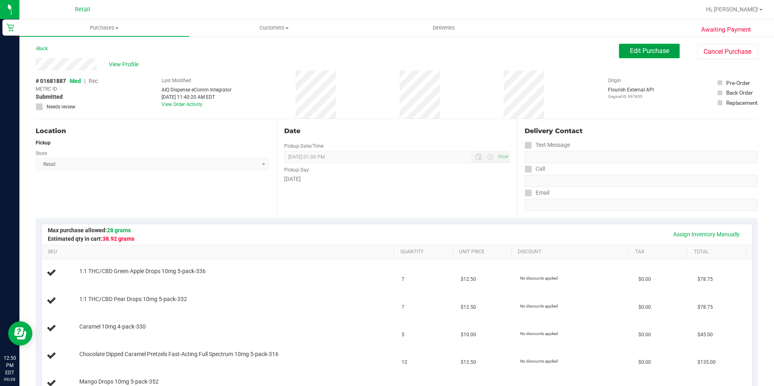
click at [664, 51] on button "Edit Purchase" at bounding box center [649, 51] width 61 height 15
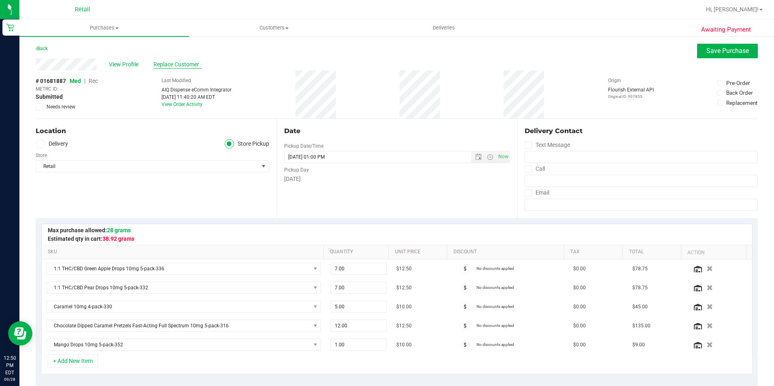
click at [173, 68] on span "Replace Customer" at bounding box center [178, 64] width 49 height 9
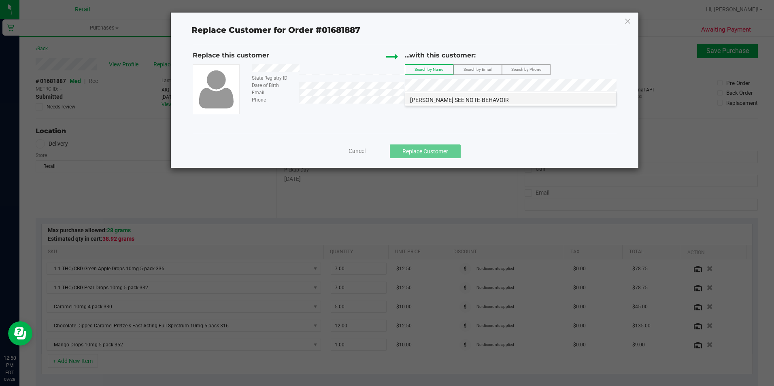
click at [445, 99] on span "[PERSON_NAME] SEE NOTE-BEHAVOIR" at bounding box center [459, 100] width 99 height 6
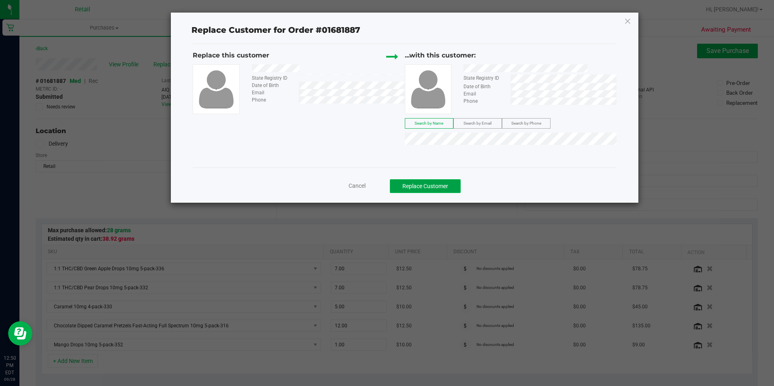
click at [427, 190] on button "Replace Customer" at bounding box center [425, 186] width 71 height 14
click at [427, 185] on button "Replace Customer" at bounding box center [425, 186] width 71 height 14
click at [429, 198] on div "Cancel Replace Customer" at bounding box center [405, 184] width 424 height 32
click at [429, 185] on button "Replace Customer" at bounding box center [425, 186] width 71 height 14
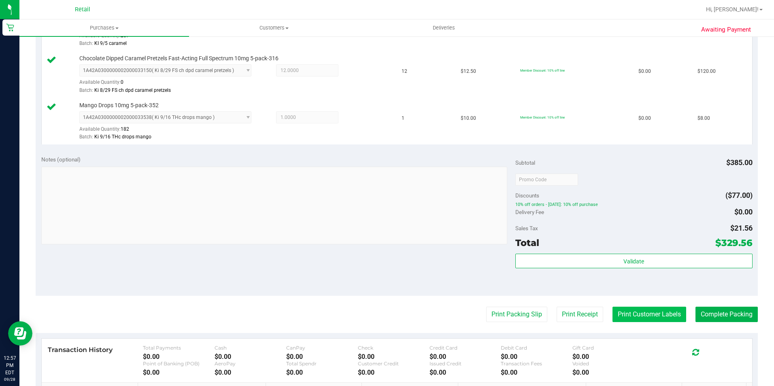
scroll to position [365, 0]
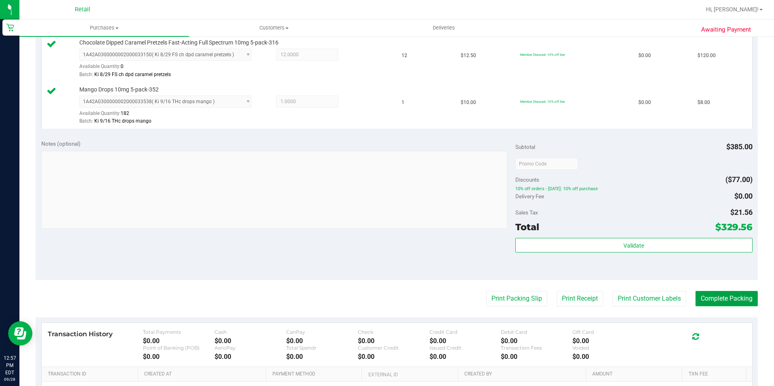
click at [707, 292] on button "Complete Packing" at bounding box center [727, 298] width 62 height 15
click at [706, 298] on button "Complete Packing" at bounding box center [723, 298] width 69 height 15
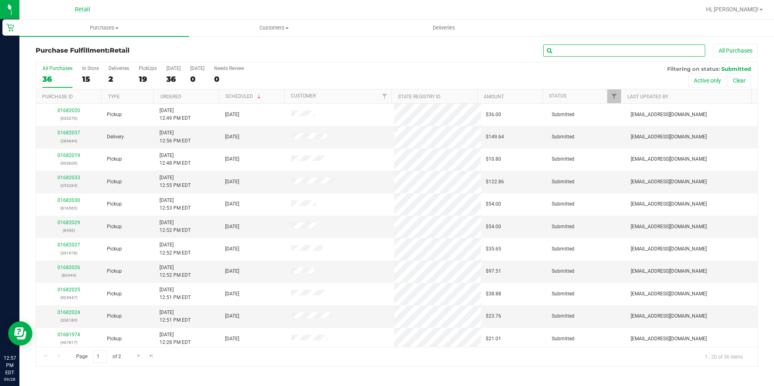
click at [582, 51] on input "text" at bounding box center [625, 51] width 162 height 12
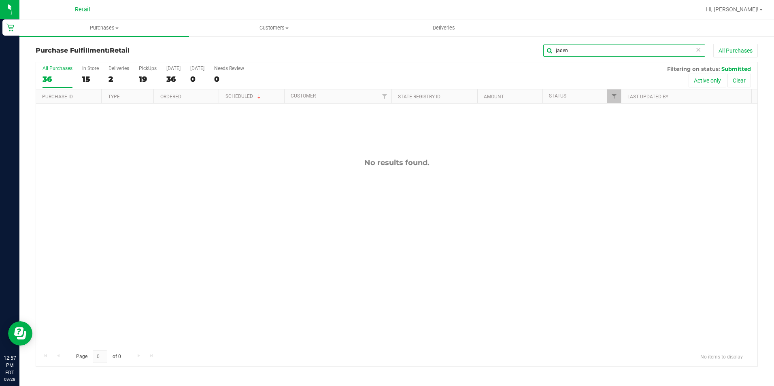
drag, startPoint x: 576, startPoint y: 51, endPoint x: 527, endPoint y: 51, distance: 49.0
click at [527, 51] on div "jaden All Purchases" at bounding box center [518, 51] width 482 height 14
type input "jad"
click at [102, 28] on span "Purchases" at bounding box center [104, 27] width 170 height 7
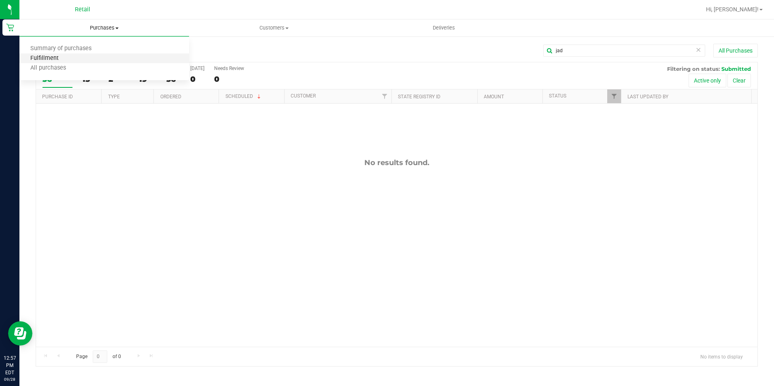
click at [64, 57] on span "Fulfillment" at bounding box center [44, 58] width 50 height 7
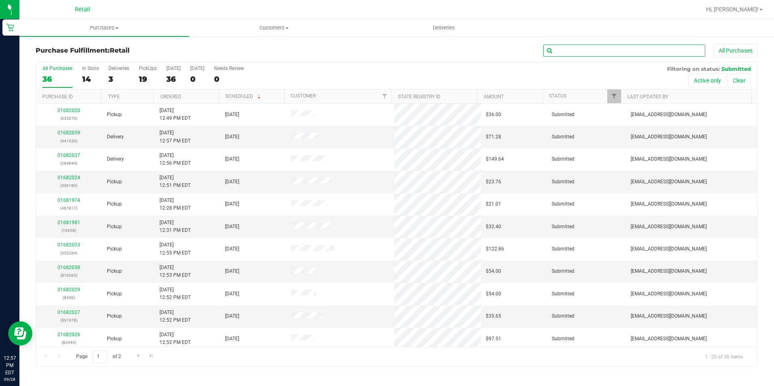
click at [563, 51] on input "text" at bounding box center [625, 51] width 162 height 12
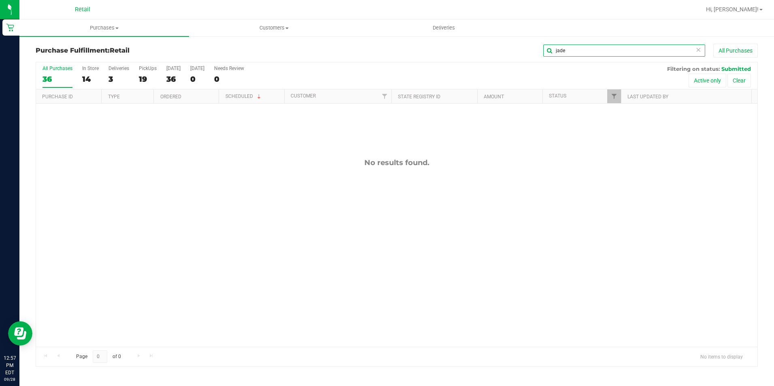
drag, startPoint x: 579, startPoint y: 48, endPoint x: 531, endPoint y: 51, distance: 47.9
click at [531, 51] on div "jade All Purchases" at bounding box center [518, 51] width 482 height 14
type input "[PERSON_NAME]"
click at [98, 28] on span "Purchases" at bounding box center [104, 27] width 170 height 7
click at [84, 57] on li "Fulfillment" at bounding box center [104, 59] width 170 height 10
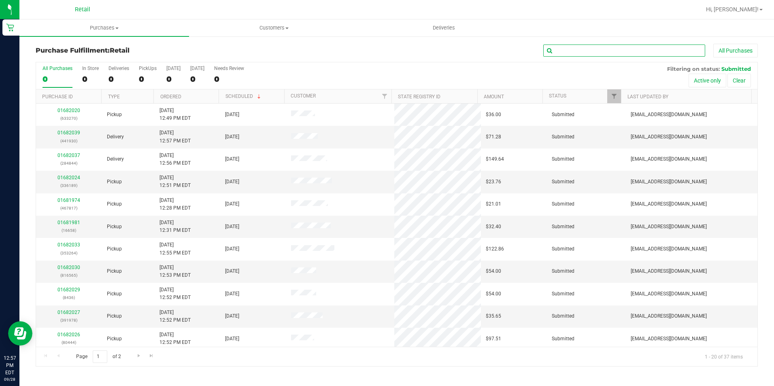
click at [567, 47] on input "text" at bounding box center [625, 51] width 162 height 12
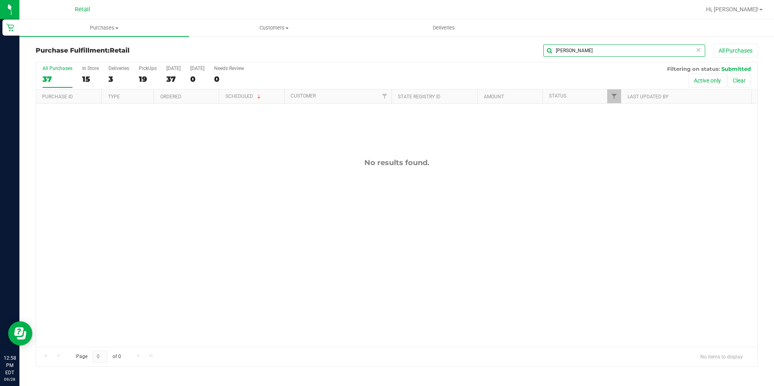
type input "[PERSON_NAME]"
click at [96, 30] on span "Purchases" at bounding box center [104, 27] width 170 height 7
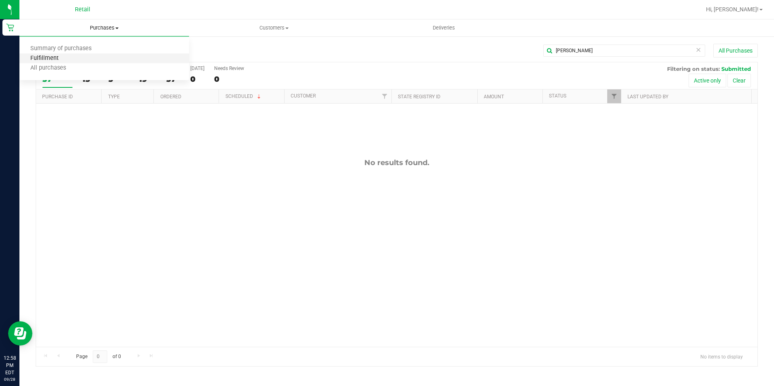
click at [56, 58] on span "Fulfillment" at bounding box center [44, 58] width 50 height 7
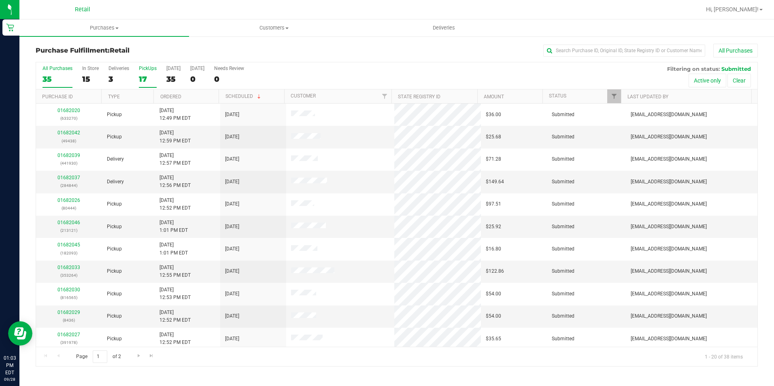
click at [145, 75] on div "17" at bounding box center [148, 79] width 18 height 9
click at [0, 0] on input "PickUps 17" at bounding box center [0, 0] width 0 height 0
click at [109, 75] on div "3" at bounding box center [119, 79] width 21 height 9
click at [0, 0] on input "Deliveries 3" at bounding box center [0, 0] width 0 height 0
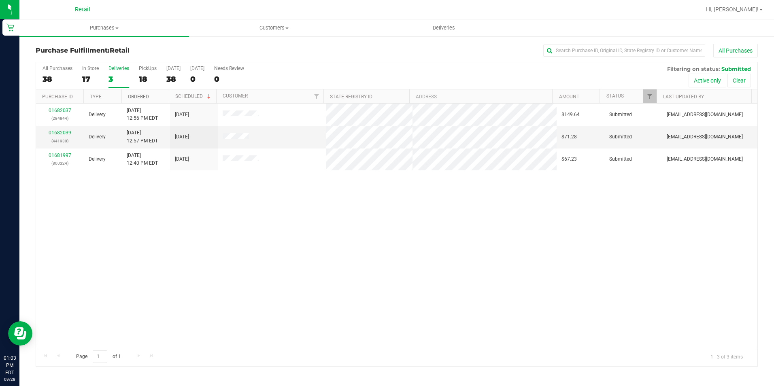
click at [142, 95] on link "Ordered" at bounding box center [138, 97] width 21 height 6
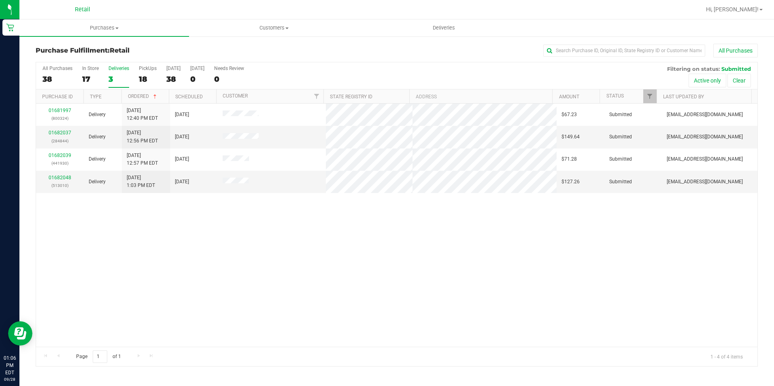
click at [116, 72] on label "Deliveries 3" at bounding box center [119, 77] width 21 height 22
click at [0, 0] on input "Deliveries 3" at bounding box center [0, 0] width 0 height 0
click at [140, 77] on div "19" at bounding box center [148, 79] width 18 height 9
click at [0, 0] on input "PickUps 19" at bounding box center [0, 0] width 0 height 0
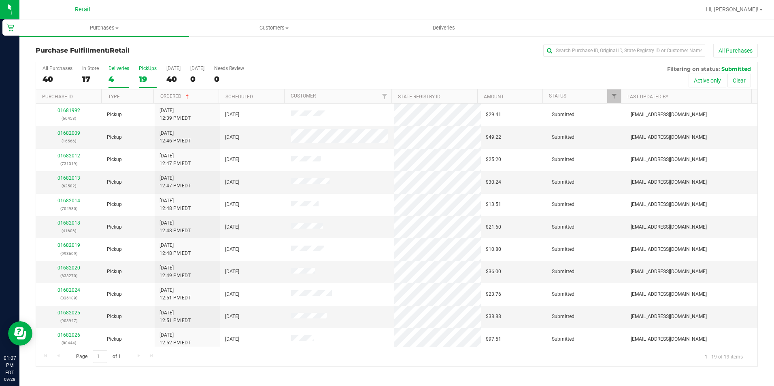
click at [118, 78] on div "4" at bounding box center [119, 79] width 21 height 9
click at [0, 0] on input "Deliveries 4" at bounding box center [0, 0] width 0 height 0
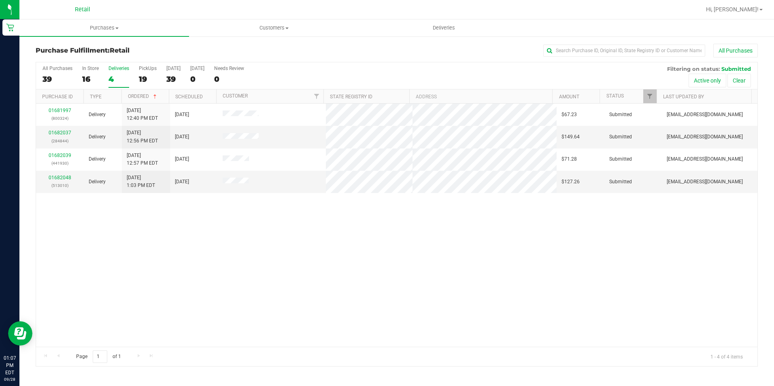
click at [135, 93] on th "Ordered" at bounding box center [145, 97] width 47 height 14
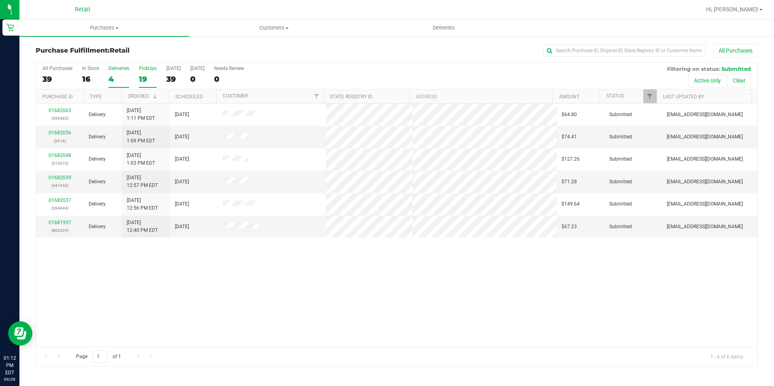
click at [148, 74] on label "PickUps 19" at bounding box center [148, 77] width 18 height 22
click at [0, 0] on input "PickUps 19" at bounding box center [0, 0] width 0 height 0
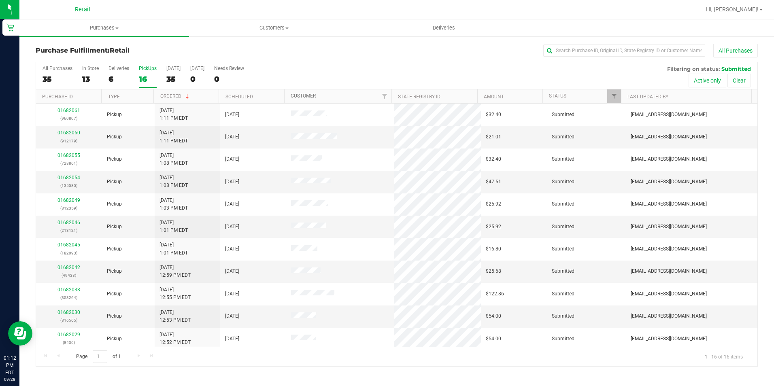
click at [309, 94] on link "Customer" at bounding box center [303, 96] width 25 height 6
click at [72, 226] on div "01682024 (336189)" at bounding box center [69, 226] width 56 height 15
click at [71, 224] on link "01682024" at bounding box center [69, 223] width 23 height 6
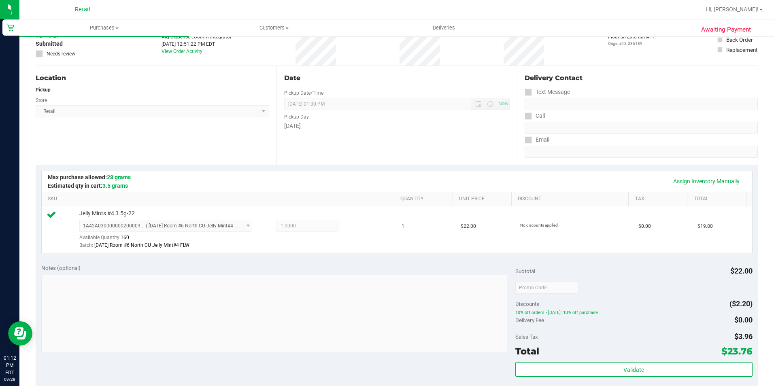
scroll to position [203, 0]
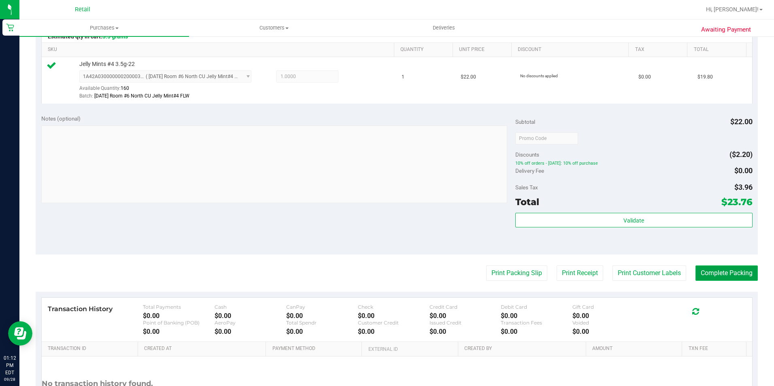
click at [738, 271] on button "Complete Packing" at bounding box center [727, 273] width 62 height 15
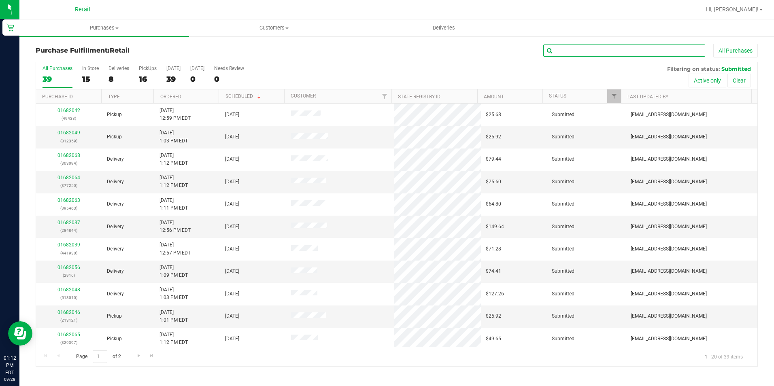
click at [570, 49] on input "text" at bounding box center [625, 51] width 162 height 12
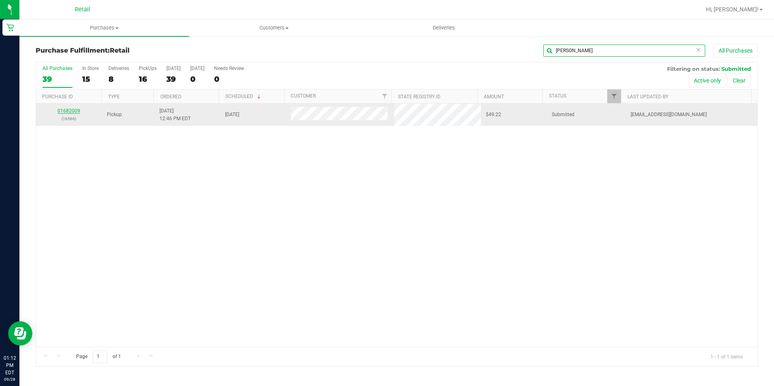
type input "[PERSON_NAME]"
click at [73, 109] on link "01682009" at bounding box center [69, 111] width 23 height 6
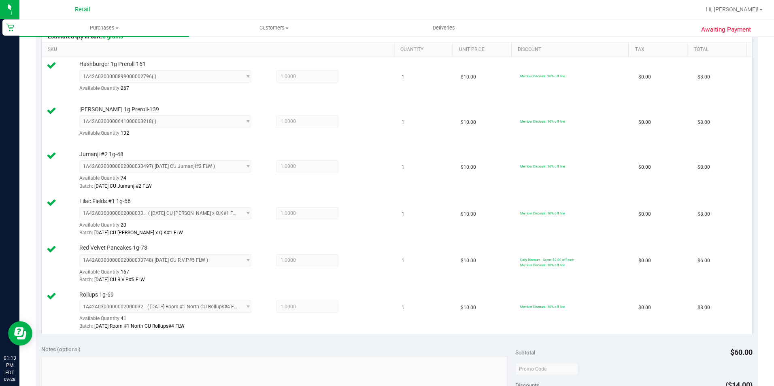
scroll to position [324, 0]
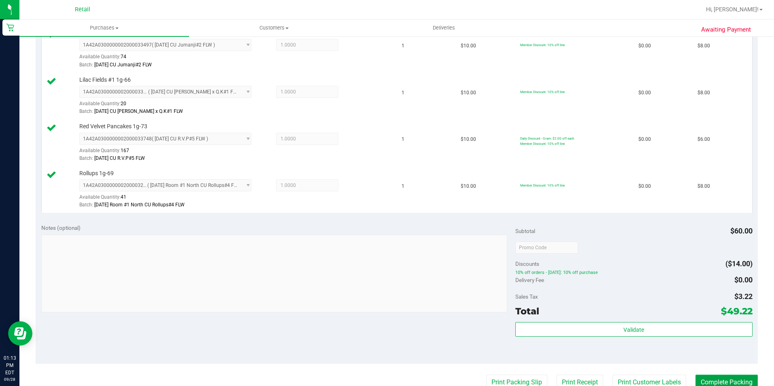
click at [706, 381] on button "Complete Packing" at bounding box center [727, 382] width 62 height 15
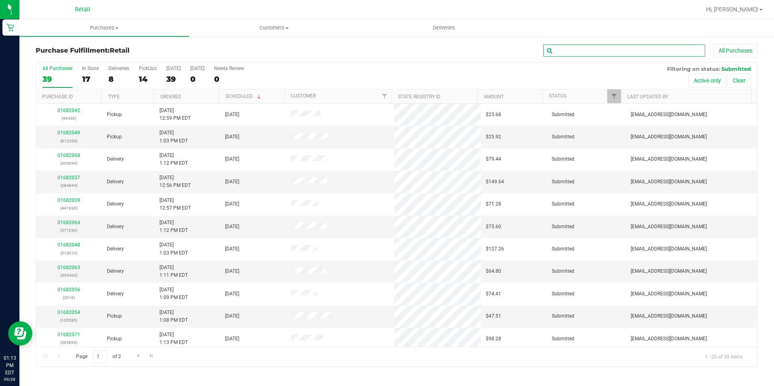
click at [564, 51] on input "text" at bounding box center [625, 51] width 162 height 12
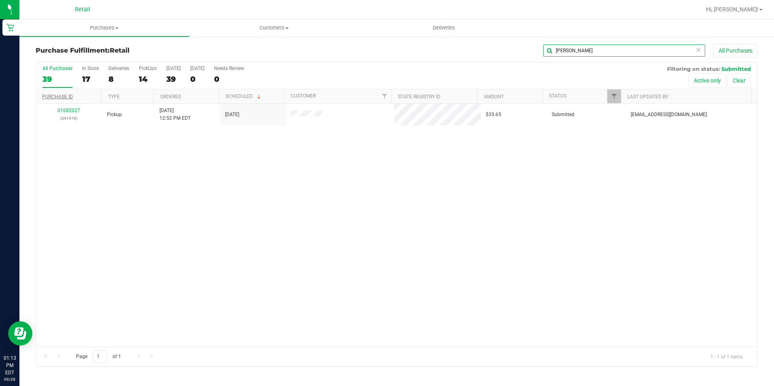
type input "[PERSON_NAME]"
click at [70, 110] on link "01682027" at bounding box center [69, 111] width 23 height 6
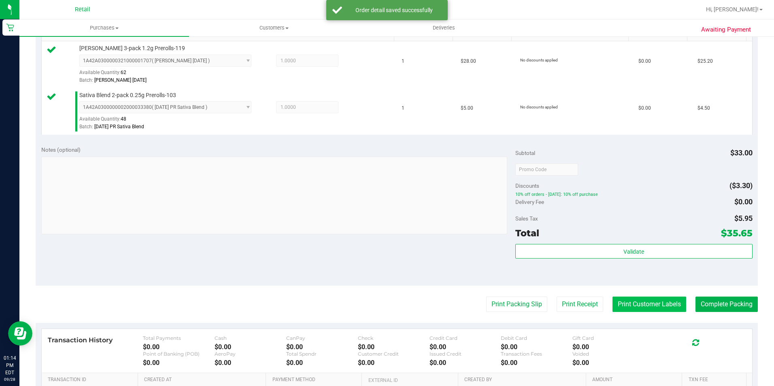
scroll to position [219, 0]
click at [708, 305] on button "Complete Packing" at bounding box center [727, 303] width 62 height 15
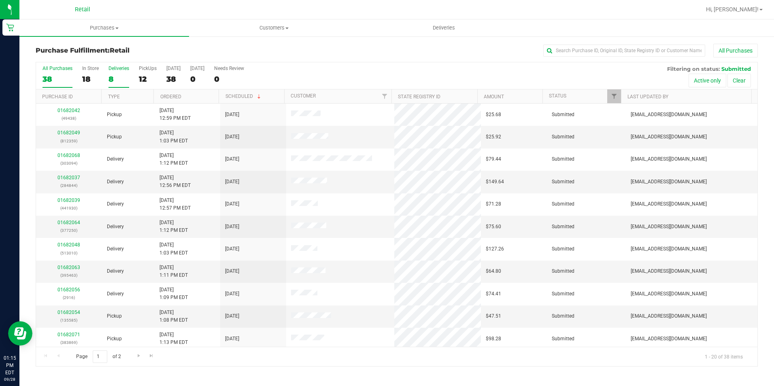
click at [109, 81] on div "8" at bounding box center [119, 79] width 21 height 9
click at [0, 0] on input "Deliveries 8" at bounding box center [0, 0] width 0 height 0
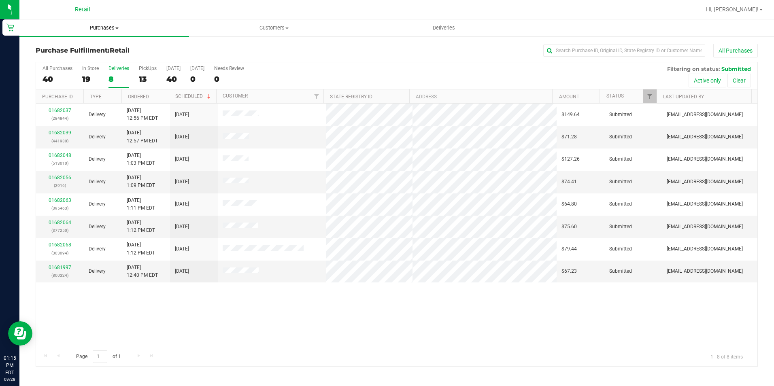
click at [99, 26] on span "Purchases" at bounding box center [104, 27] width 170 height 7
click at [67, 59] on span "Fulfillment" at bounding box center [44, 58] width 50 height 7
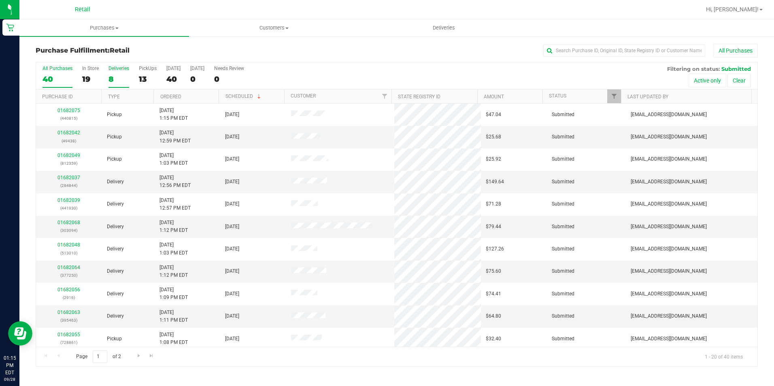
click at [111, 79] on div "8" at bounding box center [119, 79] width 21 height 9
click at [0, 0] on input "Deliveries 8" at bounding box center [0, 0] width 0 height 0
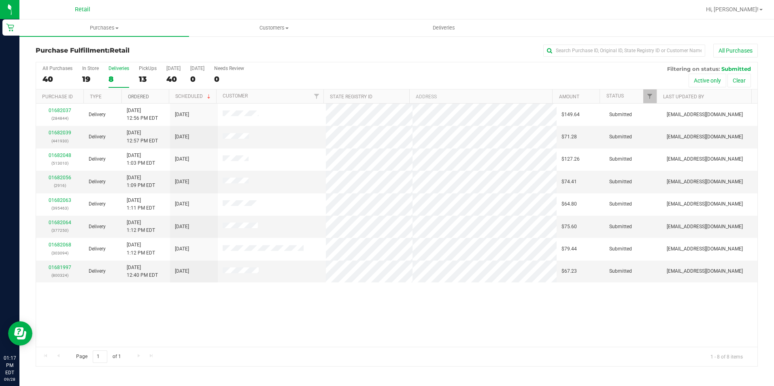
click at [141, 96] on link "Ordered" at bounding box center [138, 97] width 21 height 6
click at [113, 84] on label "Deliveries 8" at bounding box center [119, 77] width 21 height 22
click at [0, 0] on input "Deliveries 8" at bounding box center [0, 0] width 0 height 0
click at [103, 26] on span "Purchases" at bounding box center [104, 27] width 170 height 7
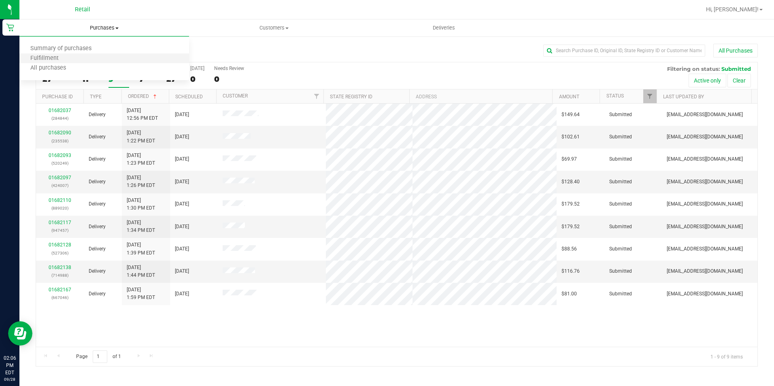
click at [70, 57] on li "Fulfillment" at bounding box center [104, 59] width 170 height 10
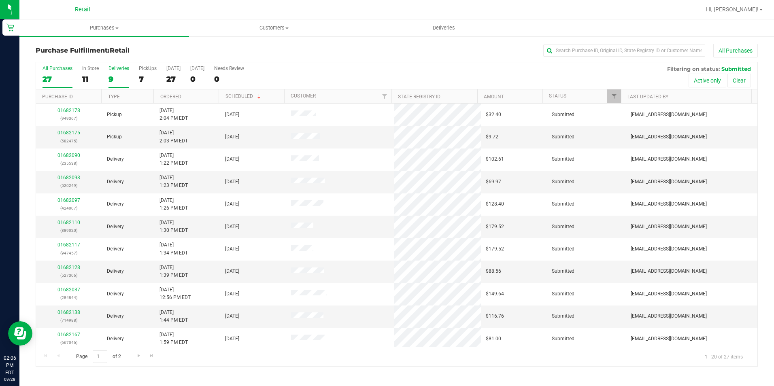
click at [111, 75] on div "9" at bounding box center [119, 79] width 21 height 9
click at [0, 0] on input "Deliveries 9" at bounding box center [0, 0] width 0 height 0
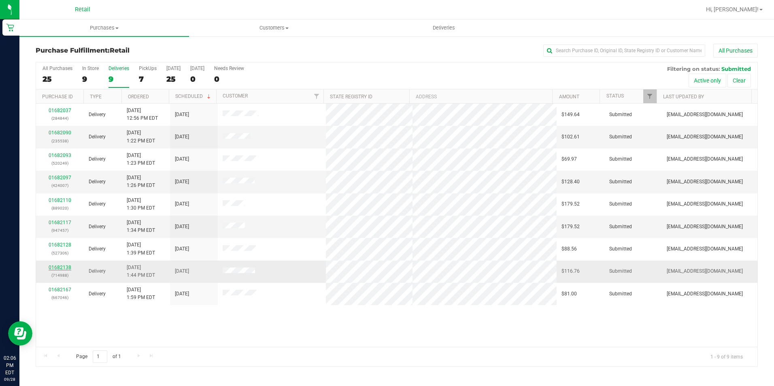
click at [65, 266] on link "01682138" at bounding box center [60, 268] width 23 height 6
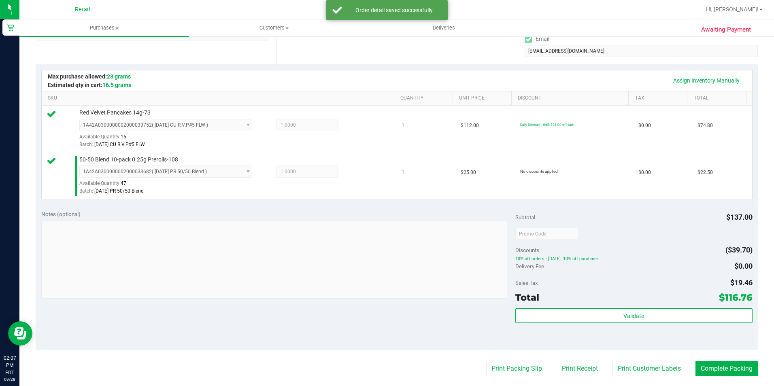
scroll to position [162, 0]
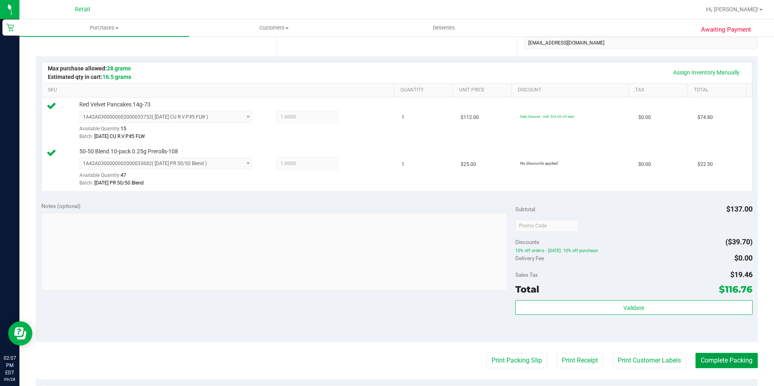
click at [713, 357] on button "Complete Packing" at bounding box center [727, 360] width 62 height 15
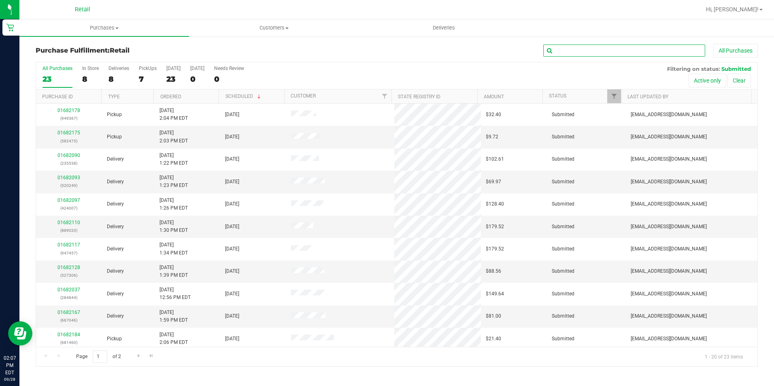
click at [589, 49] on input "text" at bounding box center [625, 51] width 162 height 12
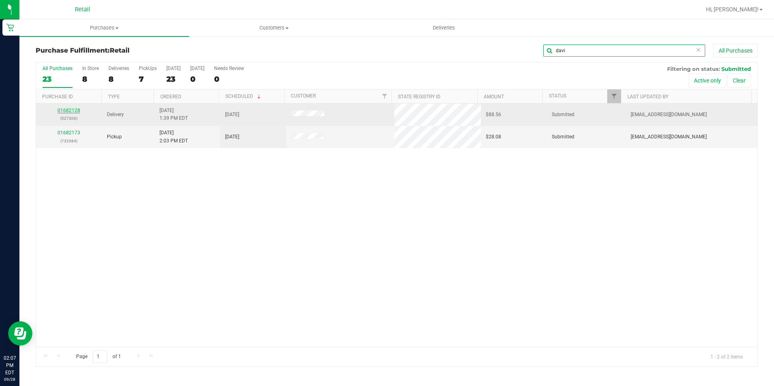
type input "davi"
click at [69, 111] on link "01682128" at bounding box center [69, 111] width 23 height 6
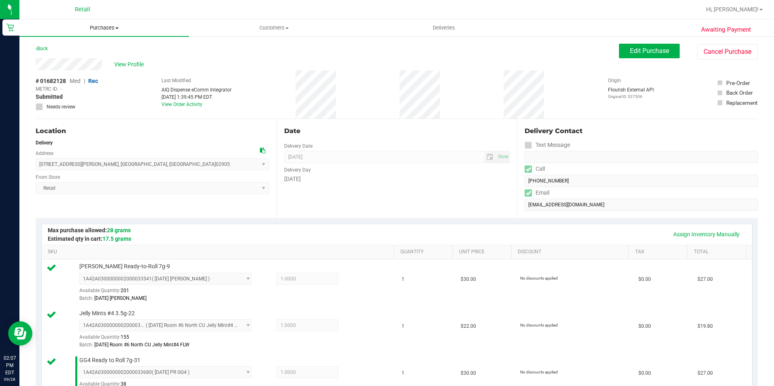
click at [107, 29] on span "Purchases" at bounding box center [104, 27] width 170 height 7
click at [69, 59] on li "Fulfillment" at bounding box center [104, 59] width 170 height 10
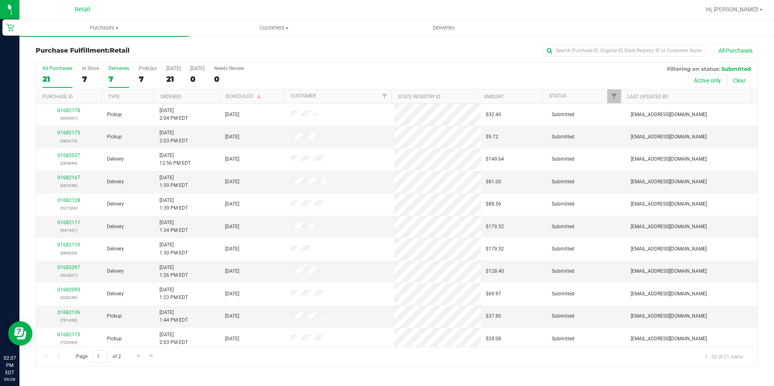
click at [113, 77] on div "7" at bounding box center [119, 79] width 21 height 9
click at [0, 0] on input "Deliveries 7" at bounding box center [0, 0] width 0 height 0
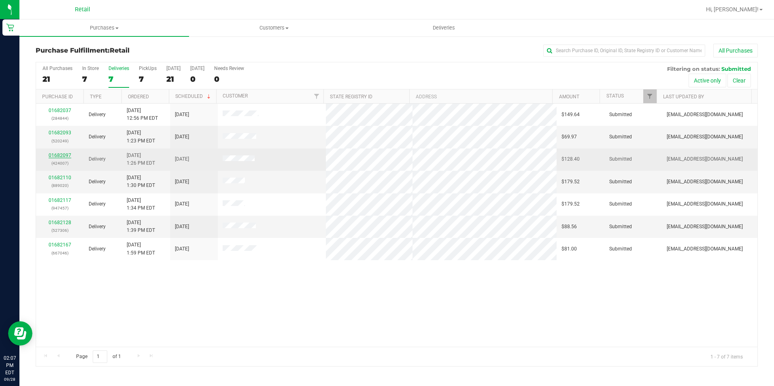
click at [62, 156] on link "01682097" at bounding box center [60, 156] width 23 height 6
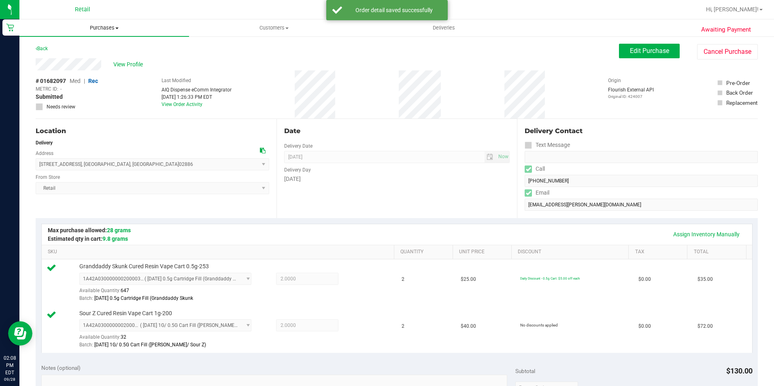
click at [99, 29] on span "Purchases" at bounding box center [104, 27] width 170 height 7
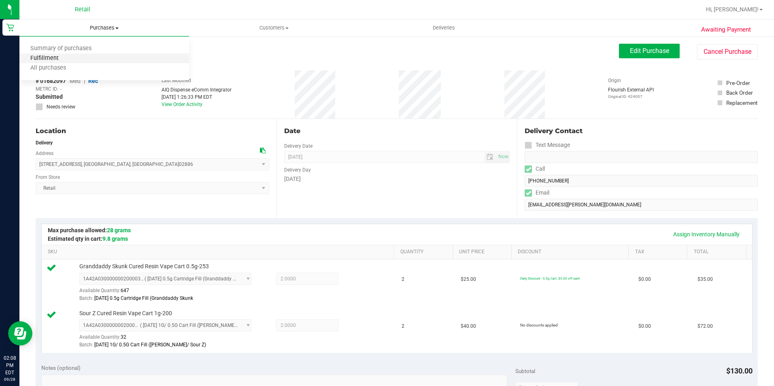
click at [62, 60] on span "Fulfillment" at bounding box center [44, 58] width 50 height 7
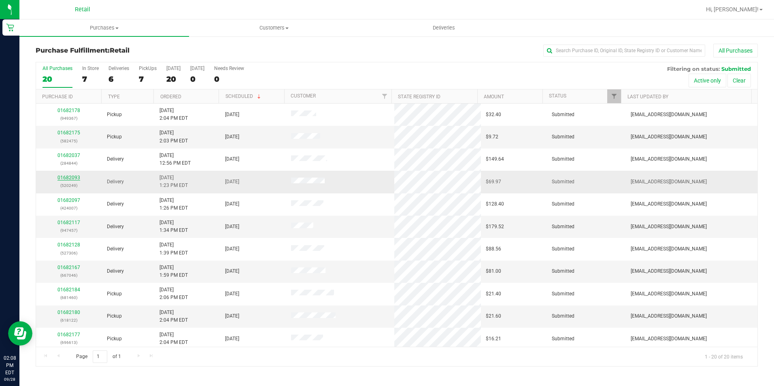
click at [70, 179] on link "01682093" at bounding box center [69, 178] width 23 height 6
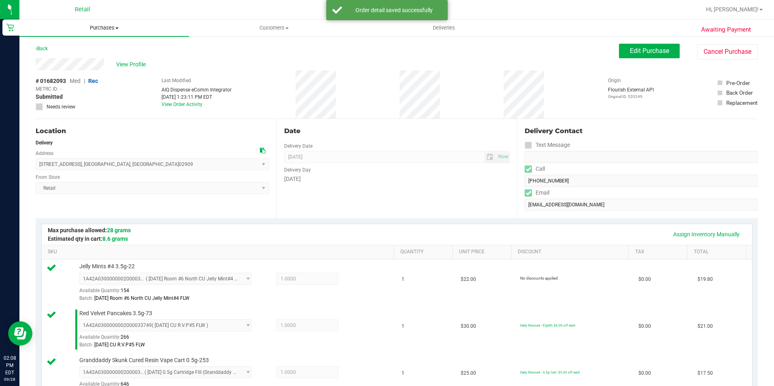
click at [104, 31] on span "Purchases" at bounding box center [104, 27] width 170 height 7
click at [56, 59] on span "Fulfillment" at bounding box center [44, 58] width 50 height 7
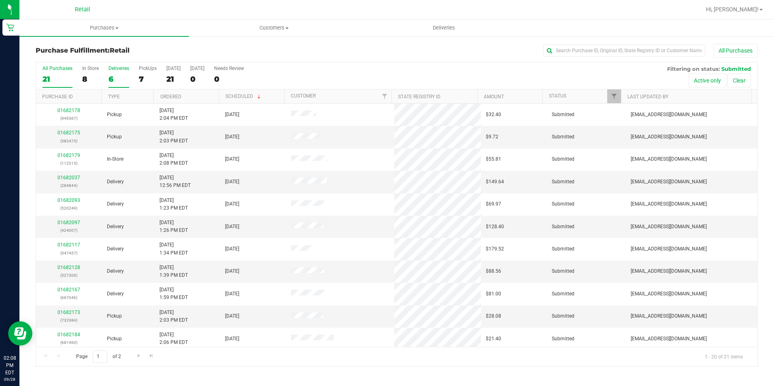
click at [116, 79] on div "6" at bounding box center [119, 79] width 21 height 9
click at [0, 0] on input "Deliveries 6" at bounding box center [0, 0] width 0 height 0
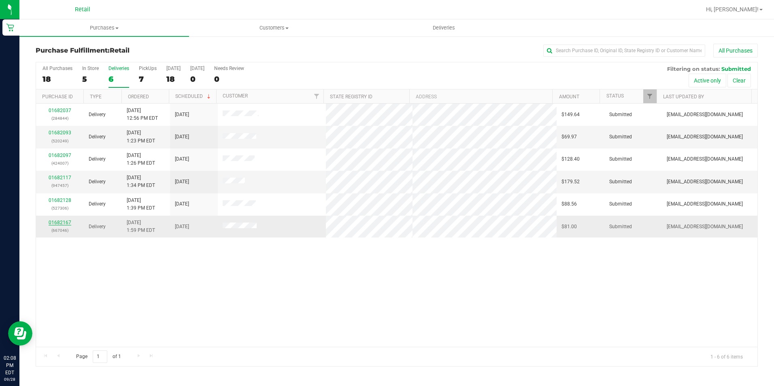
click at [60, 222] on link "01682167" at bounding box center [60, 223] width 23 height 6
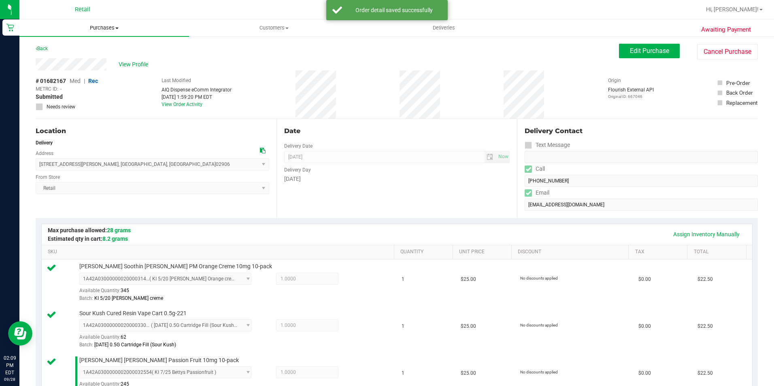
click at [100, 32] on uib-tab-heading "Purchases Summary of purchases Fulfillment All purchases" at bounding box center [104, 27] width 170 height 17
click at [79, 58] on li "Fulfillment" at bounding box center [104, 59] width 170 height 10
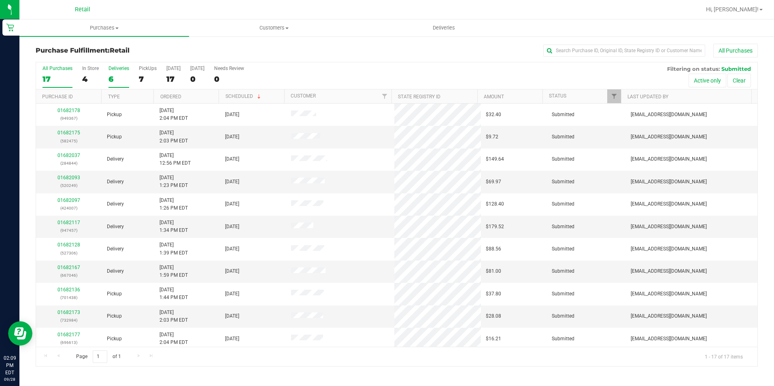
click at [117, 79] on div "6" at bounding box center [119, 79] width 21 height 9
click at [0, 0] on input "Deliveries 6" at bounding box center [0, 0] width 0 height 0
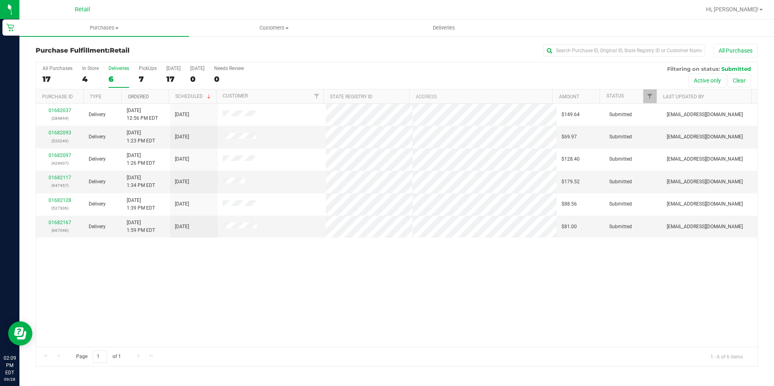
click at [131, 98] on link "Ordered" at bounding box center [138, 97] width 21 height 6
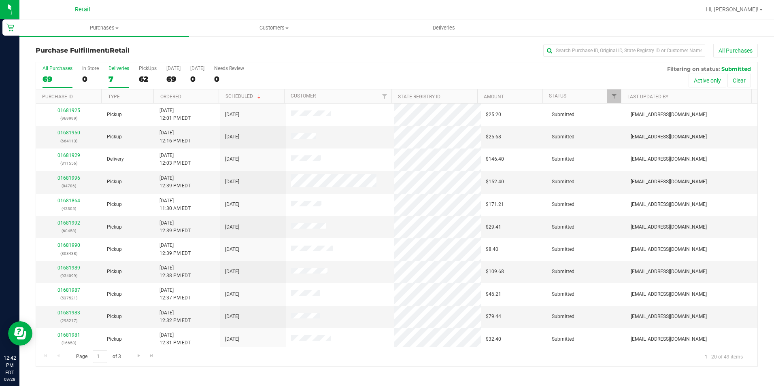
click at [116, 73] on label "Deliveries 7" at bounding box center [119, 77] width 21 height 22
click at [0, 0] on input "Deliveries 7" at bounding box center [0, 0] width 0 height 0
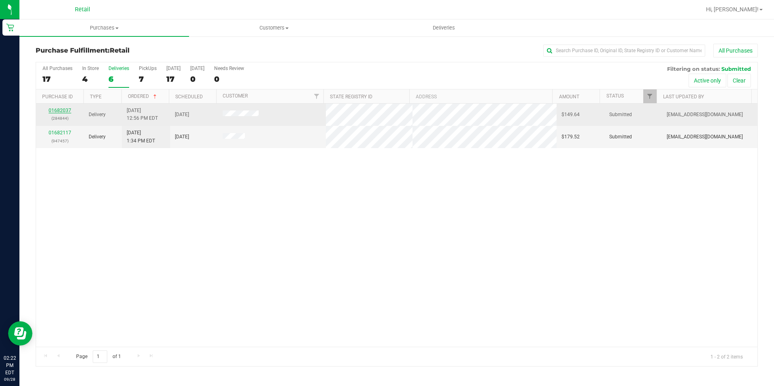
click at [66, 112] on link "01682037" at bounding box center [60, 111] width 23 height 6
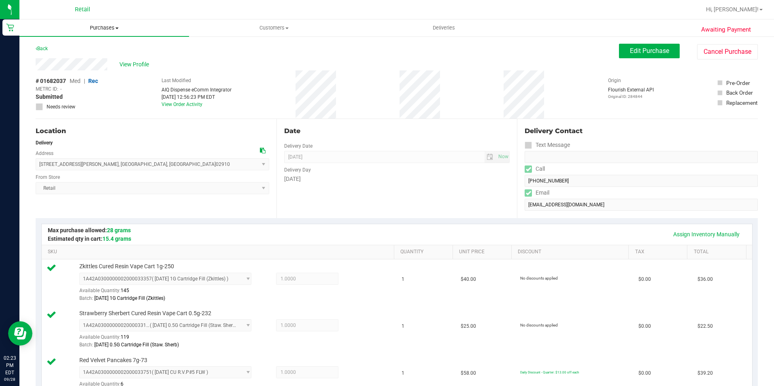
click at [101, 26] on span "Purchases" at bounding box center [104, 27] width 170 height 7
click at [63, 61] on span "Fulfillment" at bounding box center [44, 58] width 50 height 7
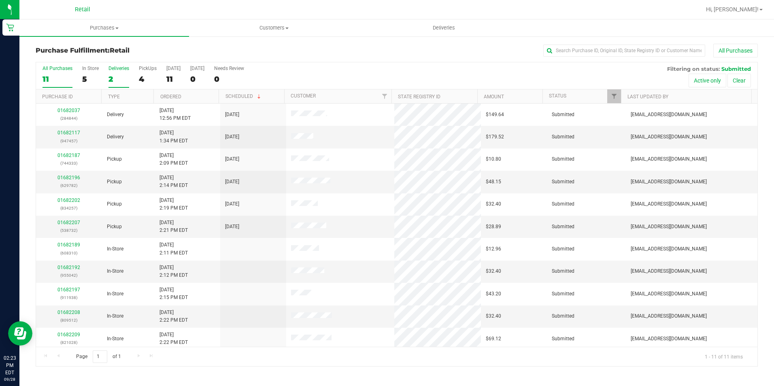
click at [110, 79] on div "2" at bounding box center [119, 79] width 21 height 9
click at [0, 0] on input "Deliveries 2" at bounding box center [0, 0] width 0 height 0
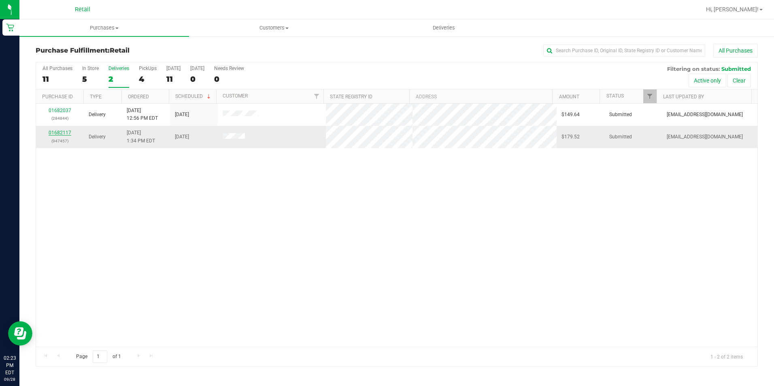
click at [64, 132] on link "01682117" at bounding box center [60, 133] width 23 height 6
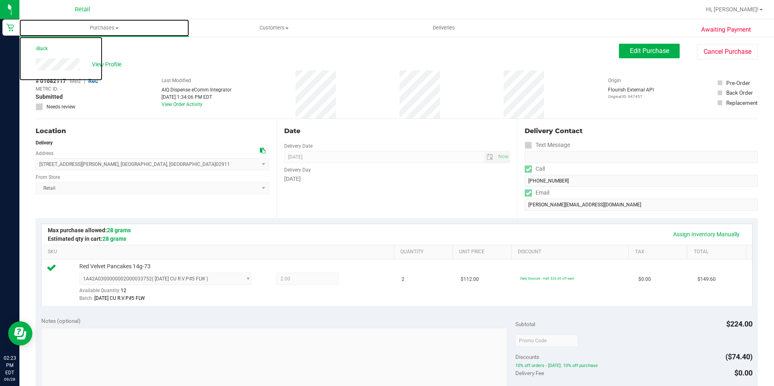
click at [98, 30] on span "Purchases" at bounding box center [104, 27] width 170 height 7
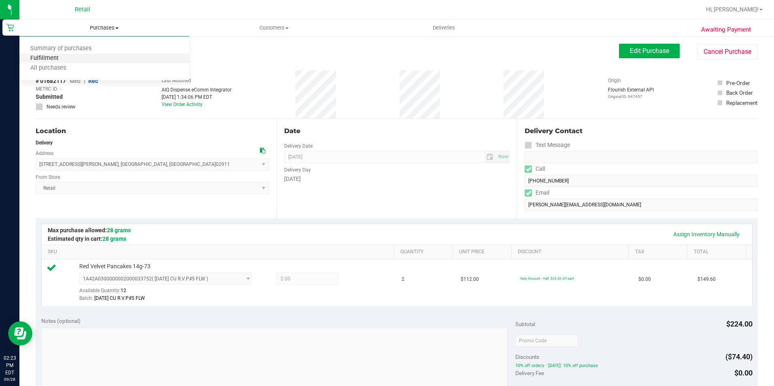
click at [37, 60] on span "Fulfillment" at bounding box center [44, 58] width 50 height 7
